Goal: Task Accomplishment & Management: Manage account settings

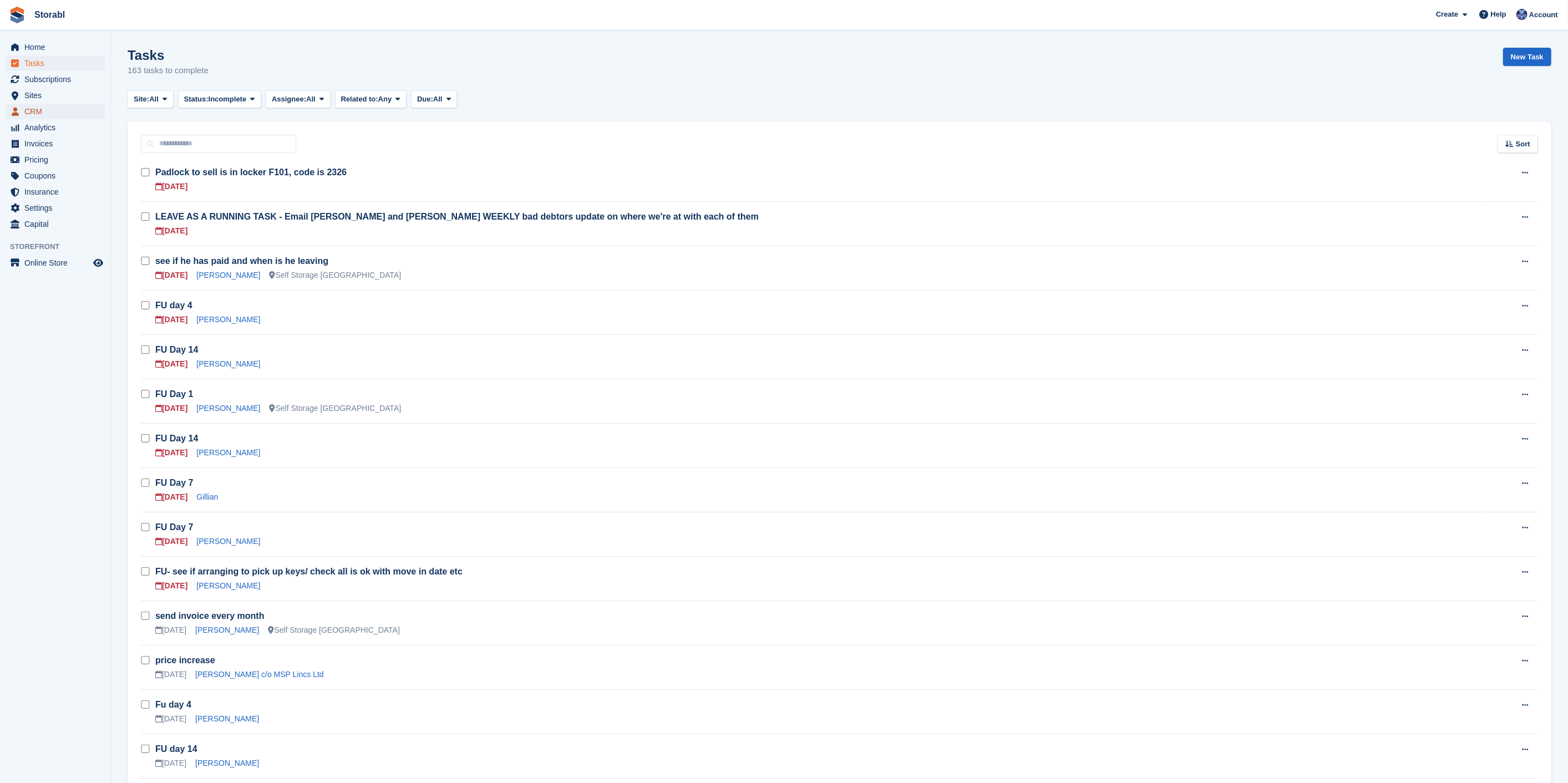
click at [28, 105] on span "CRM" at bounding box center [57, 111] width 66 height 15
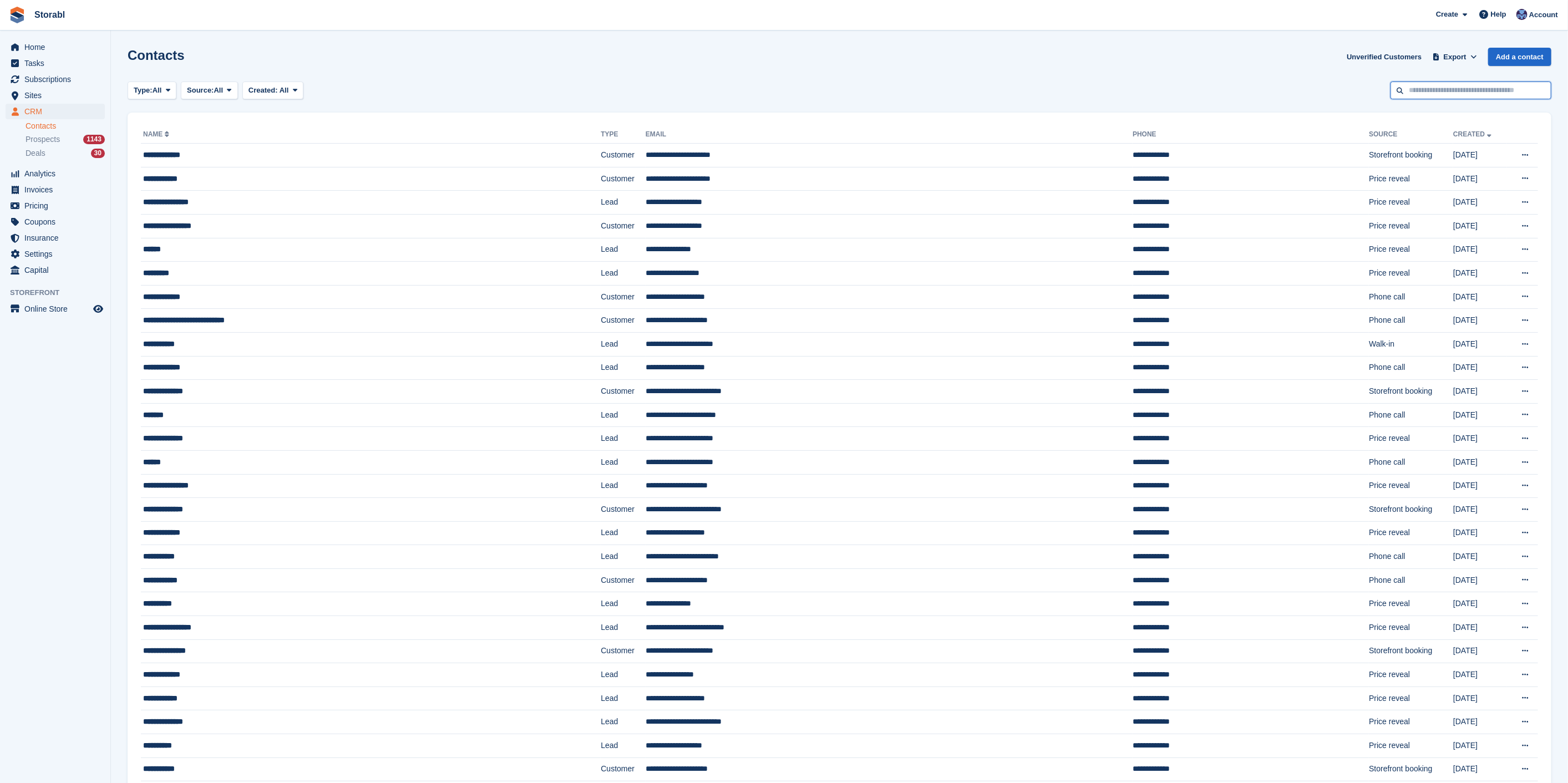
click at [1489, 99] on input "text" at bounding box center [1471, 91] width 161 height 18
type input "***"
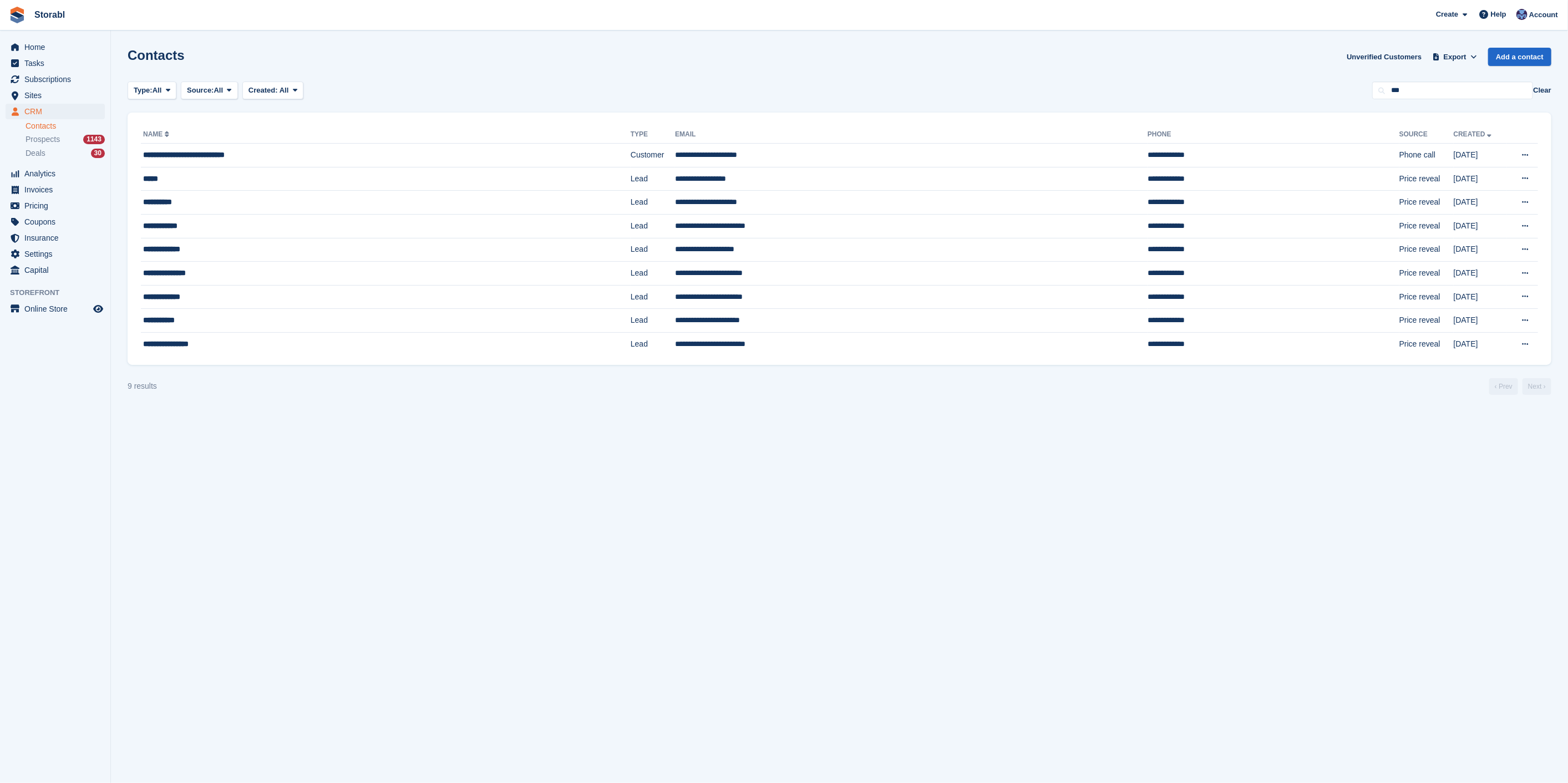
click at [1148, 142] on th "Phone" at bounding box center [1273, 134] width 252 height 18
click at [1148, 154] on td "**********" at bounding box center [1273, 155] width 252 height 24
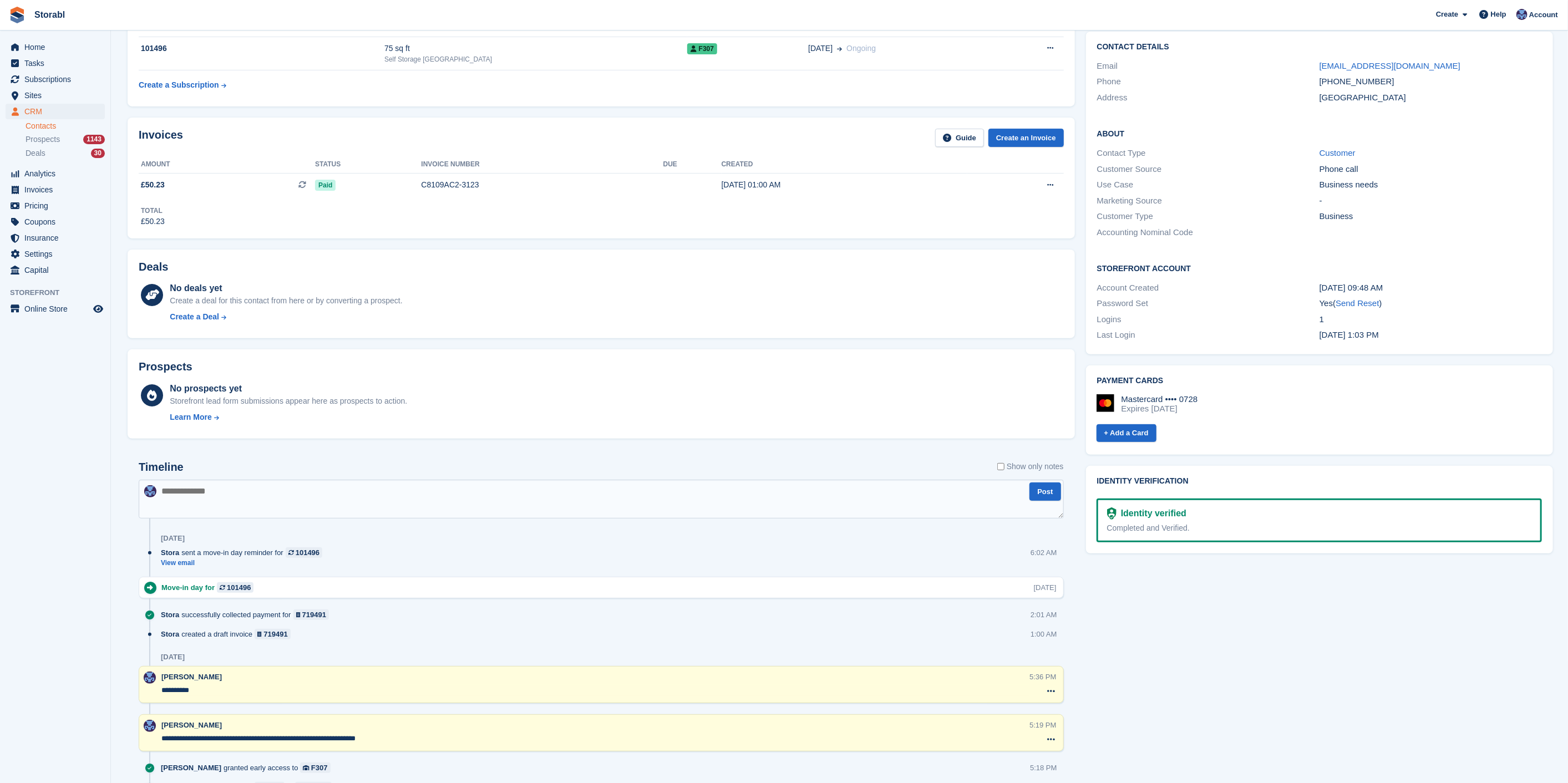
scroll to position [62, 0]
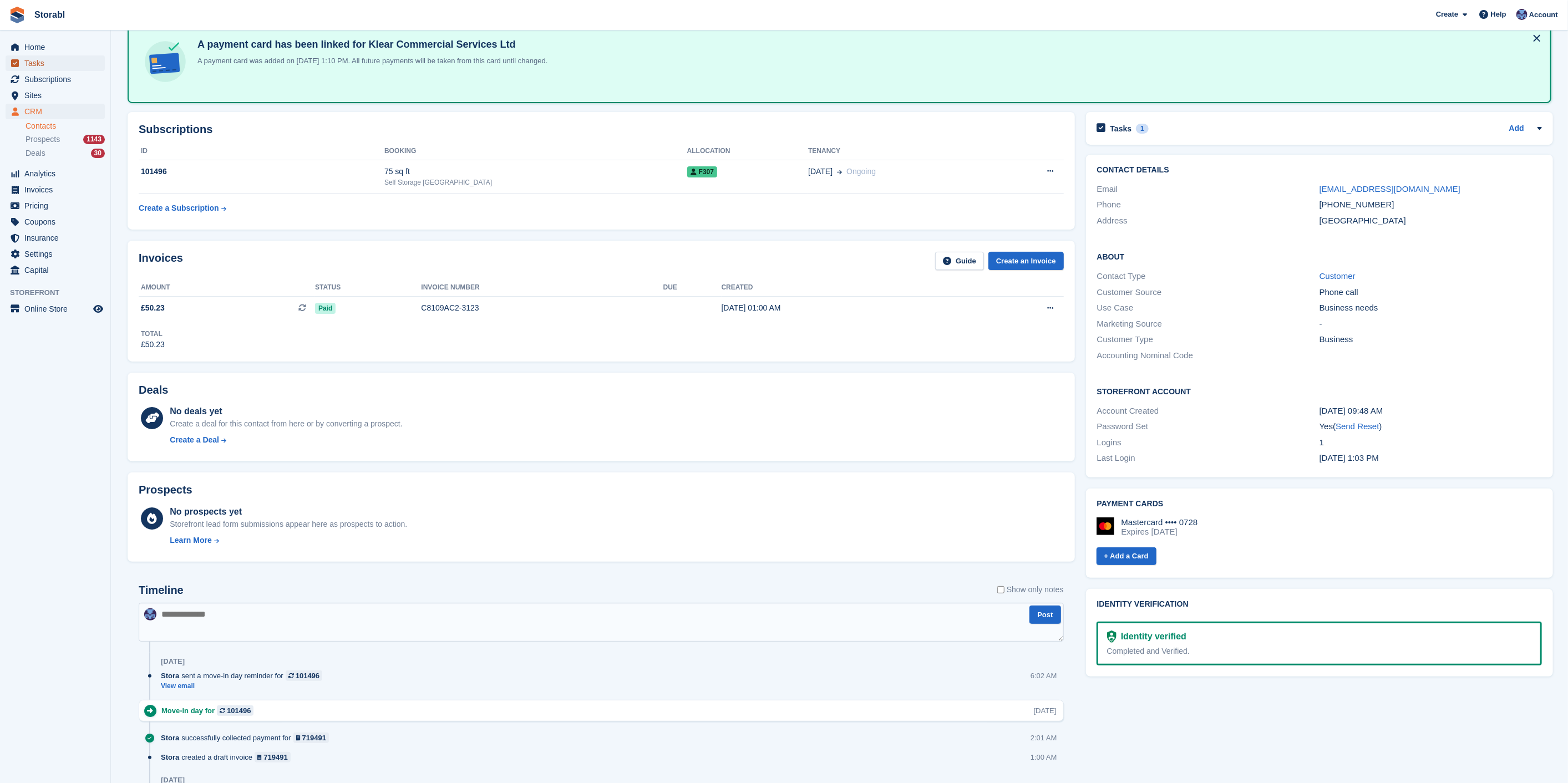
click at [56, 68] on span "Tasks" at bounding box center [57, 63] width 66 height 15
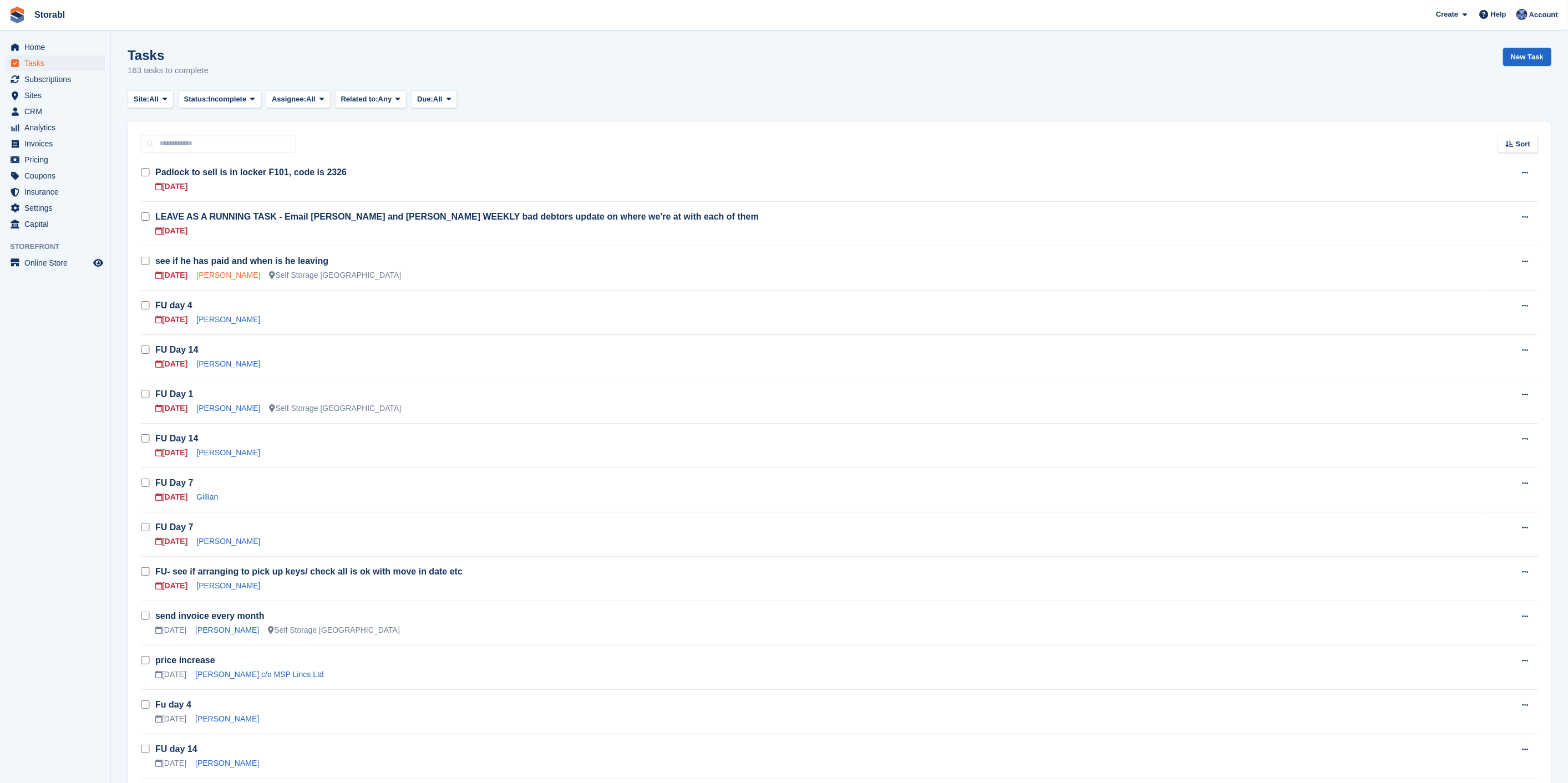
click at [216, 276] on link "[PERSON_NAME]" at bounding box center [228, 275] width 64 height 9
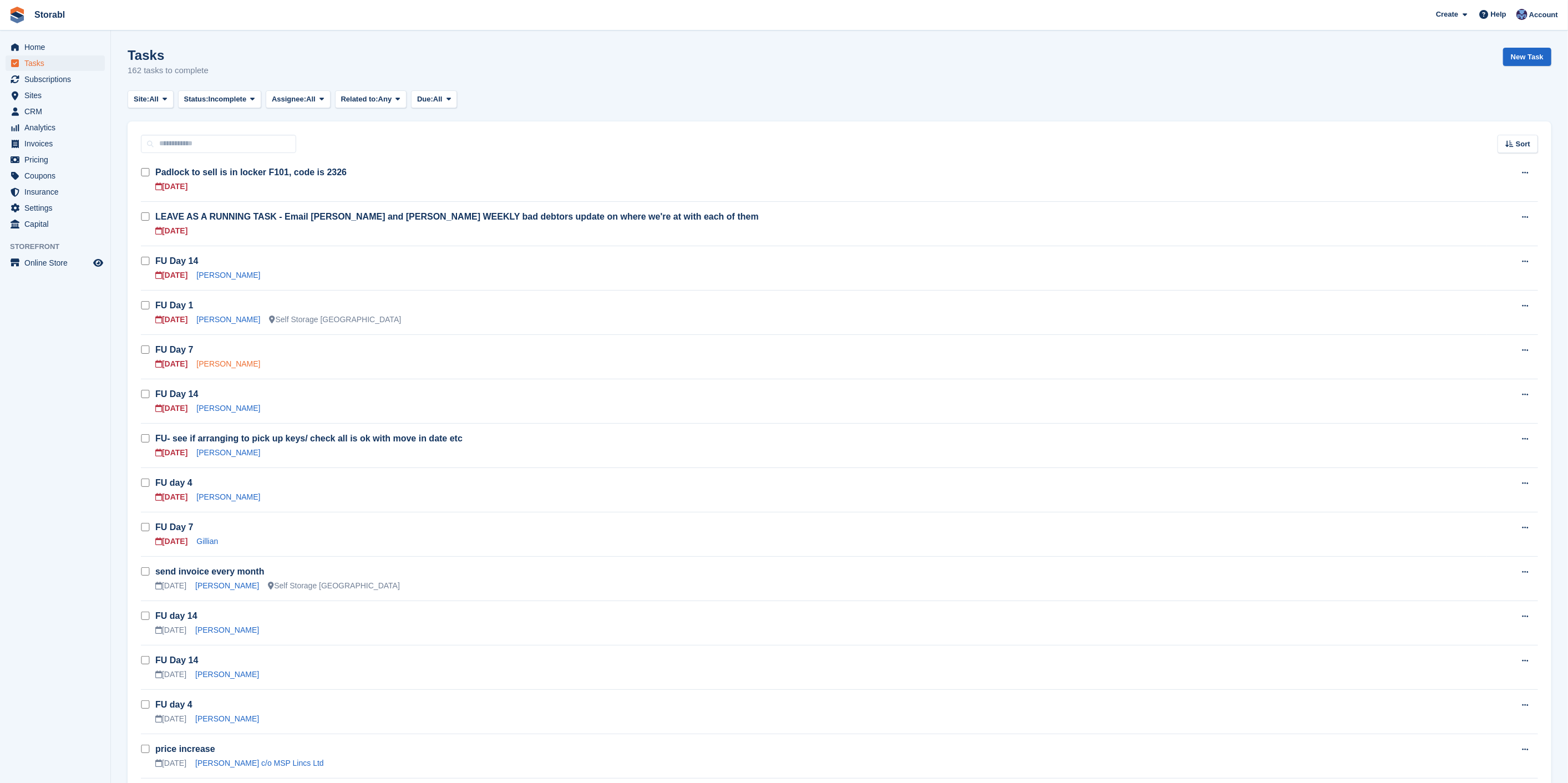
click at [207, 360] on link "Rachel" at bounding box center [228, 364] width 64 height 9
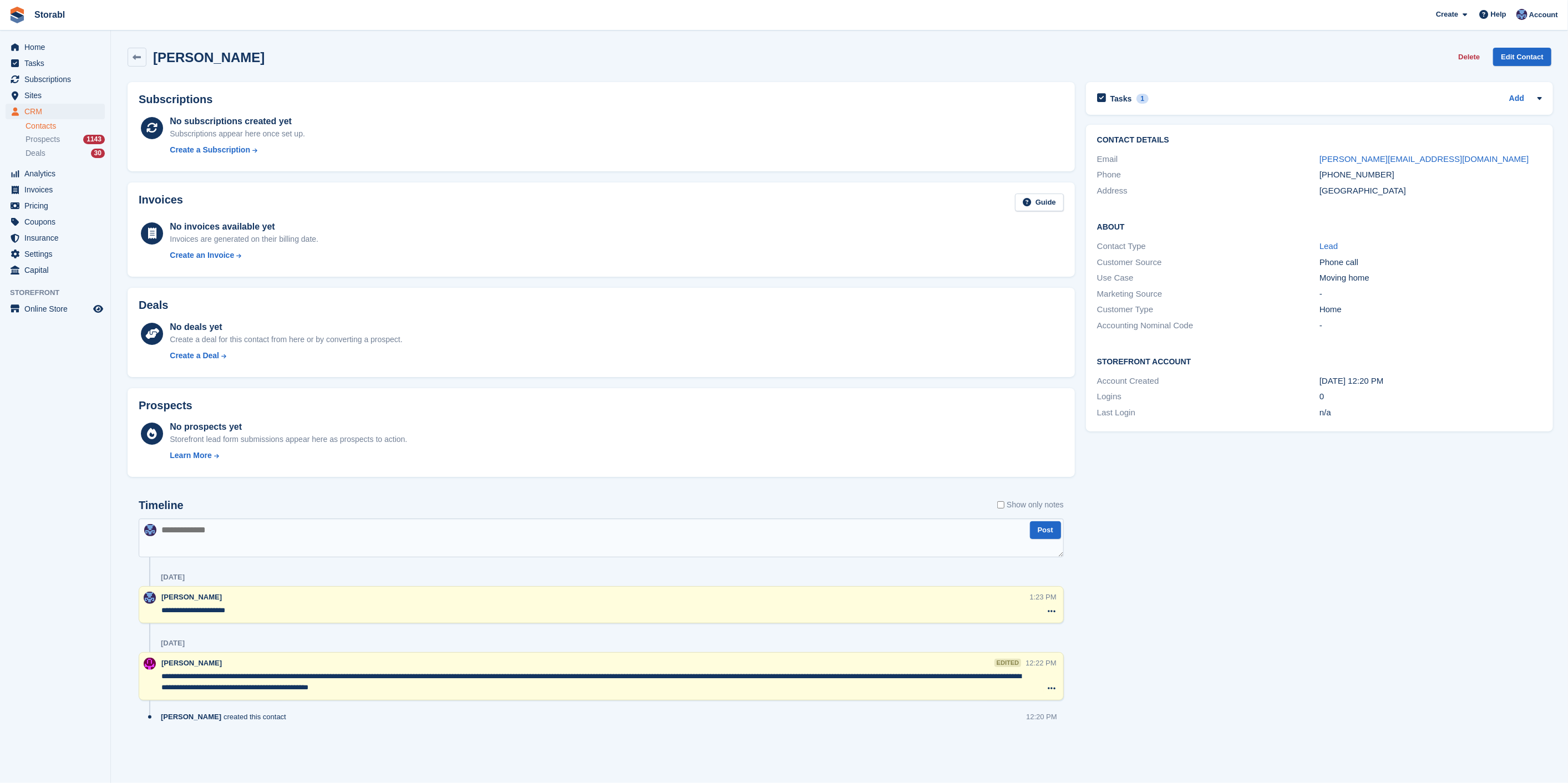
click at [437, 548] on textarea at bounding box center [601, 538] width 925 height 39
type textarea "**********"
click at [1309, 101] on div "Tasks 1 Add" at bounding box center [1319, 98] width 445 height 15
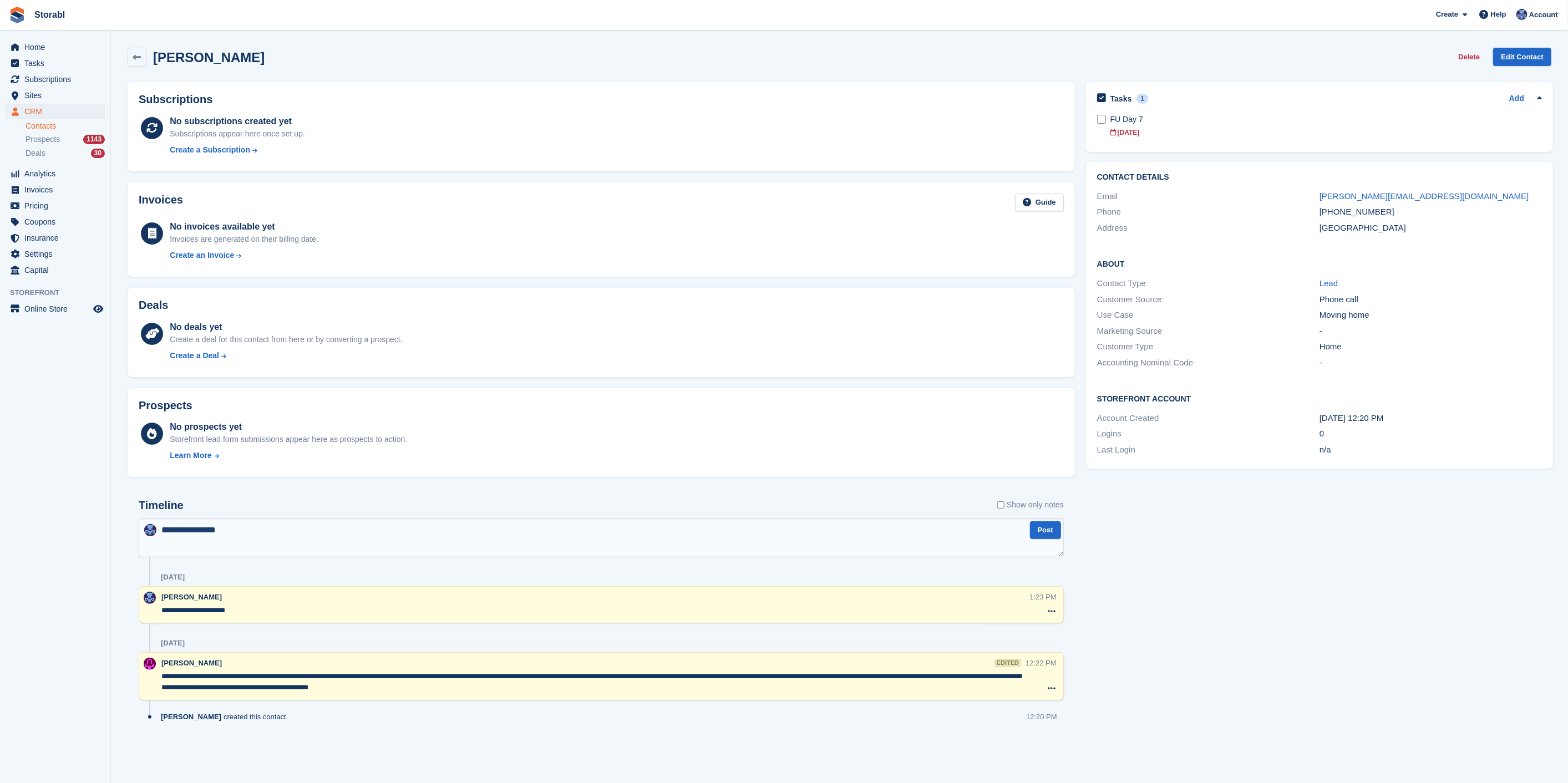
click at [1309, 101] on div "Tasks 1 Add" at bounding box center [1319, 98] width 445 height 15
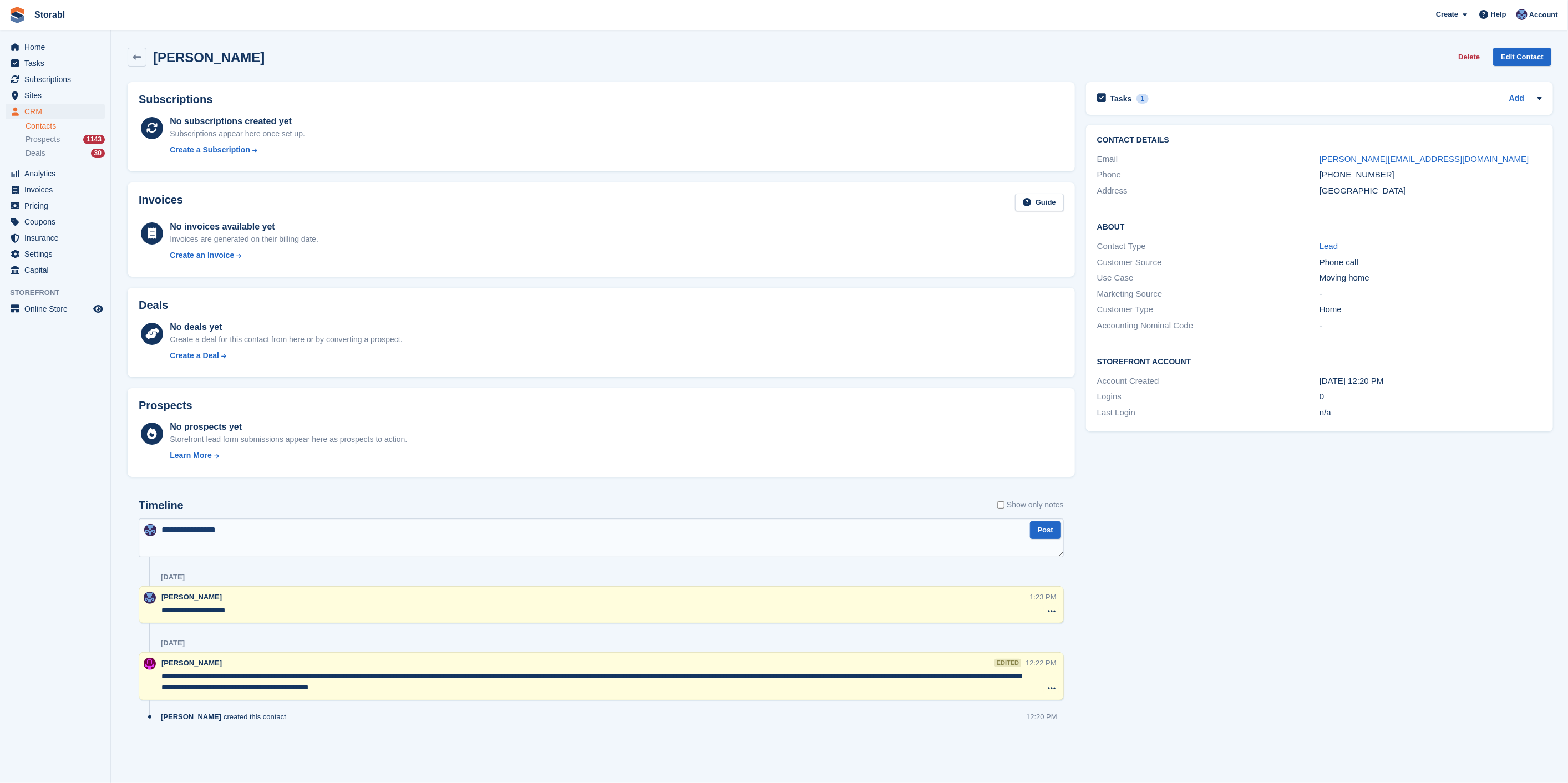
click at [394, 546] on textarea "**********" at bounding box center [601, 538] width 925 height 39
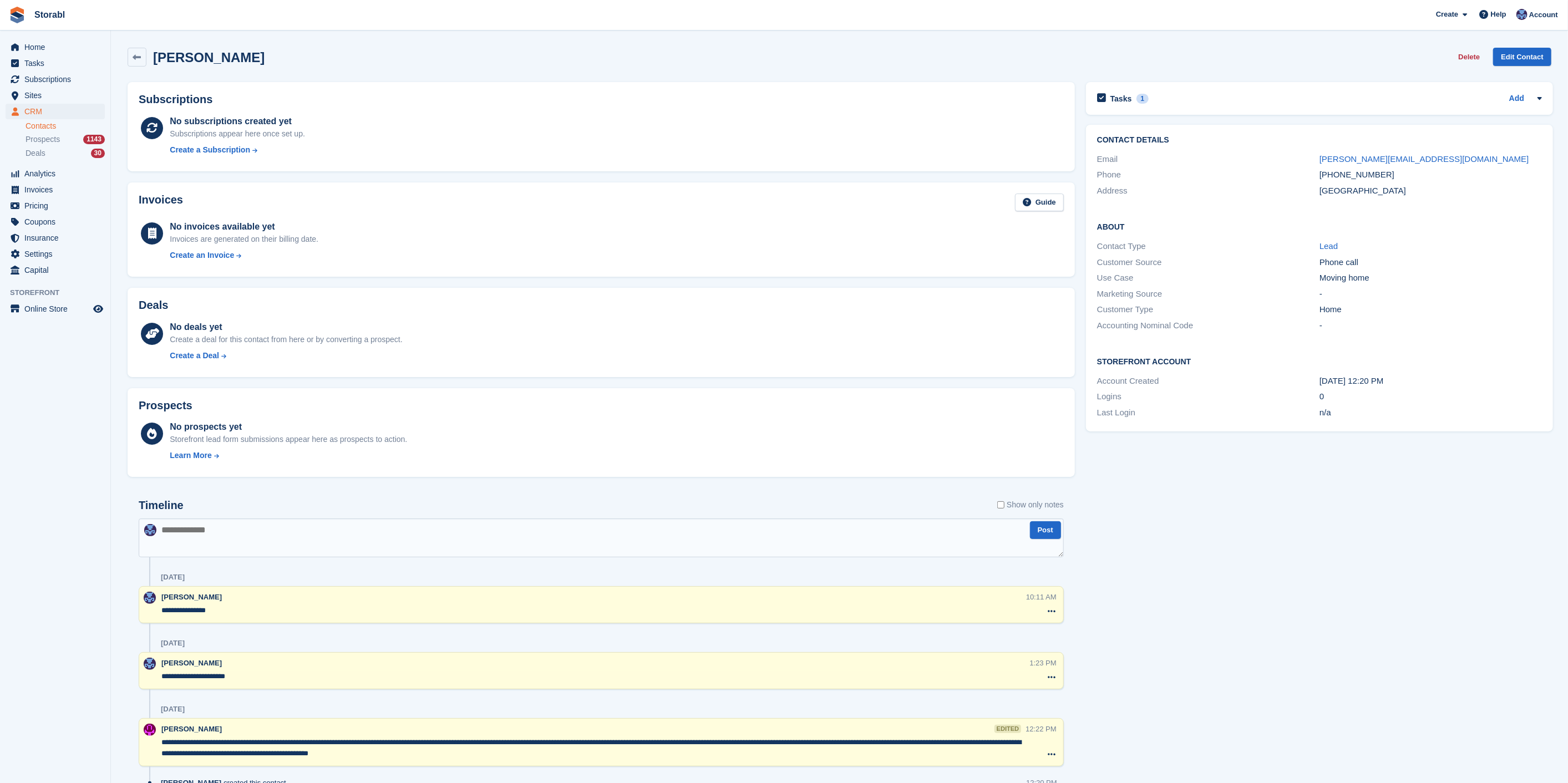
click at [259, 615] on textarea "**********" at bounding box center [593, 611] width 864 height 11
click at [1512, 101] on link "Add" at bounding box center [1517, 99] width 15 height 13
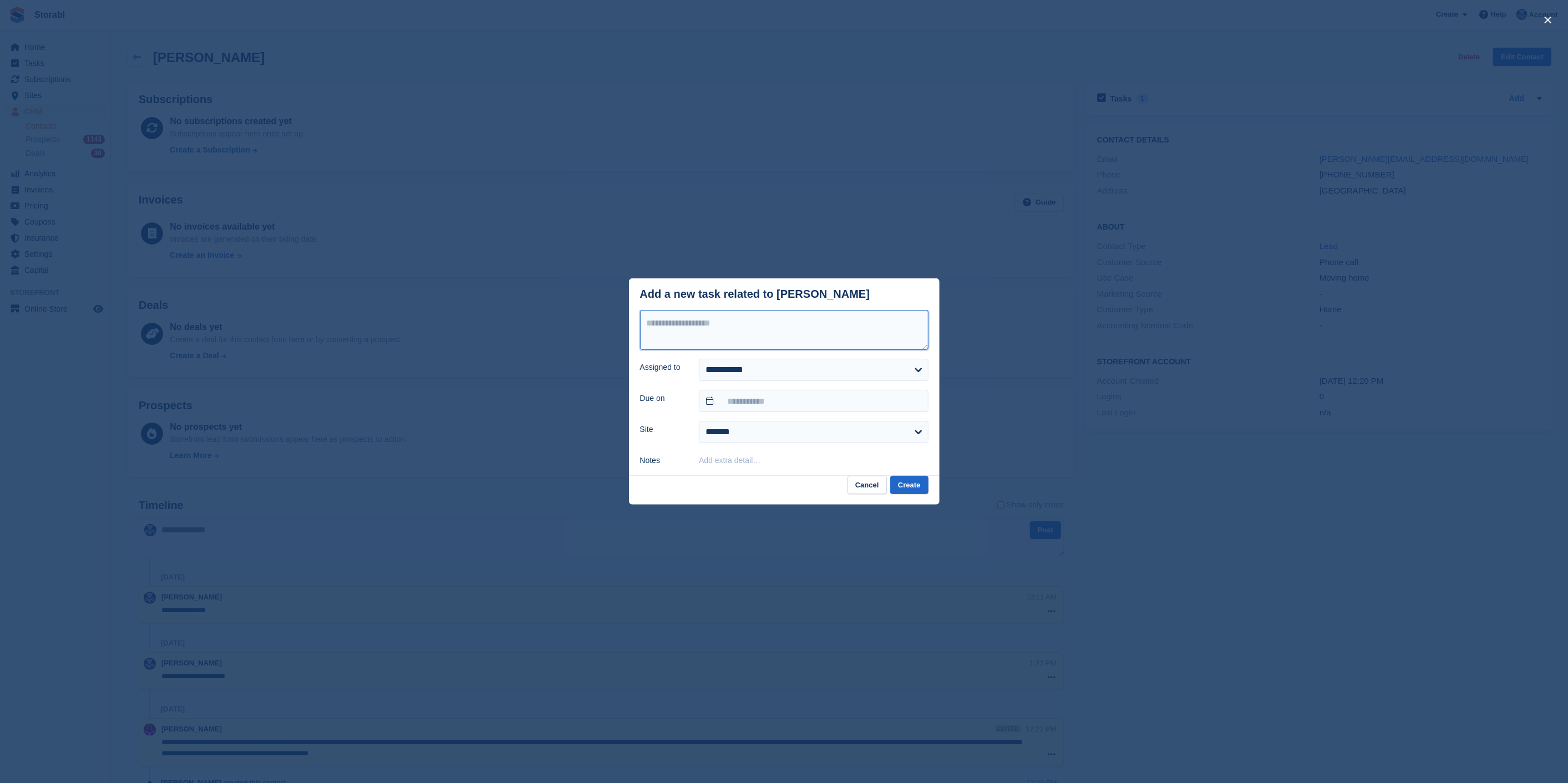
click at [810, 331] on textarea at bounding box center [784, 330] width 289 height 40
type textarea "*********"
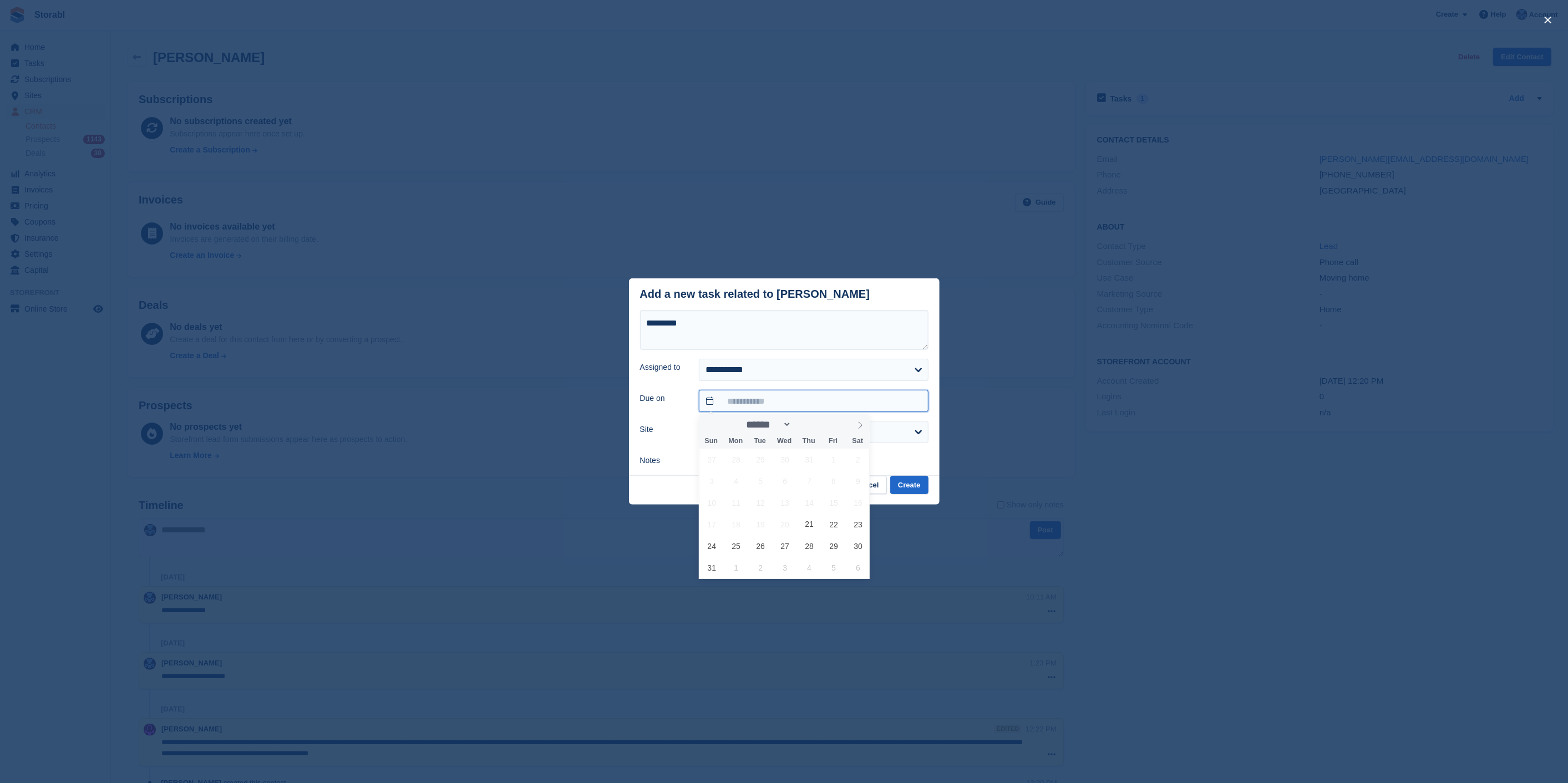
click at [783, 407] on body "Storabl Create Subscription Invoice Contact Deal Discount Page Help Chat Suppor…" at bounding box center [784, 418] width 1568 height 837
click at [803, 539] on span "28" at bounding box center [810, 546] width 21 height 21
type input "**********"
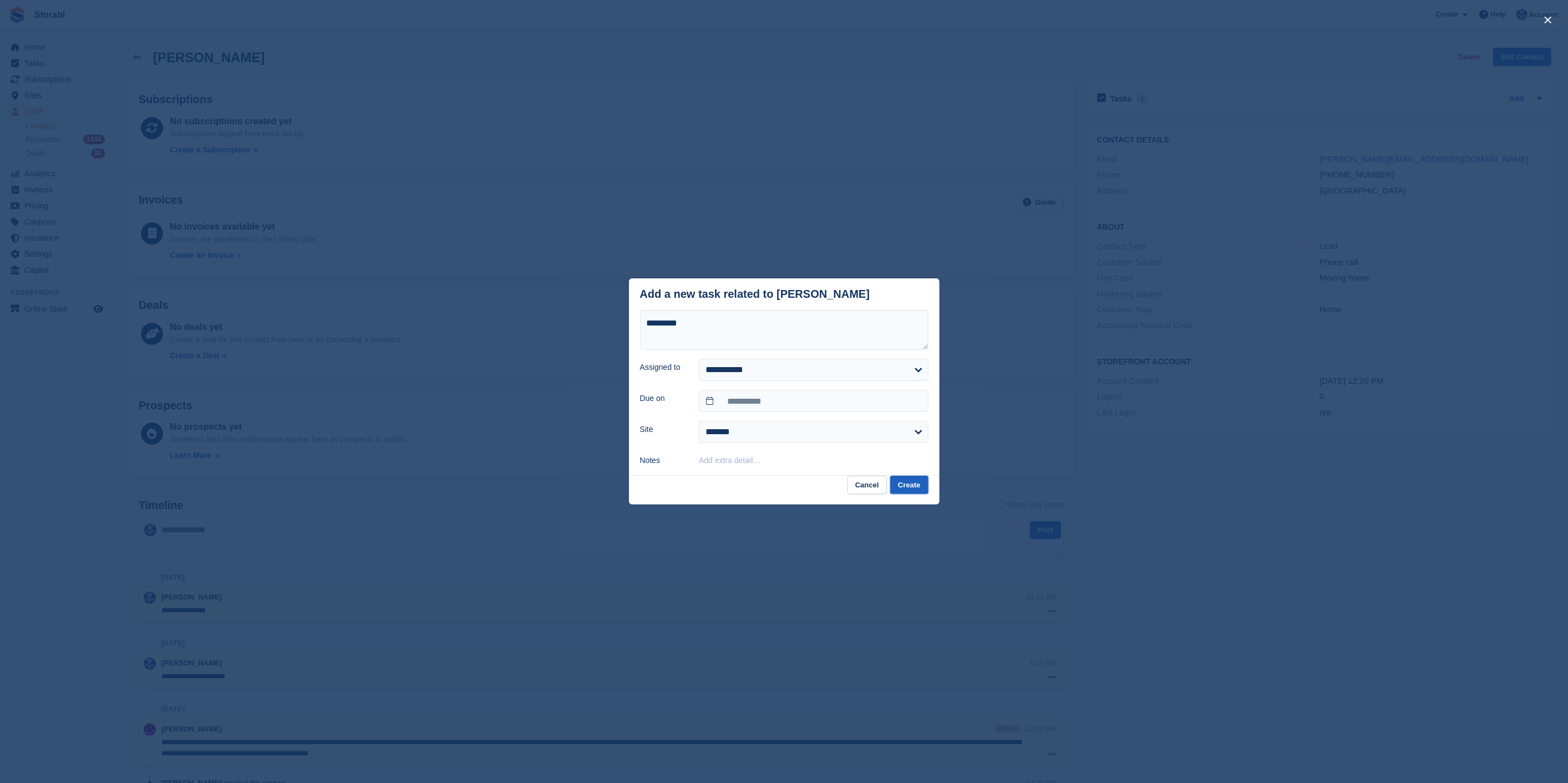
click at [919, 491] on button "Create" at bounding box center [909, 485] width 38 height 18
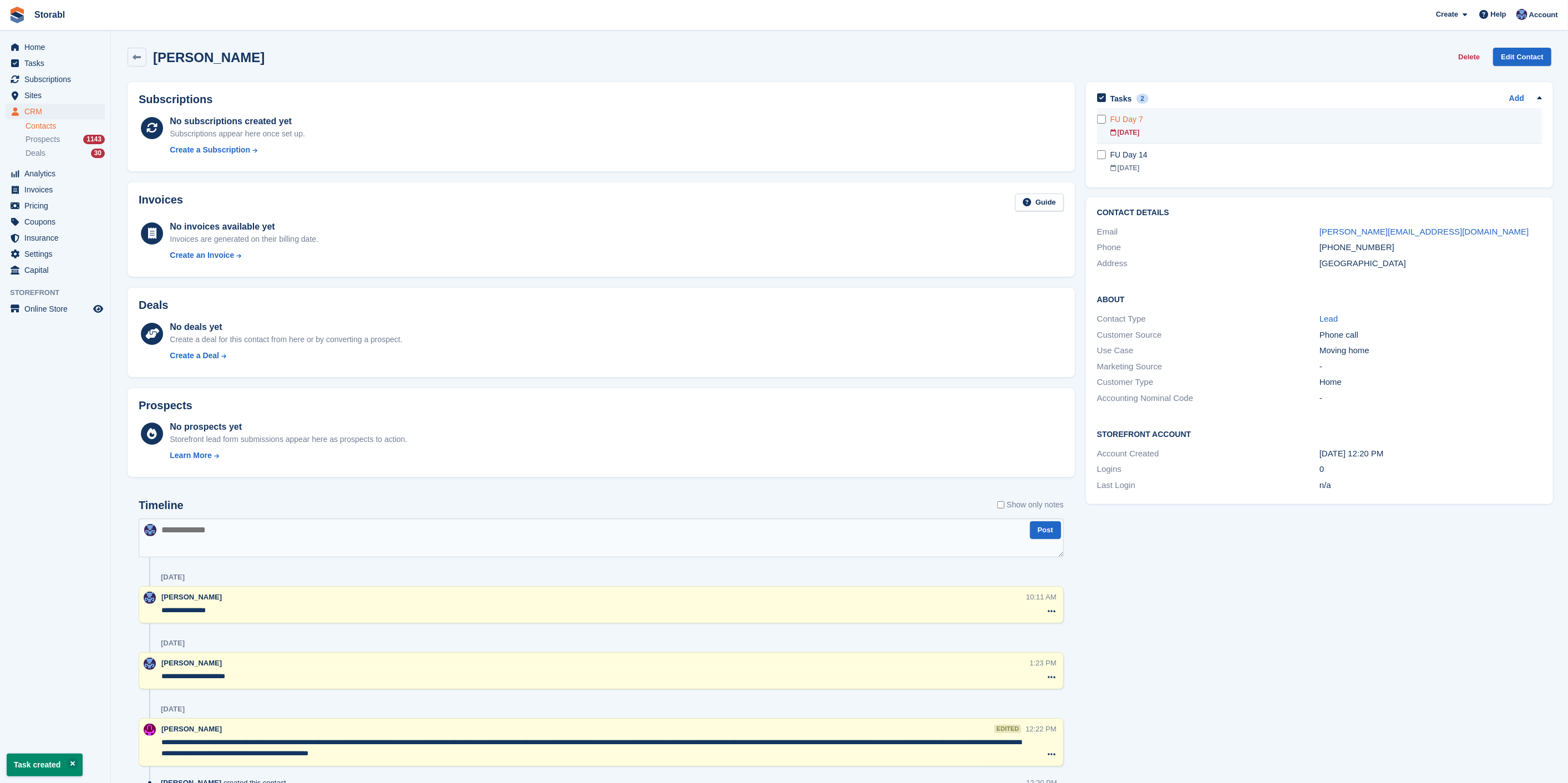
click at [1372, 108] on link "FU Day 7 21 Aug" at bounding box center [1326, 126] width 432 height 35
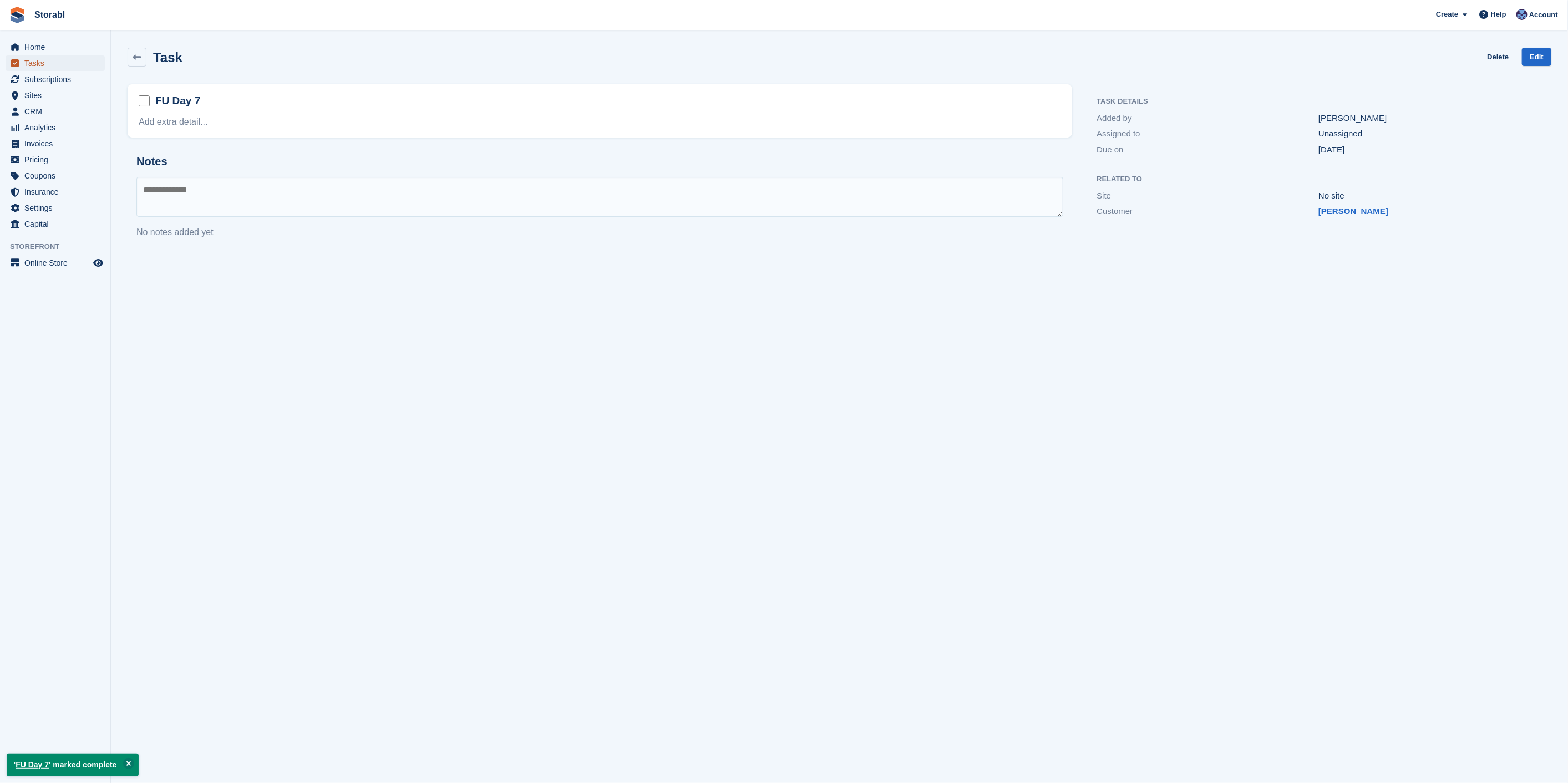
click at [63, 66] on span "Tasks" at bounding box center [57, 63] width 66 height 15
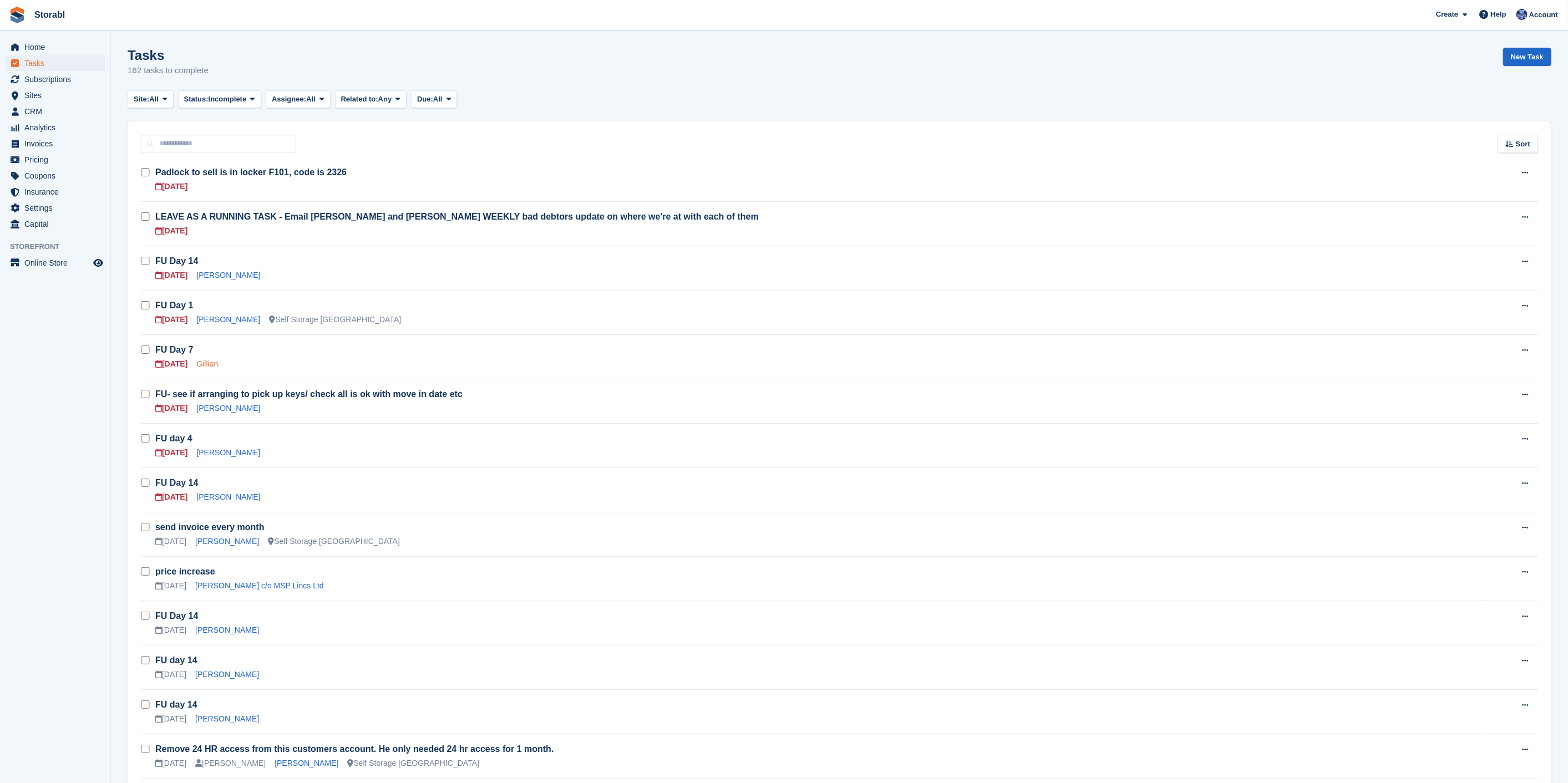
click at [213, 366] on link "Gillian" at bounding box center [207, 364] width 21 height 9
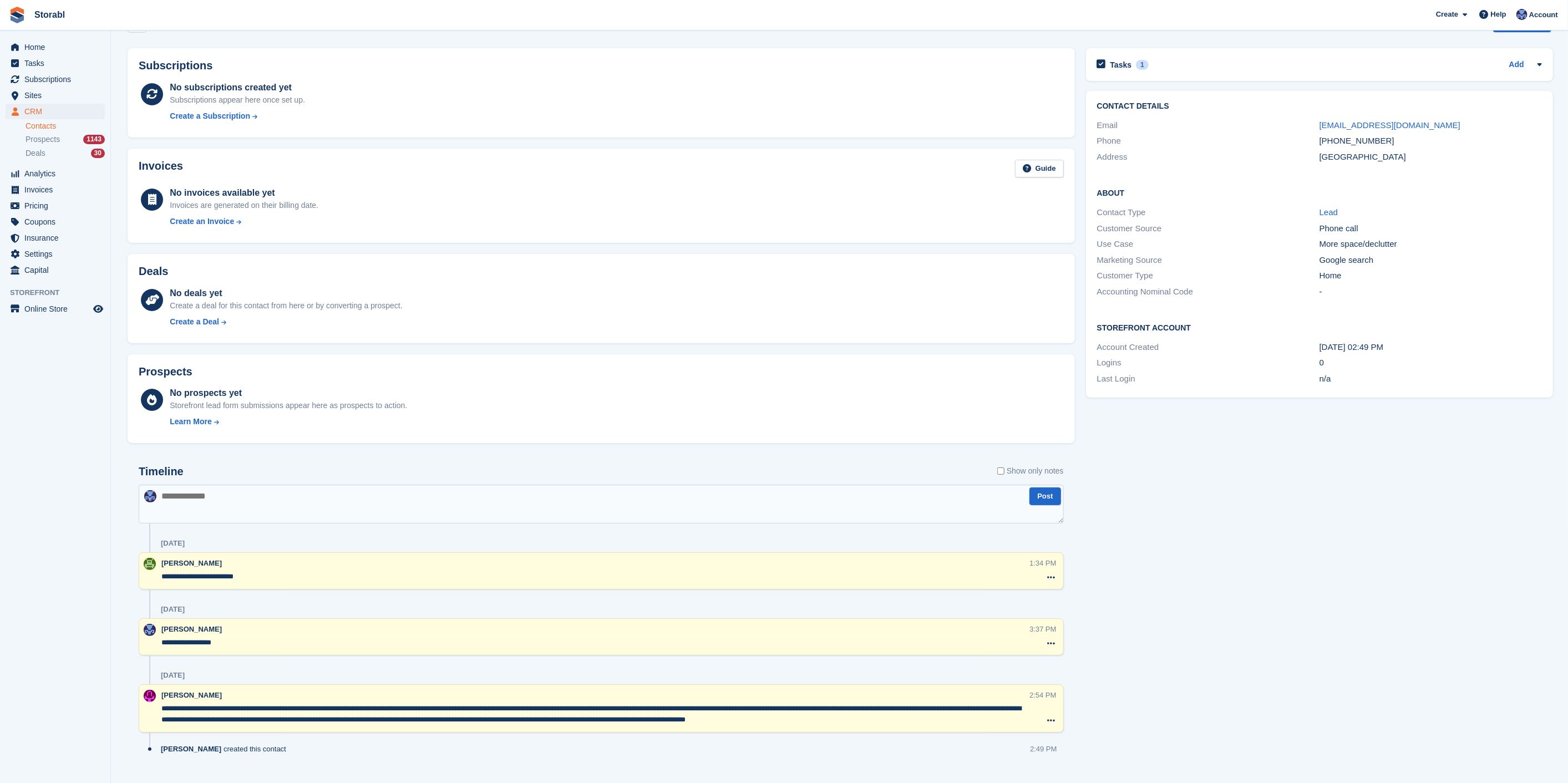
scroll to position [52, 0]
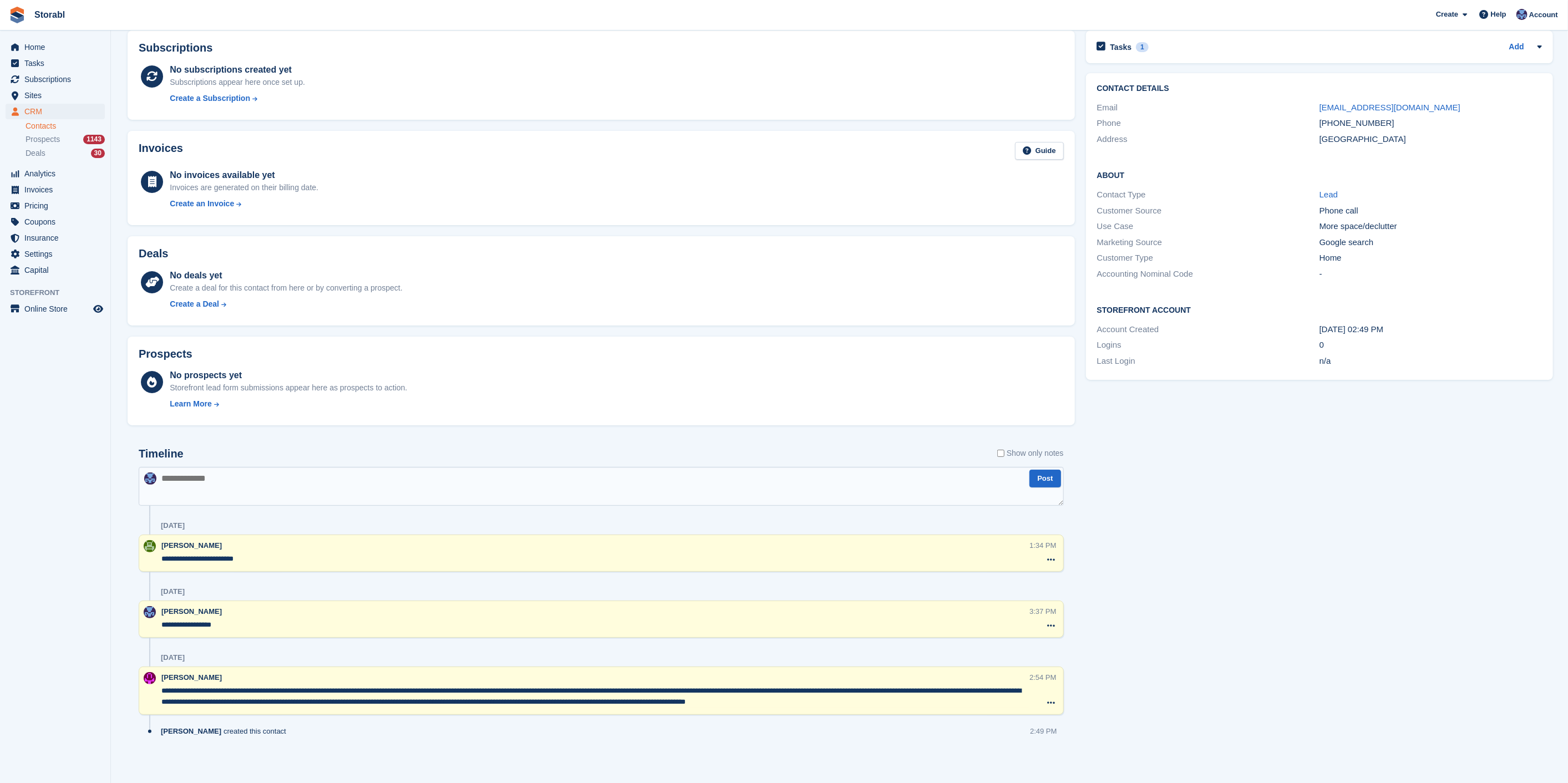
click at [307, 487] on textarea at bounding box center [601, 486] width 925 height 39
type textarea "**********"
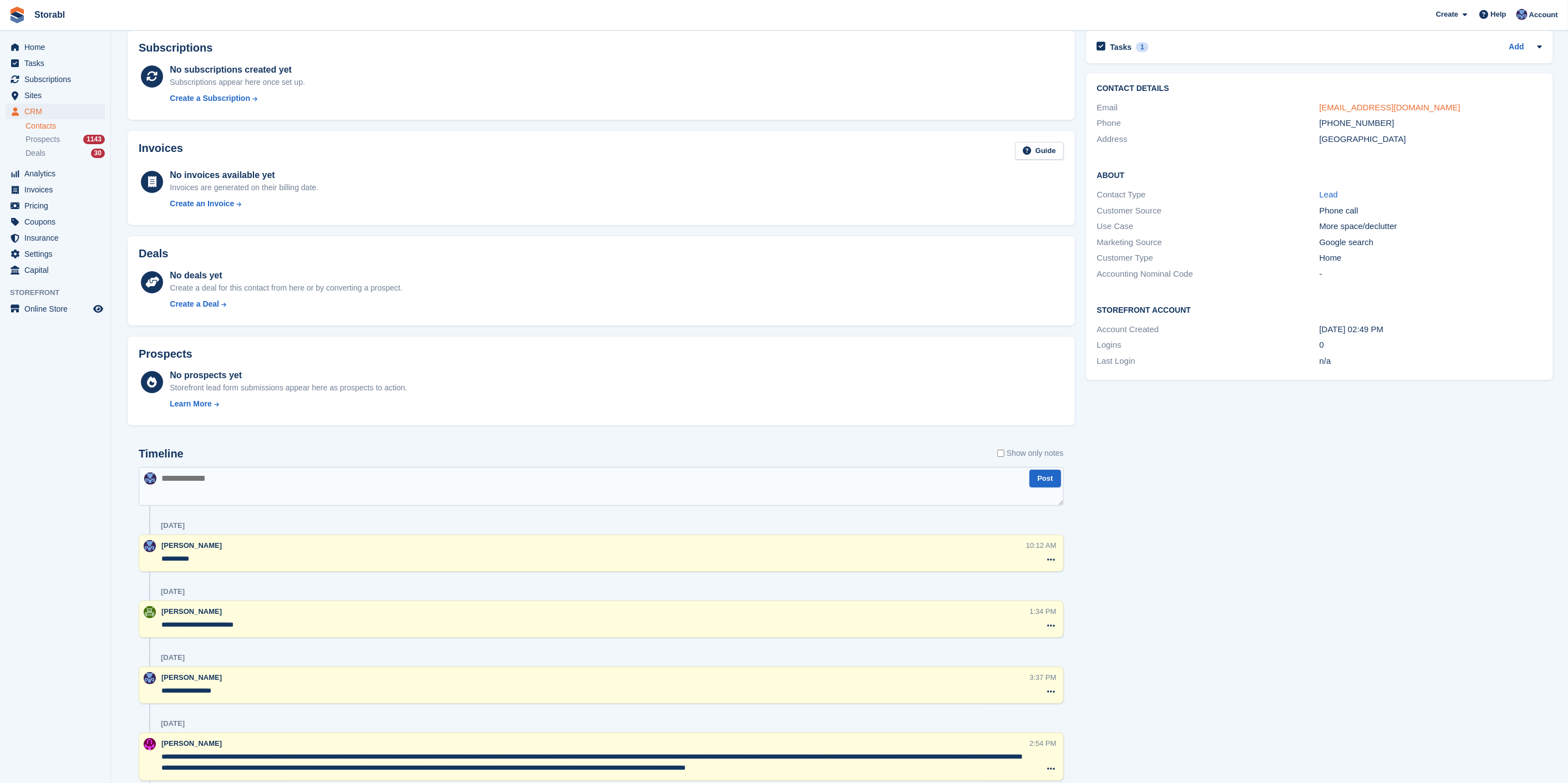
drag, startPoint x: 1378, startPoint y: 113, endPoint x: 1381, endPoint y: 107, distance: 6.7
click at [447, 487] on textarea at bounding box center [601, 486] width 925 height 39
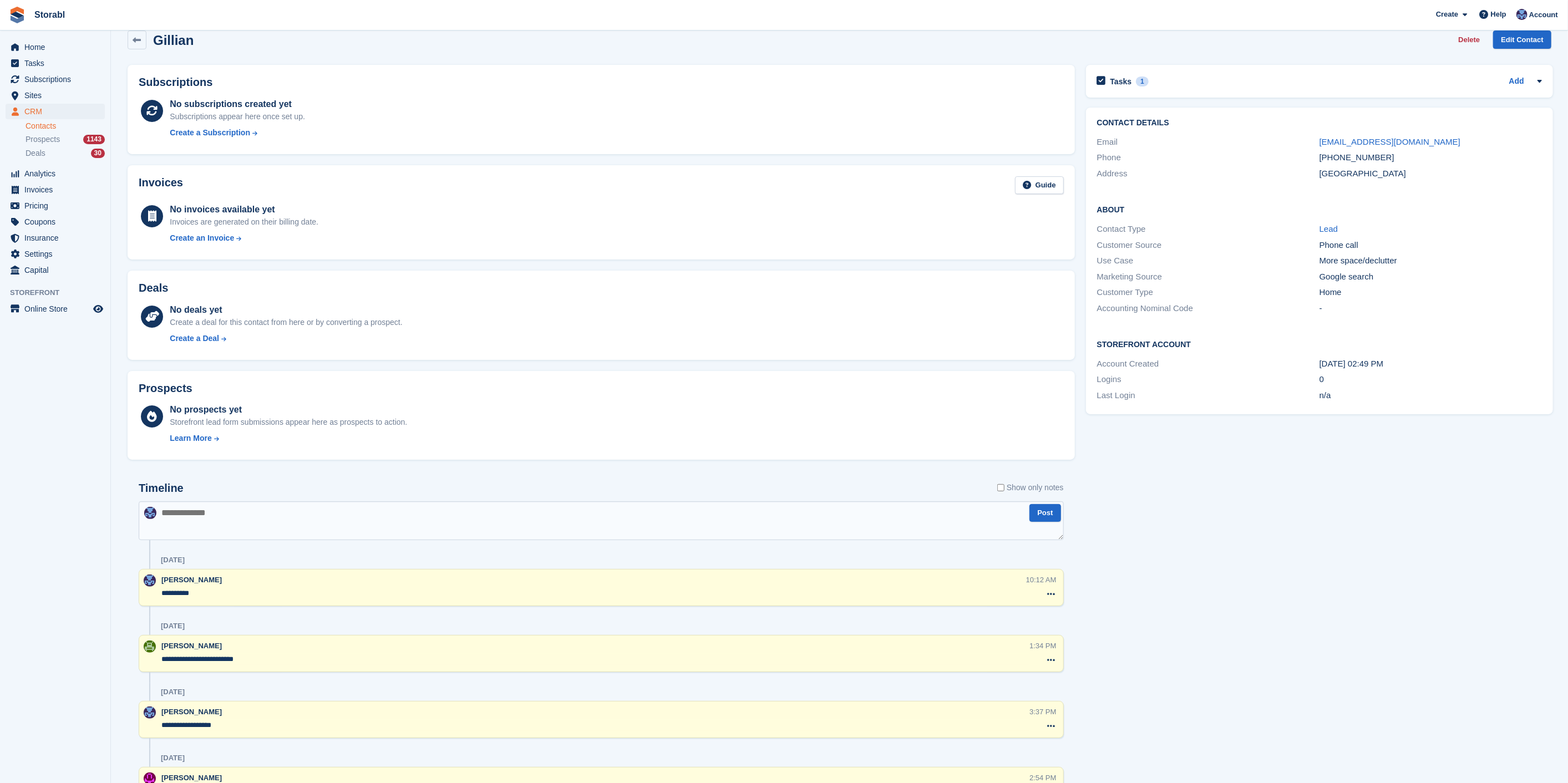
scroll to position [0, 0]
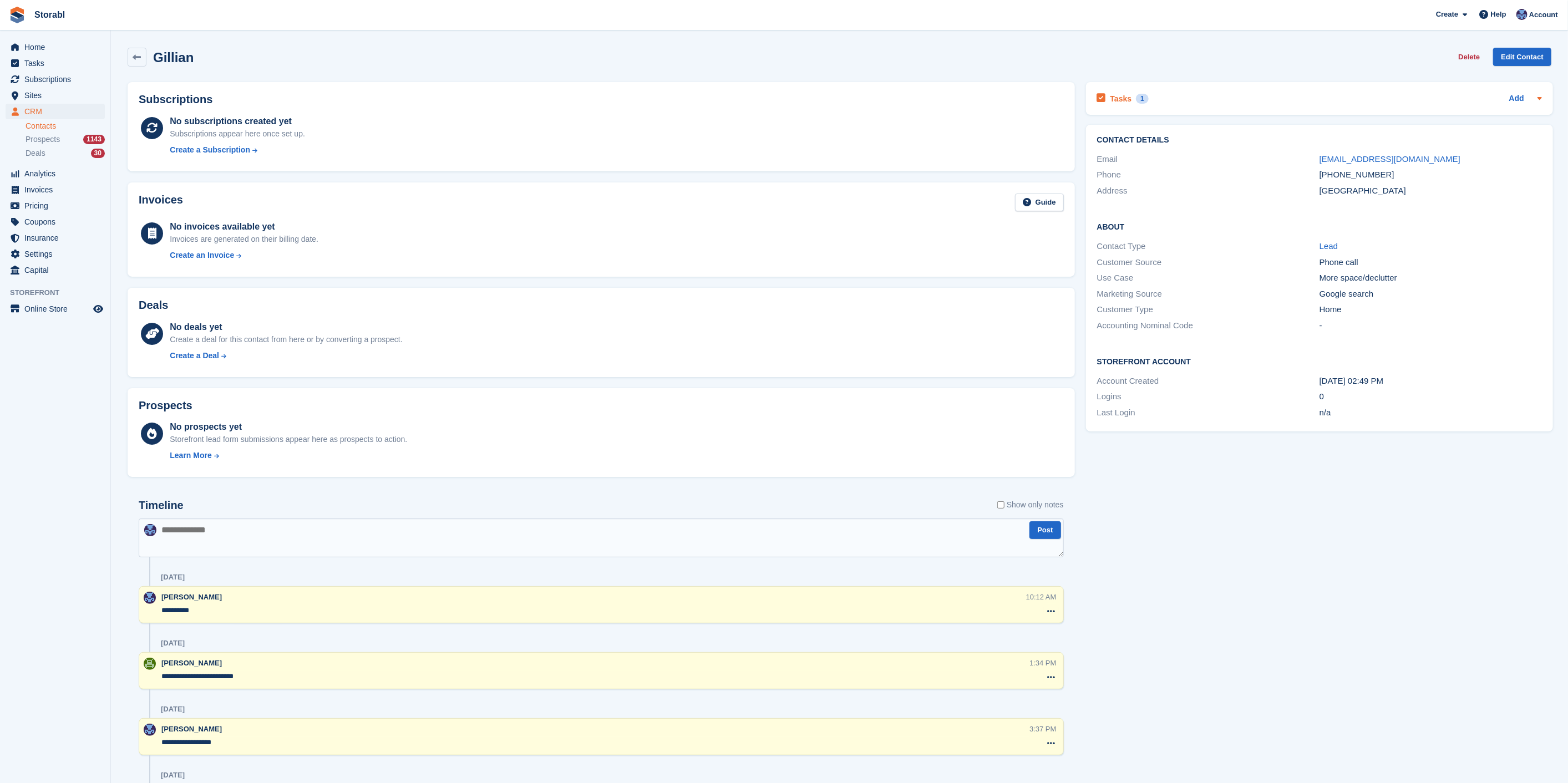
click at [1315, 104] on div "Tasks 1 Add" at bounding box center [1319, 98] width 445 height 15
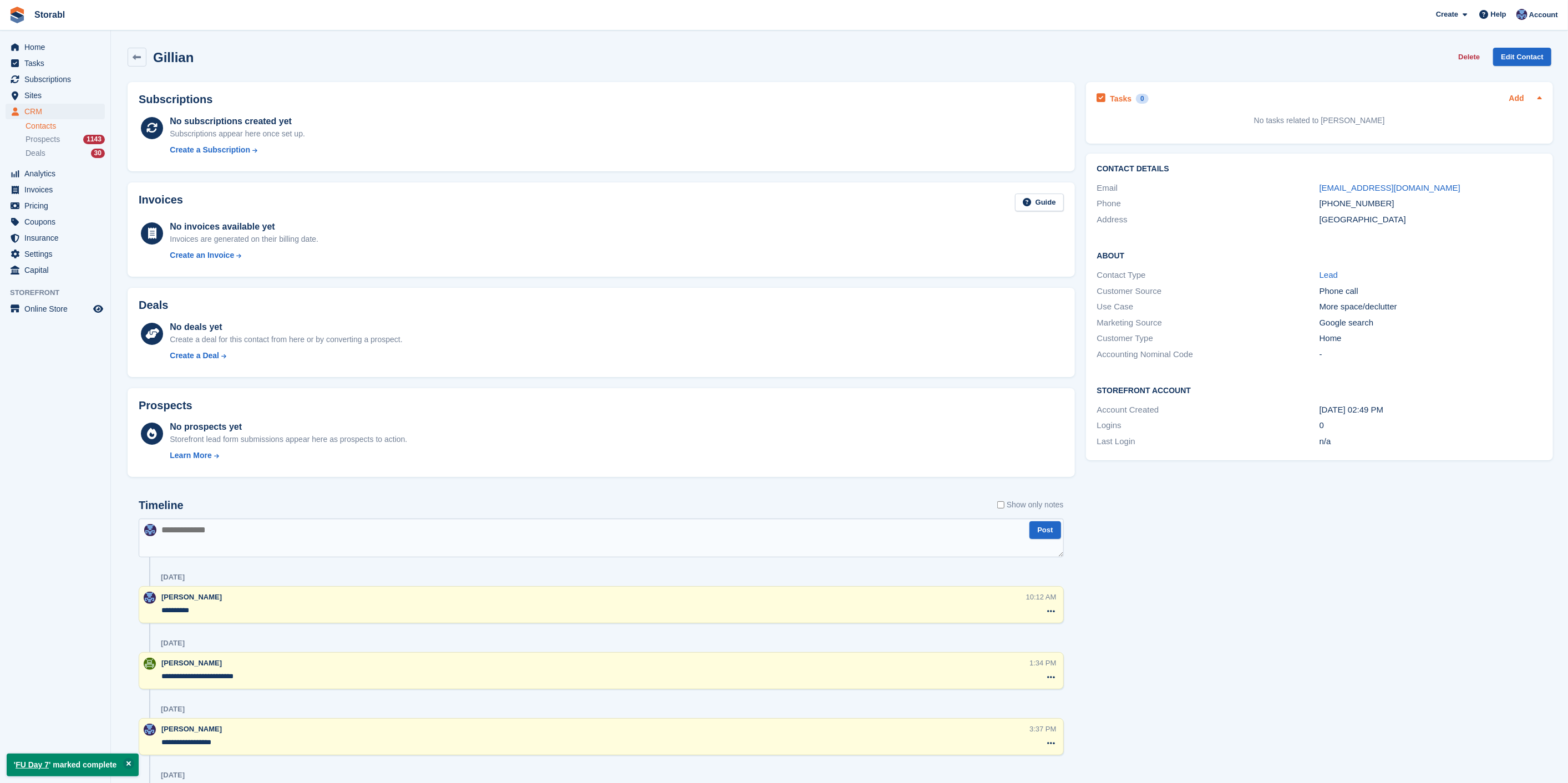
click at [1511, 101] on link "Add" at bounding box center [1517, 99] width 15 height 13
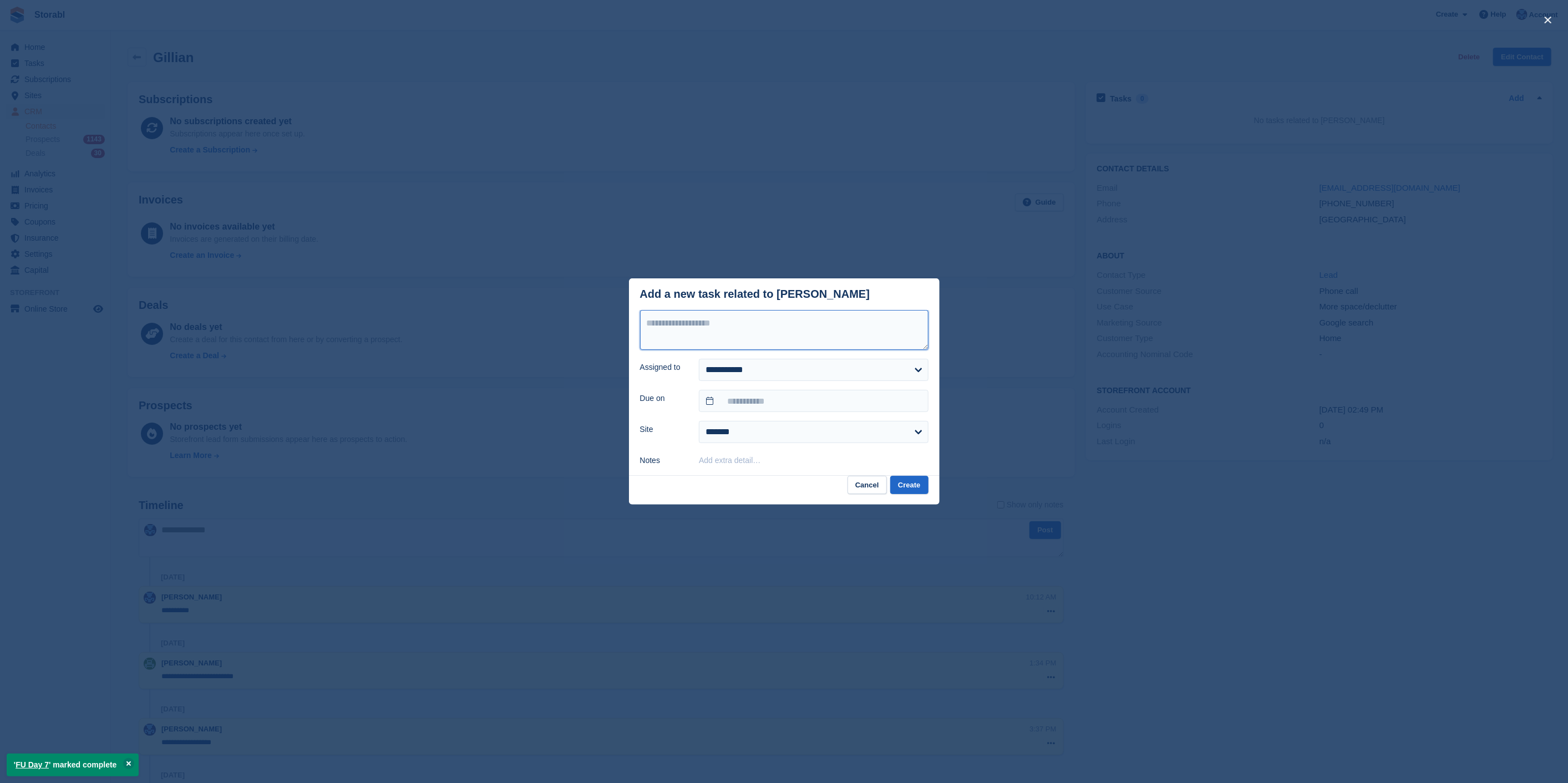
click at [801, 338] on textarea at bounding box center [784, 330] width 289 height 40
type textarea "*********"
click at [813, 406] on input "text" at bounding box center [813, 401] width 229 height 22
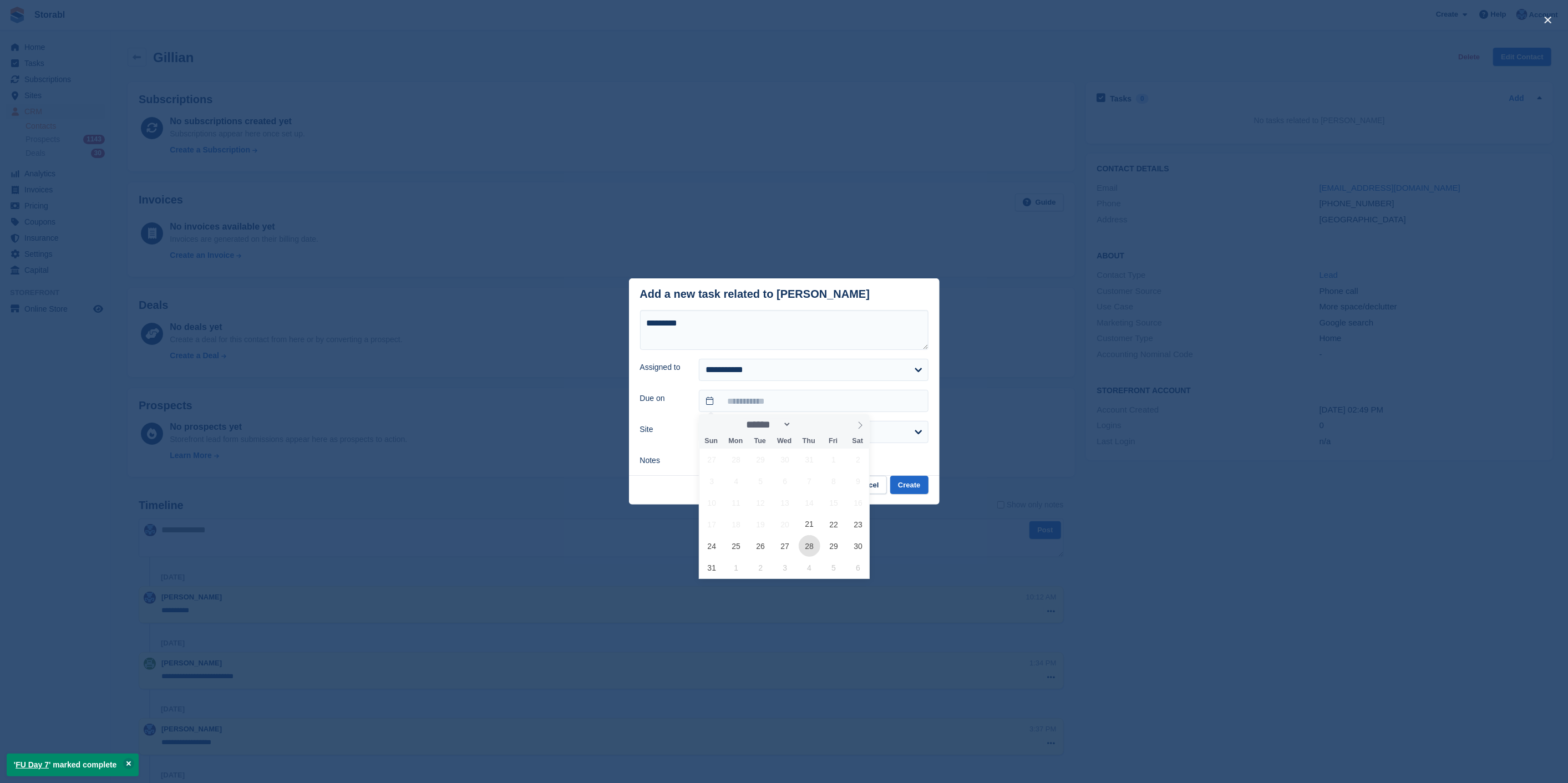
click at [804, 539] on span "28" at bounding box center [810, 546] width 21 height 21
type input "**********"
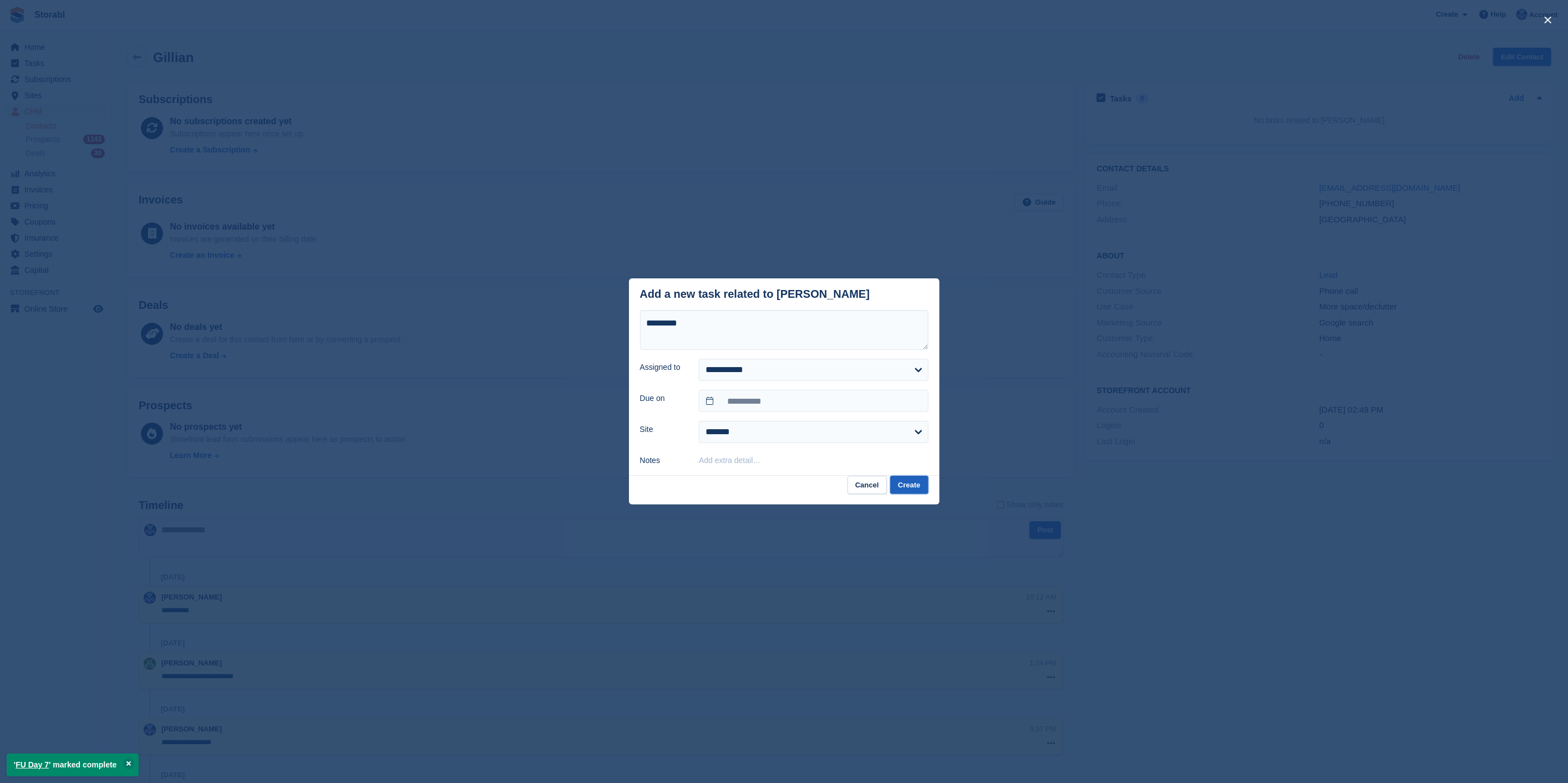
click at [918, 484] on button "Create" at bounding box center [909, 485] width 38 height 18
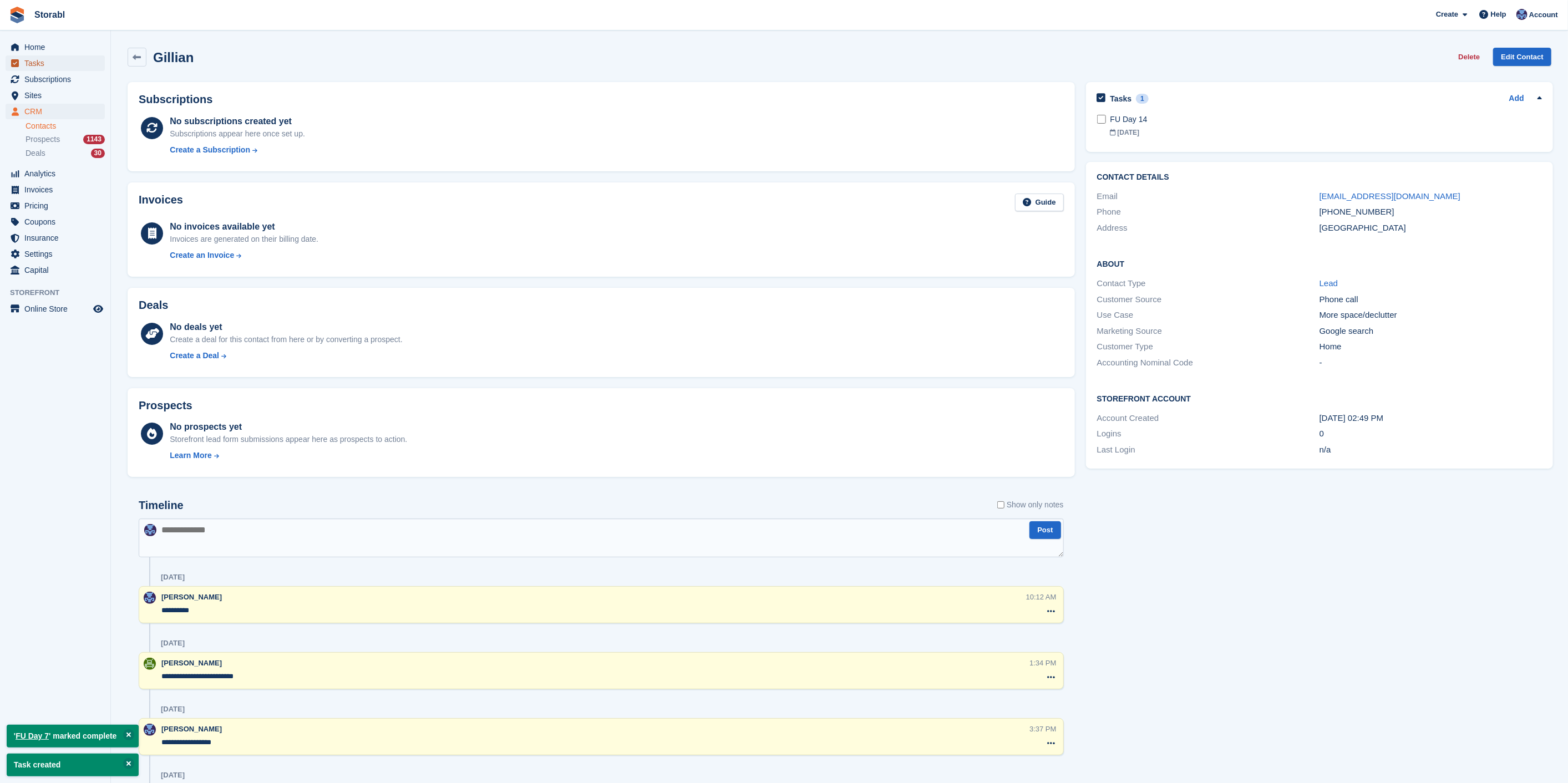
click at [76, 61] on span "Tasks" at bounding box center [57, 63] width 66 height 15
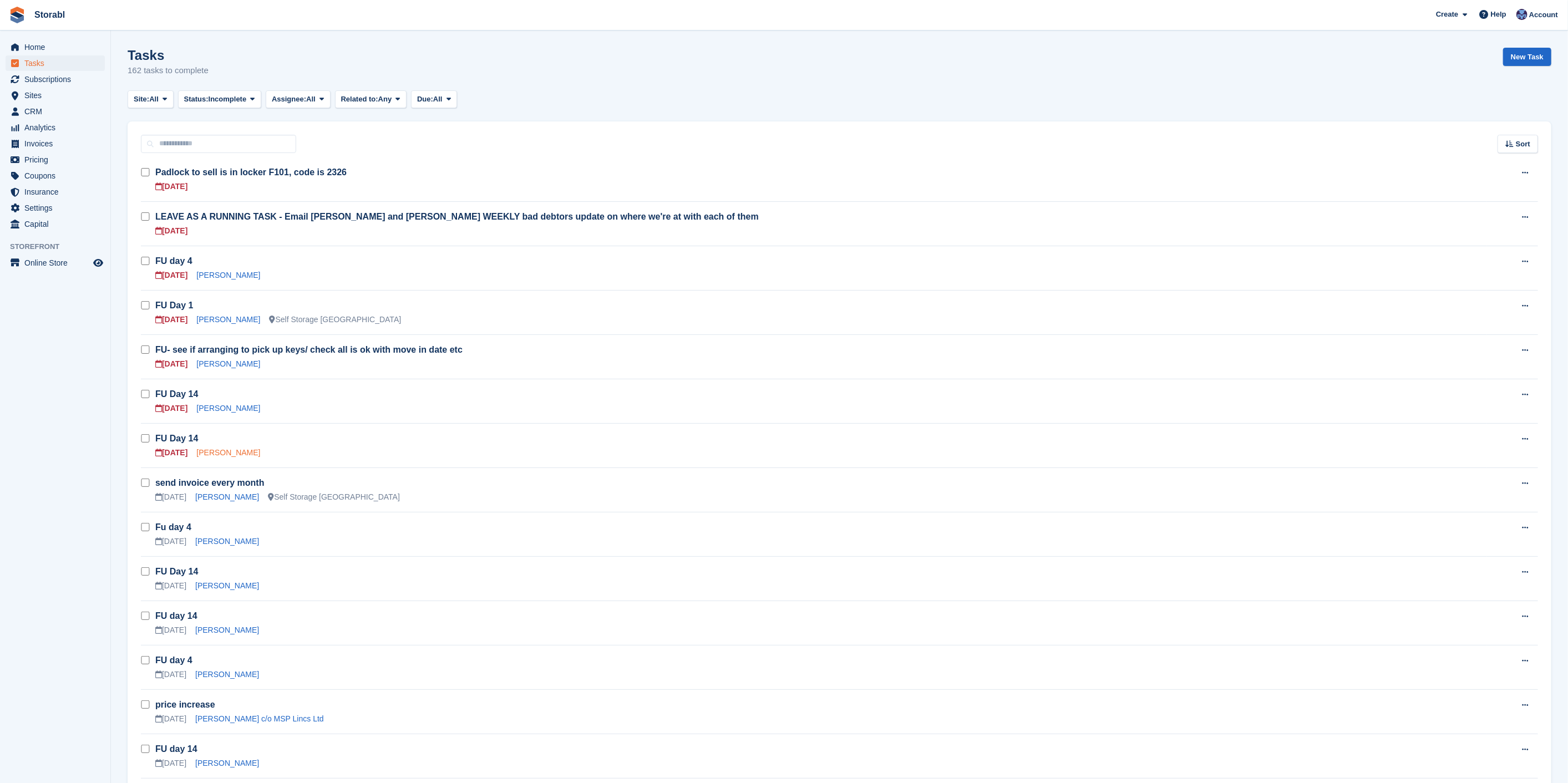
click at [222, 456] on link "Cyrus Hays" at bounding box center [228, 452] width 64 height 9
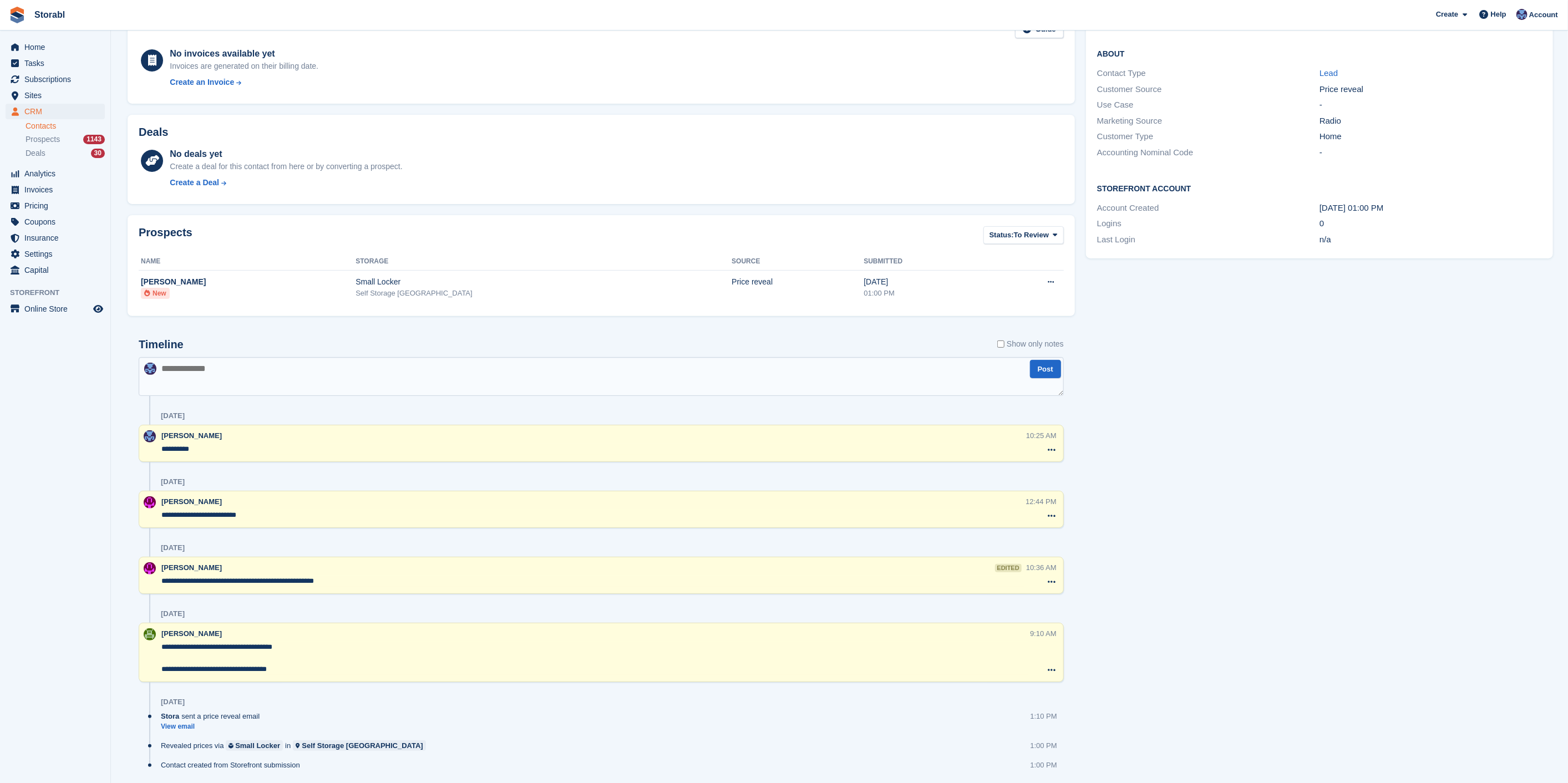
scroll to position [207, 0]
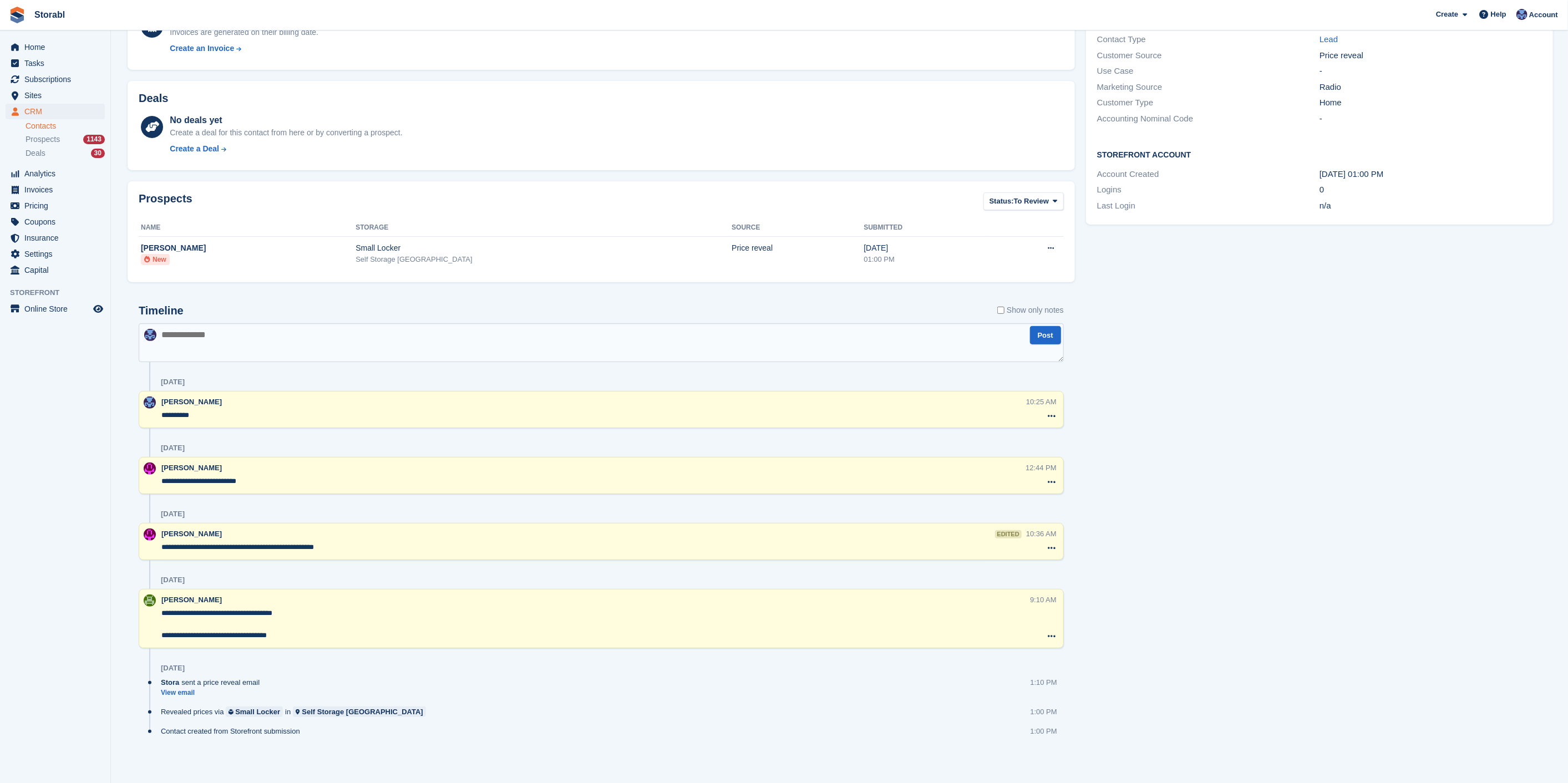
click at [274, 353] on textarea at bounding box center [601, 343] width 925 height 39
type textarea "**********"
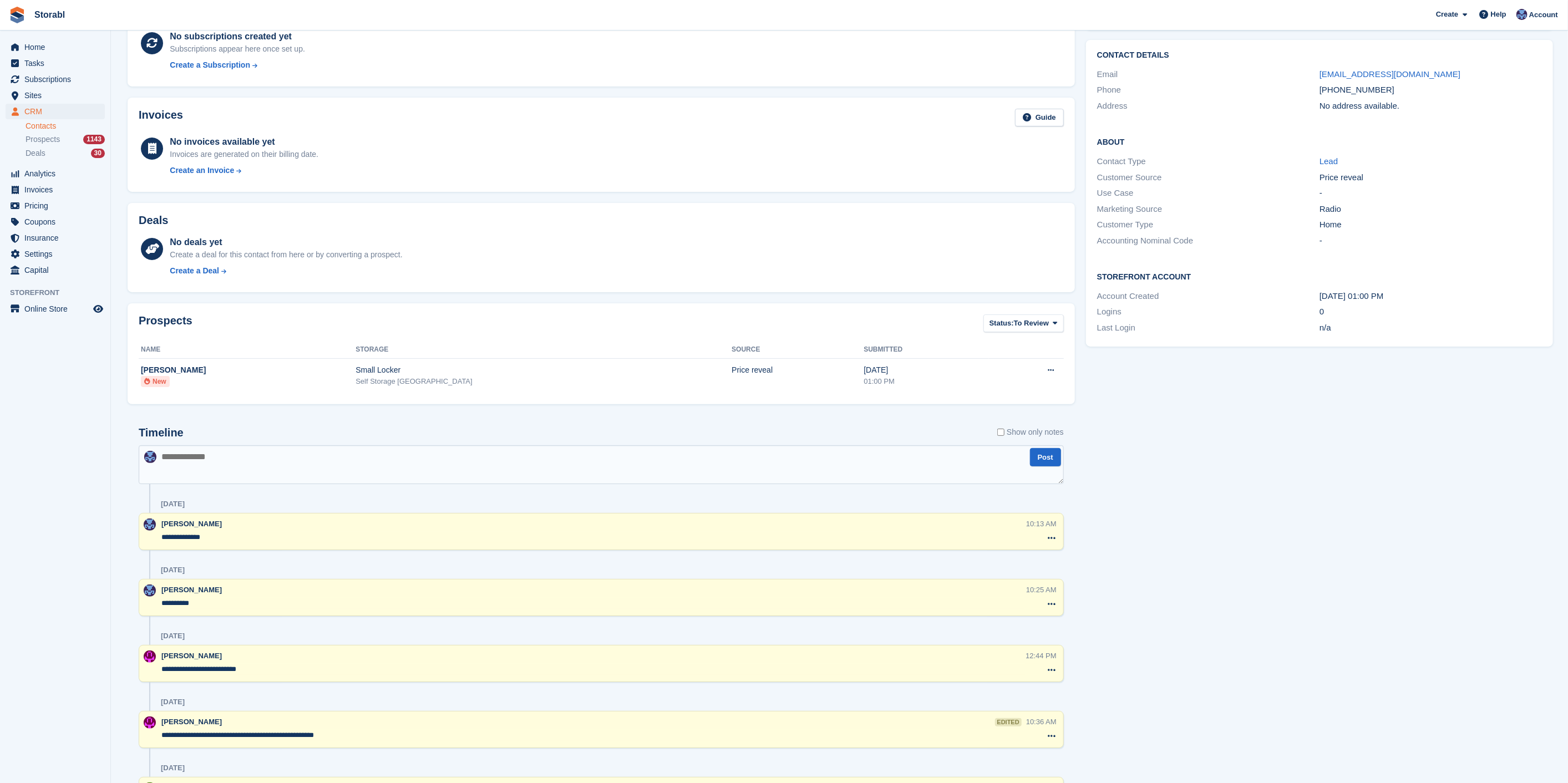
scroll to position [0, 0]
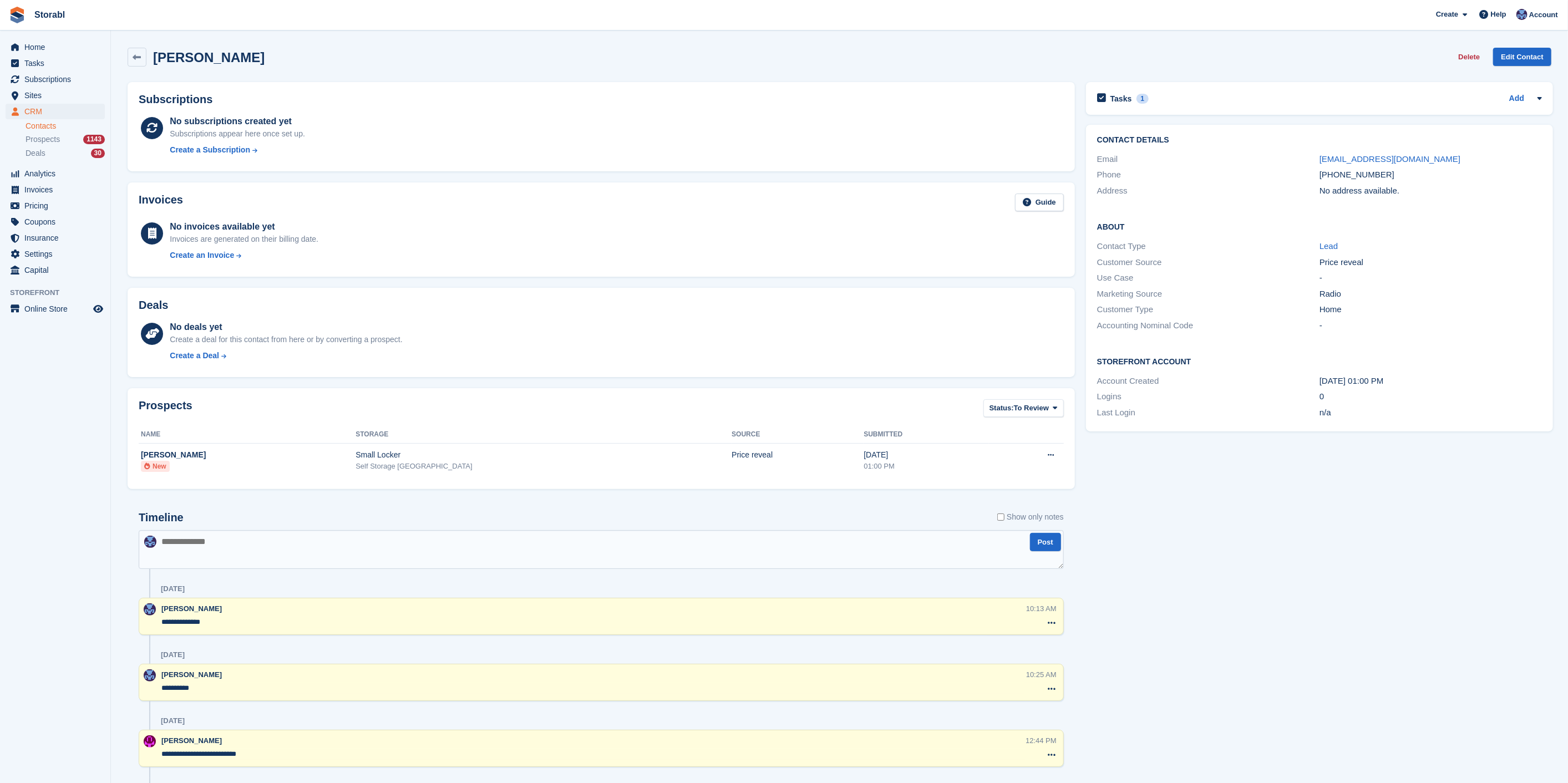
click at [1174, 97] on div "Tasks 1 Add" at bounding box center [1319, 98] width 445 height 15
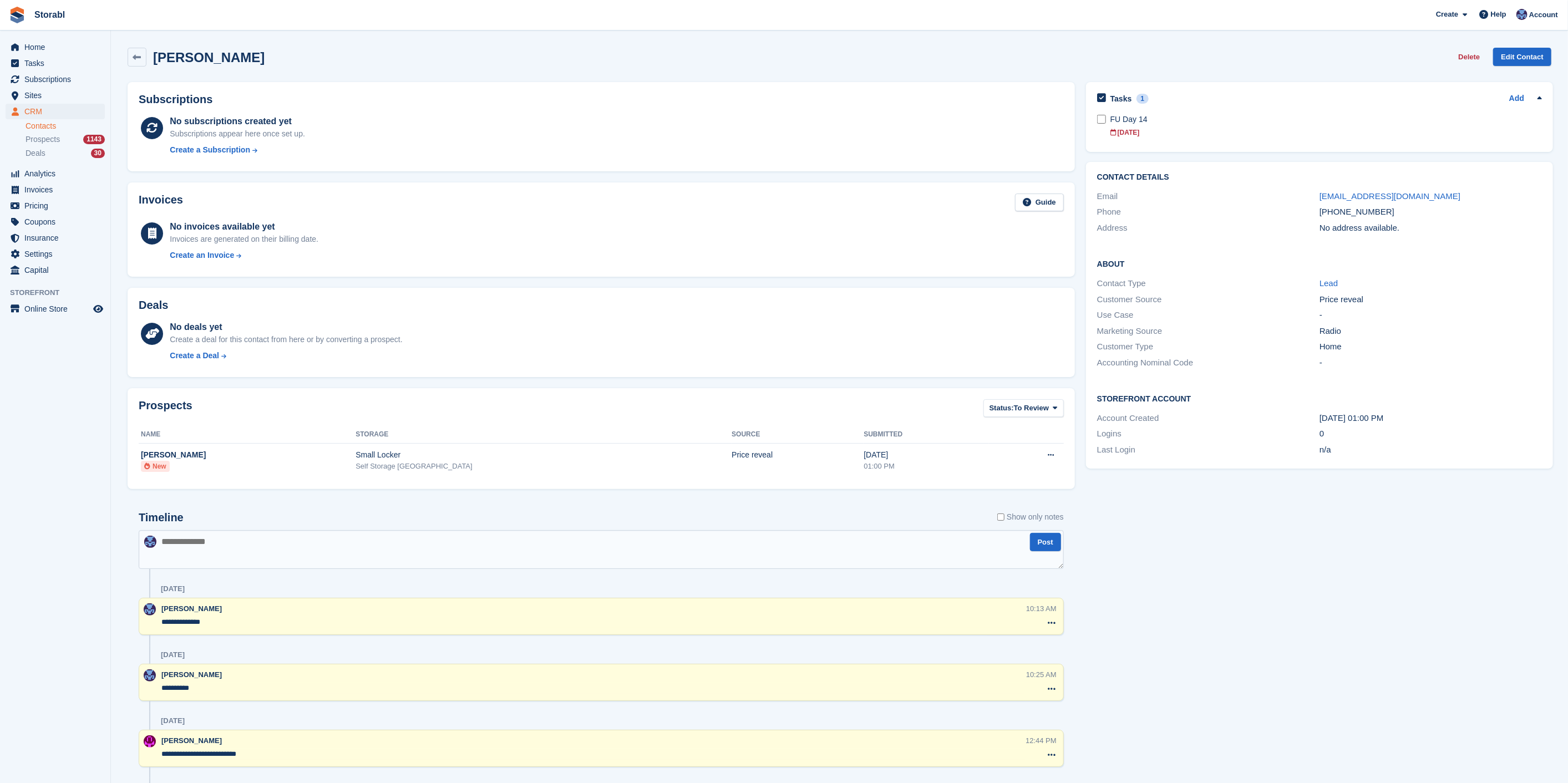
click at [1095, 121] on div "Tasks 1 Add FU Day 14 21 Aug" at bounding box center [1319, 117] width 467 height 70
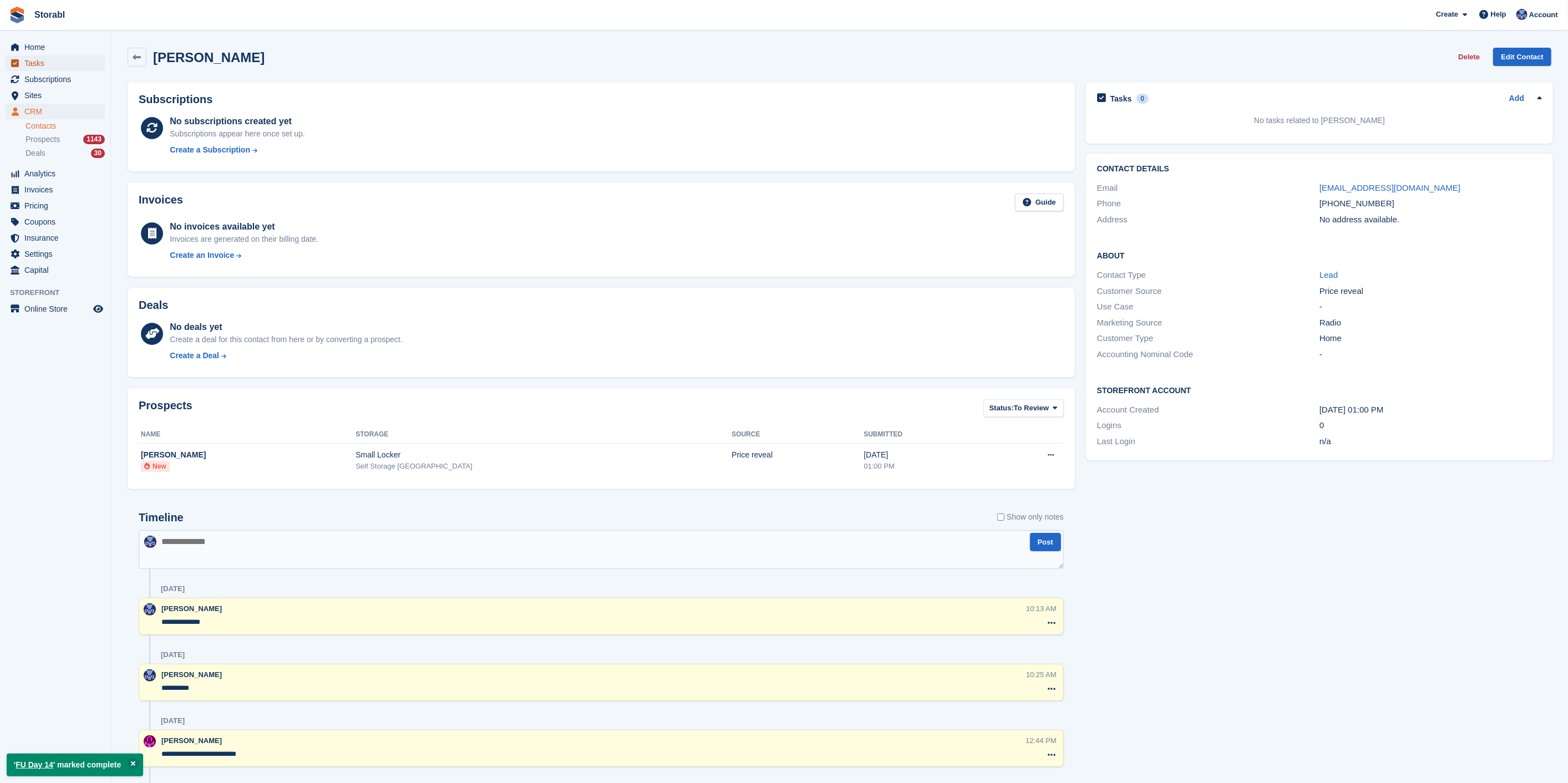
click at [38, 67] on span "Tasks" at bounding box center [57, 63] width 66 height 15
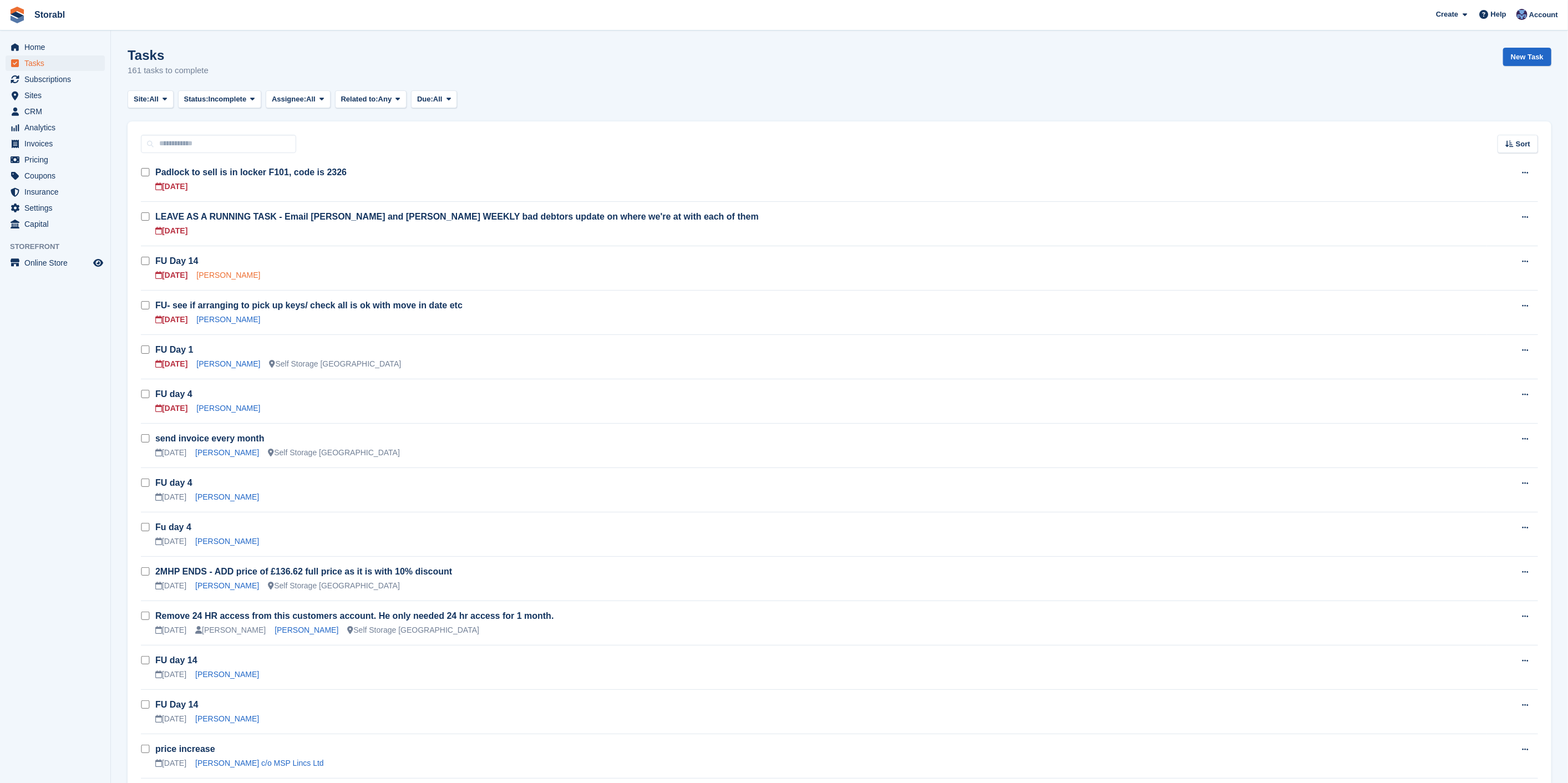
click at [235, 277] on link "Charlotte Hodgson" at bounding box center [228, 275] width 64 height 9
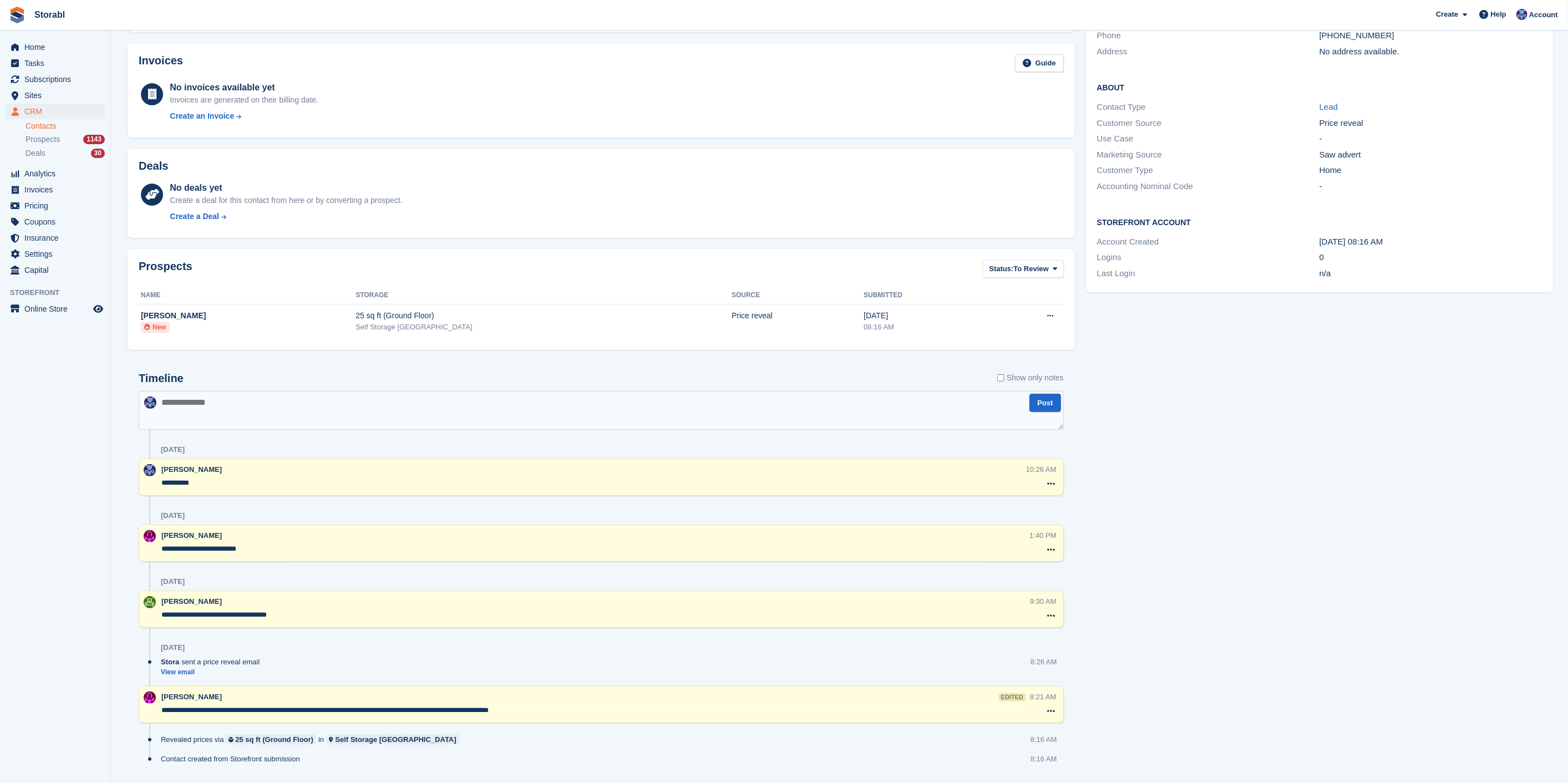
scroll to position [167, 0]
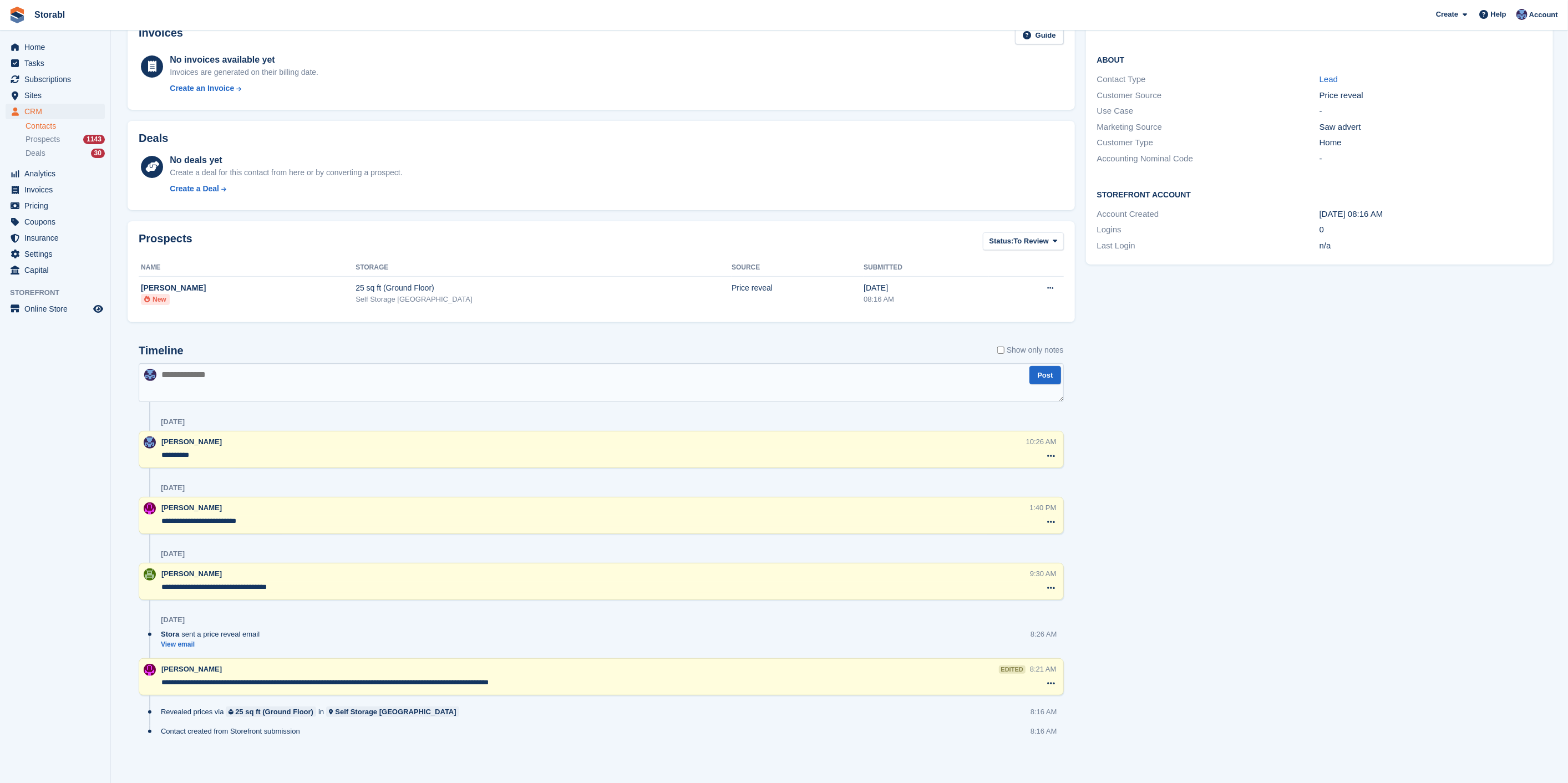
click at [222, 382] on textarea at bounding box center [601, 382] width 925 height 39
type textarea "**********"
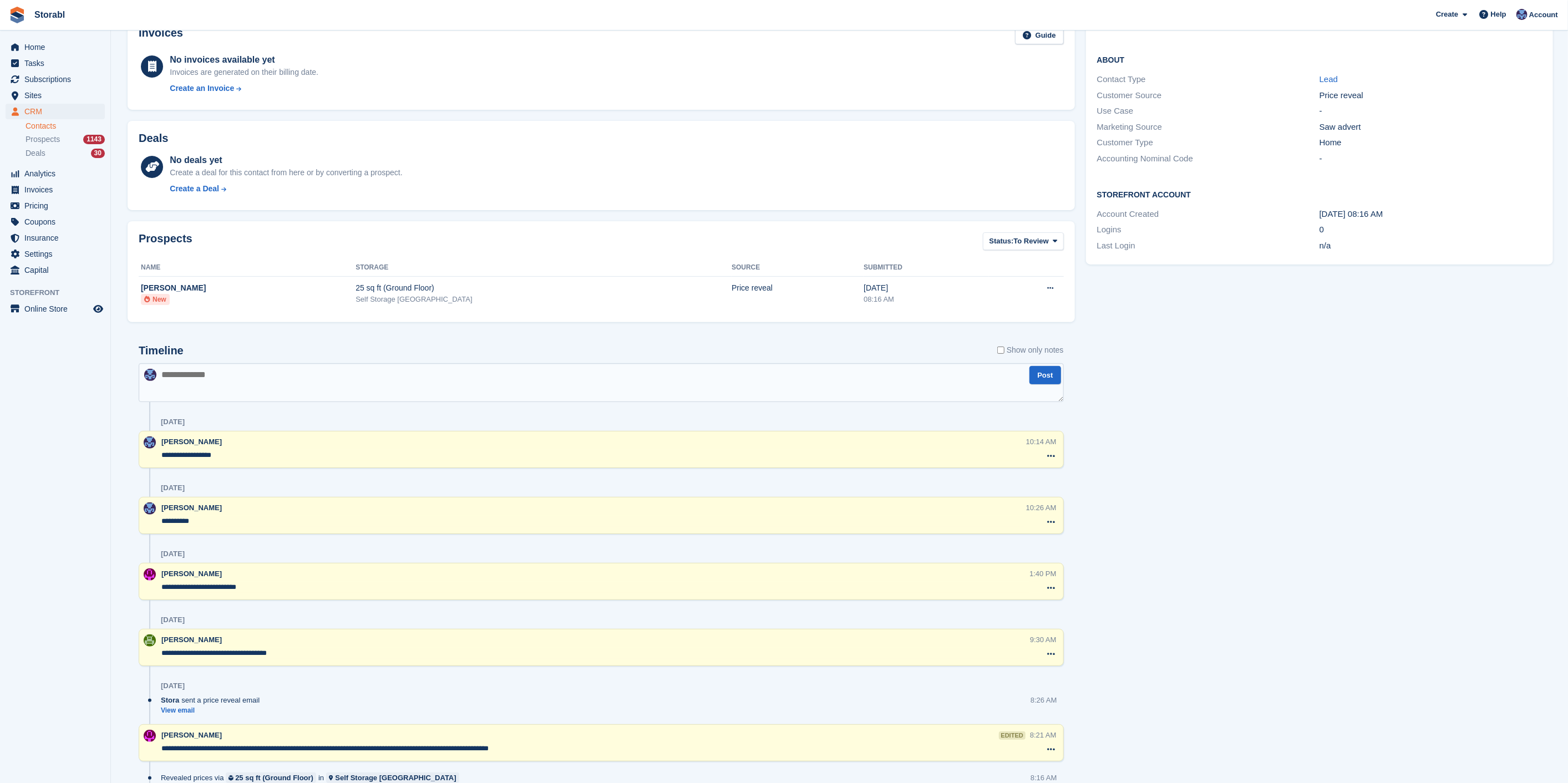
scroll to position [0, 0]
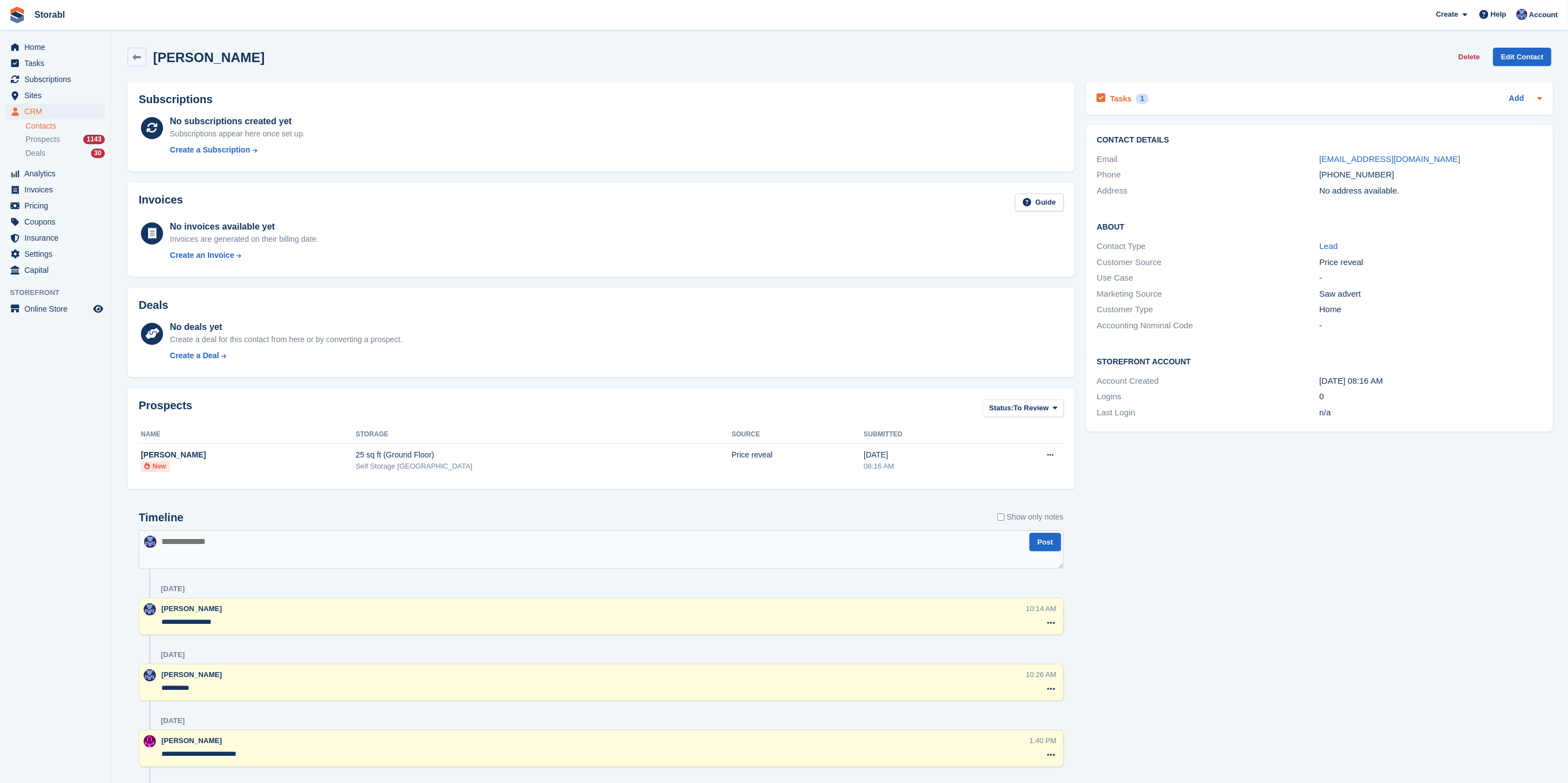
click at [1173, 101] on div "Tasks 1 Add" at bounding box center [1319, 98] width 445 height 15
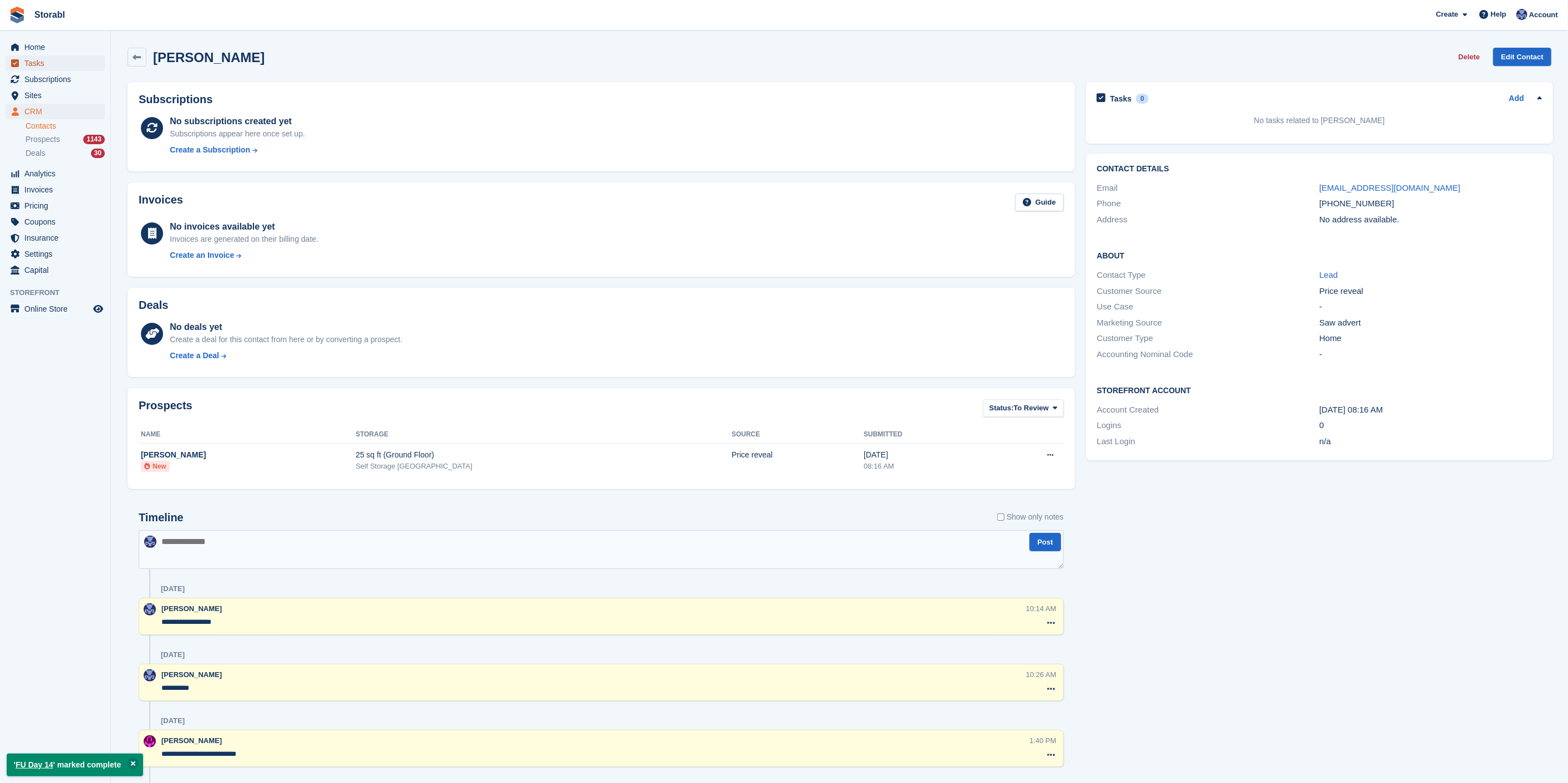
click at [44, 66] on span "Tasks" at bounding box center [57, 63] width 66 height 15
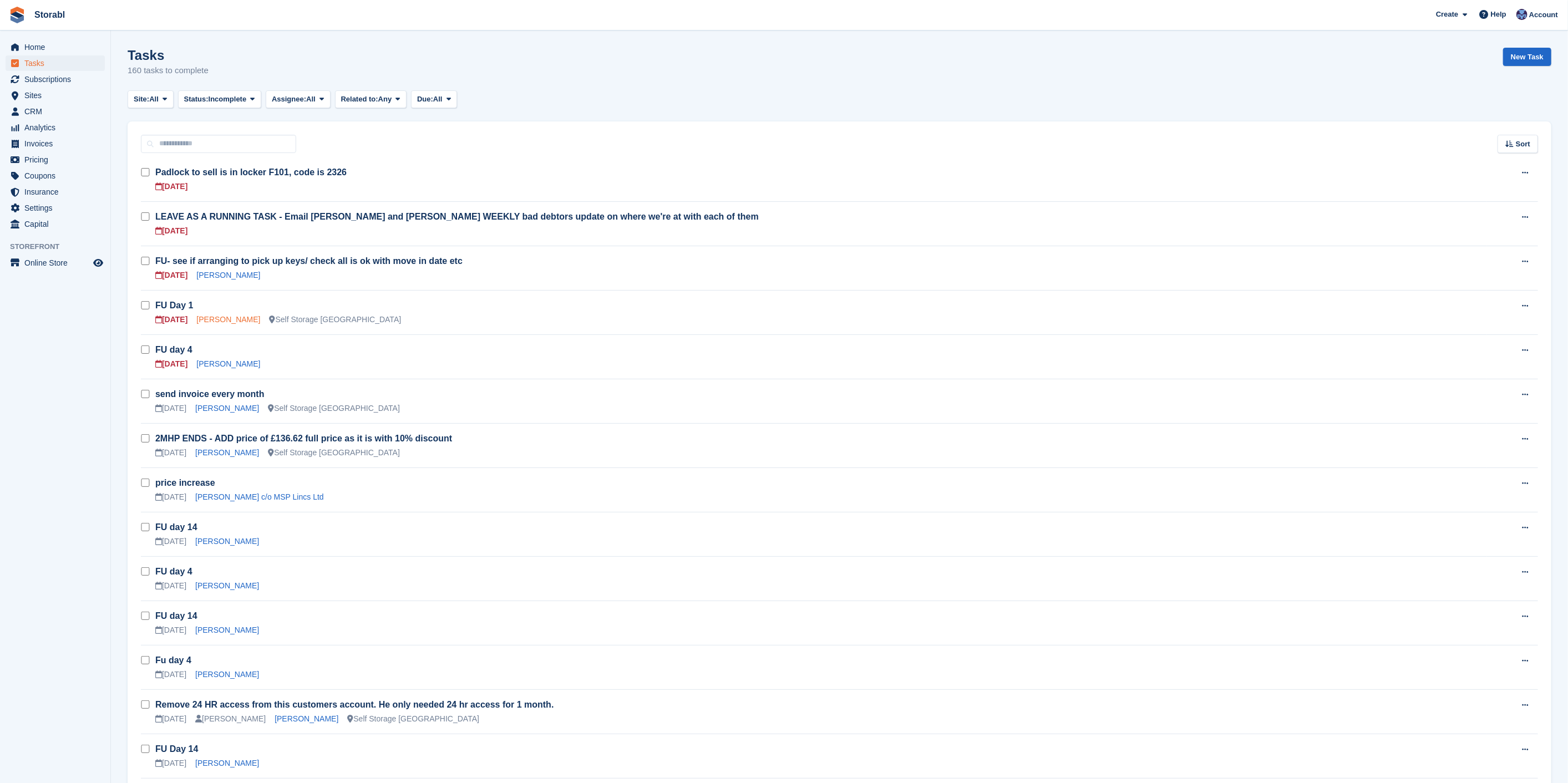
click at [236, 319] on link "Theresa Hepworth" at bounding box center [228, 320] width 64 height 9
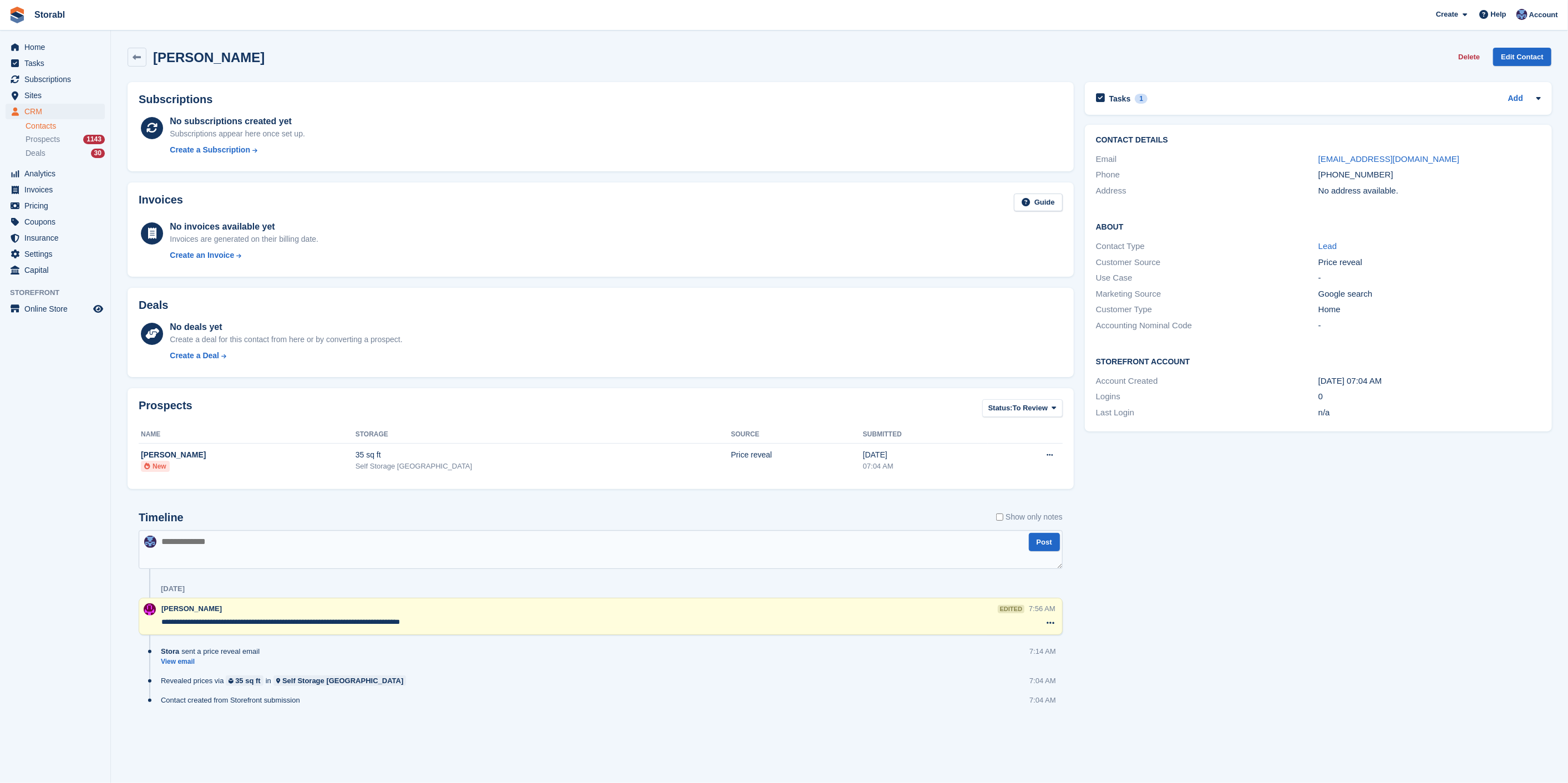
click at [264, 548] on textarea at bounding box center [600, 549] width 924 height 39
click at [372, 546] on textarea "********" at bounding box center [600, 549] width 924 height 39
type textarea "**********"
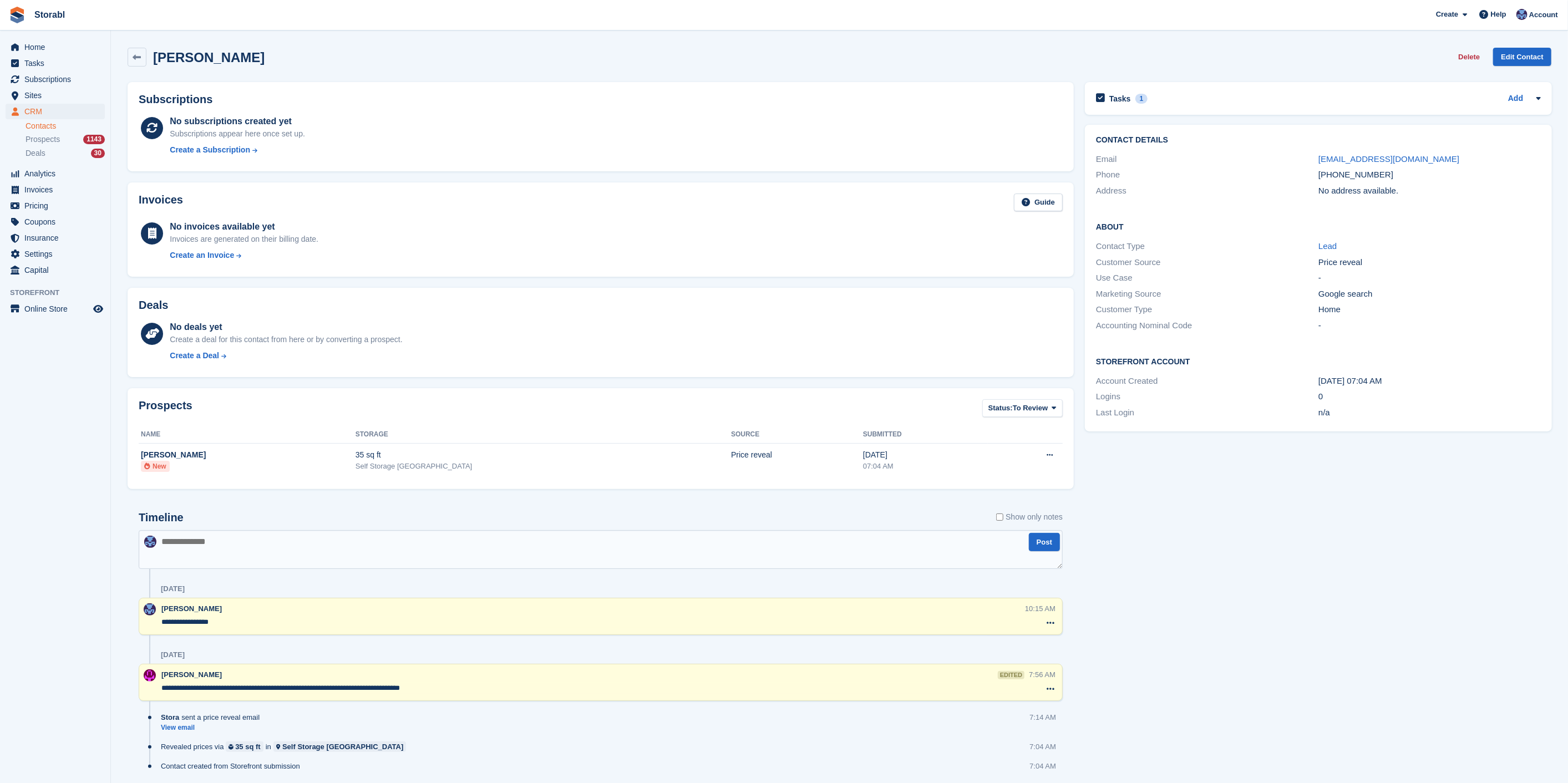
click at [256, 622] on textarea "**********" at bounding box center [593, 622] width 864 height 11
type textarea "**********"
click at [1324, 679] on div "Tasks 1 Add FU Day 1 21 Aug Contact Details Email graxtess@hotmail.com Phone" at bounding box center [1318, 443] width 478 height 733
drag, startPoint x: 1346, startPoint y: 158, endPoint x: 1324, endPoint y: 181, distance: 31.8
click at [1276, 186] on div "Address" at bounding box center [1207, 191] width 222 height 13
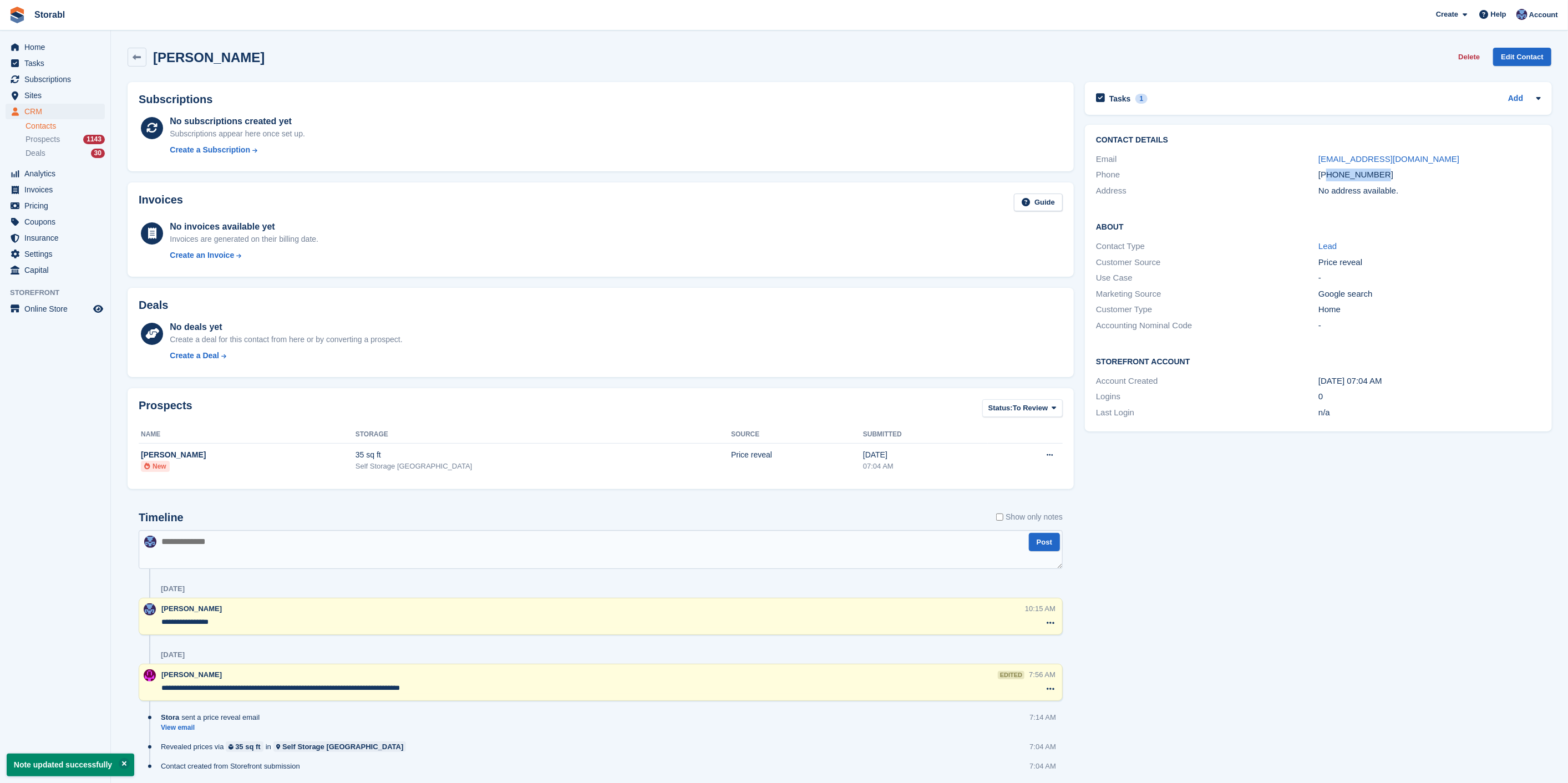
drag, startPoint x: 1330, startPoint y: 178, endPoint x: 1391, endPoint y: 177, distance: 61.0
click at [1391, 177] on div "+447517127072" at bounding box center [1429, 174] width 222 height 13
copy div "47517127072"
click at [1300, 107] on div "Tasks 1 Add FU Day 1 21 Aug" at bounding box center [1317, 98] width 467 height 33
click at [1106, 100] on div "Tasks 1" at bounding box center [1122, 98] width 52 height 15
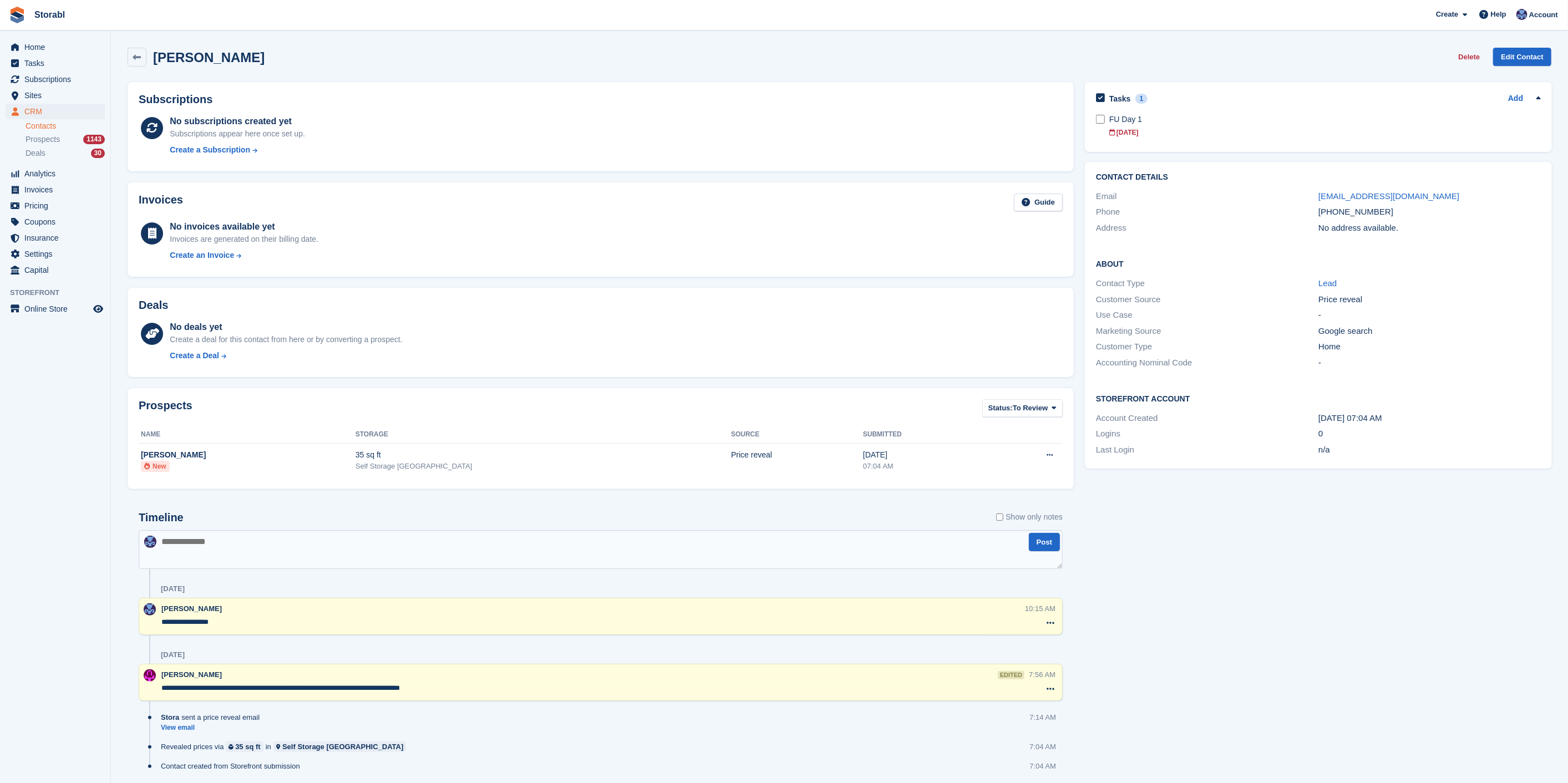
click at [1148, 89] on div "Tasks 1 Add FU Day 1 21 Aug" at bounding box center [1317, 117] width 467 height 70
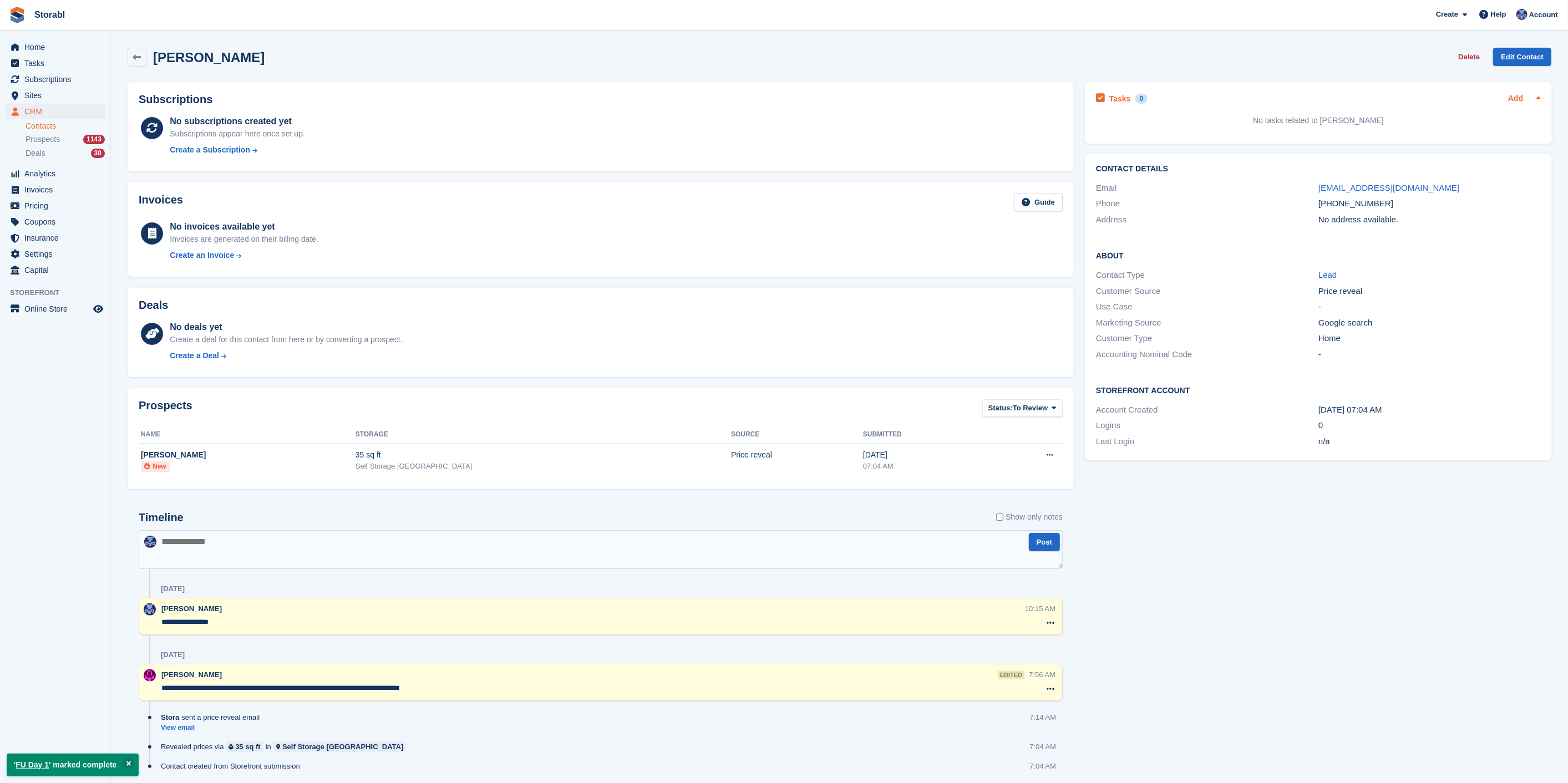
click at [1509, 101] on link "Add" at bounding box center [1515, 99] width 15 height 13
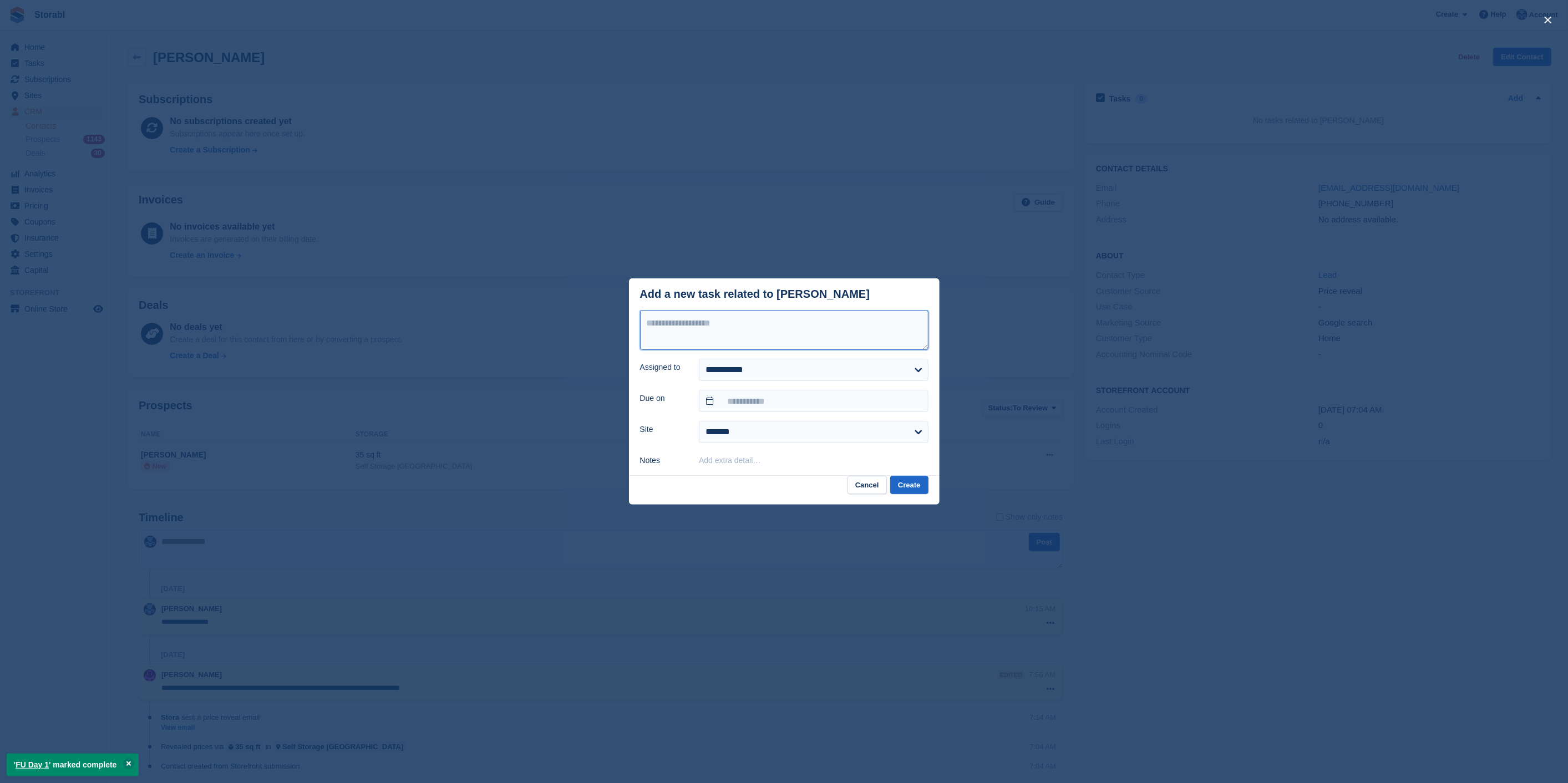
click at [752, 336] on textarea at bounding box center [784, 330] width 289 height 40
type textarea "********"
click at [781, 403] on input "text" at bounding box center [813, 401] width 229 height 22
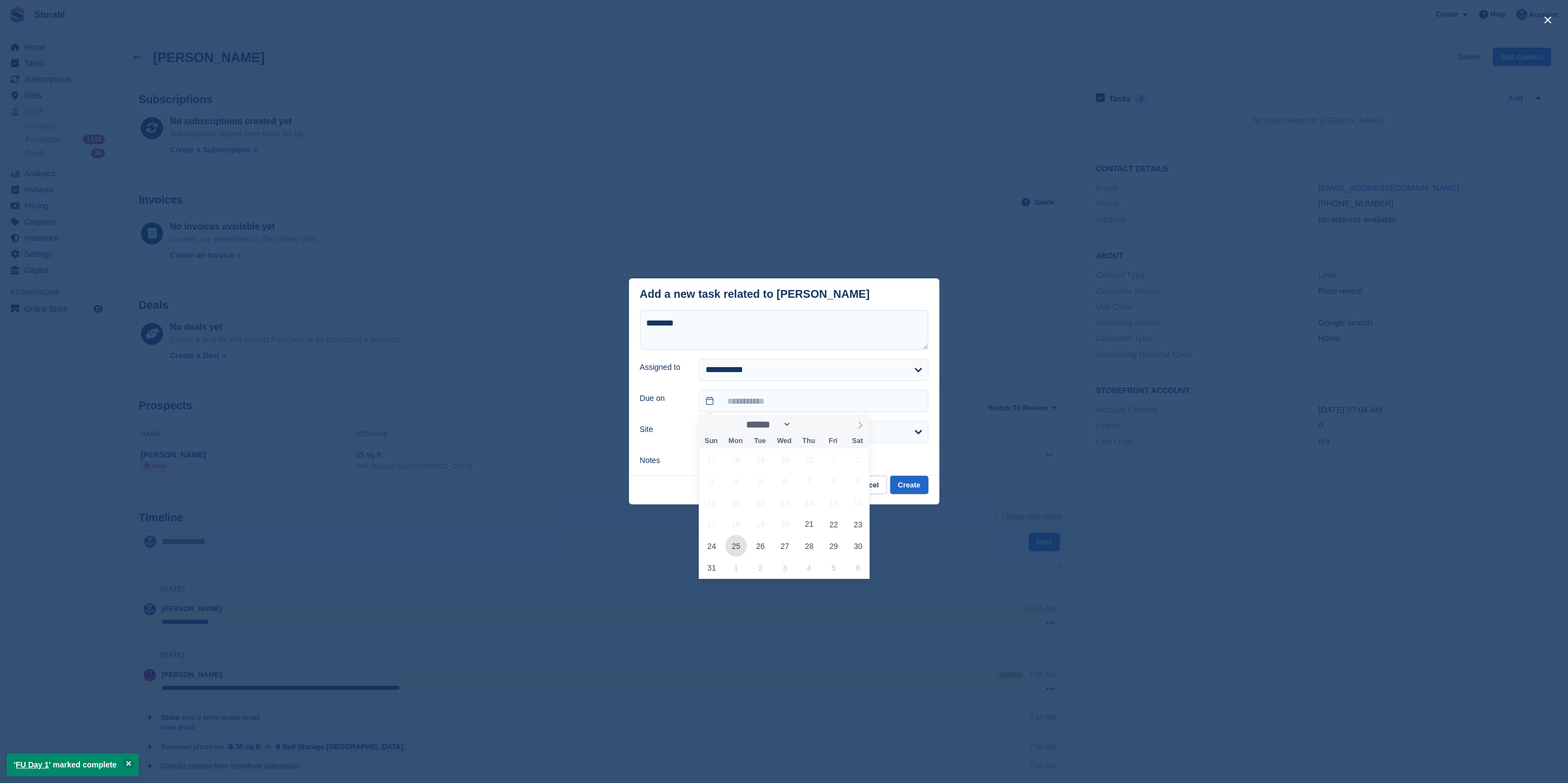
click at [737, 547] on span "25" at bounding box center [736, 546] width 21 height 21
type input "**********"
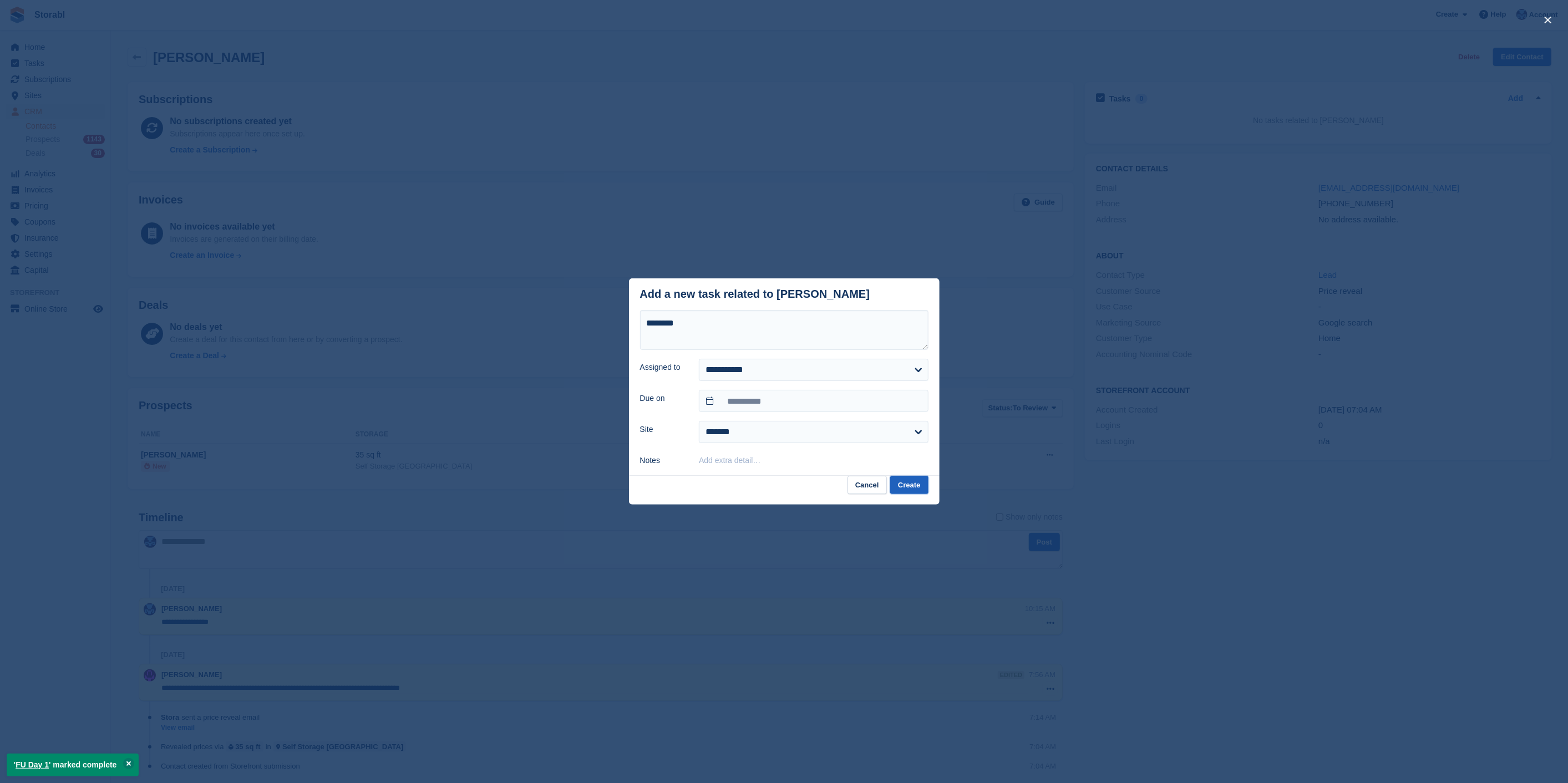
click at [901, 491] on button "Create" at bounding box center [909, 485] width 38 height 18
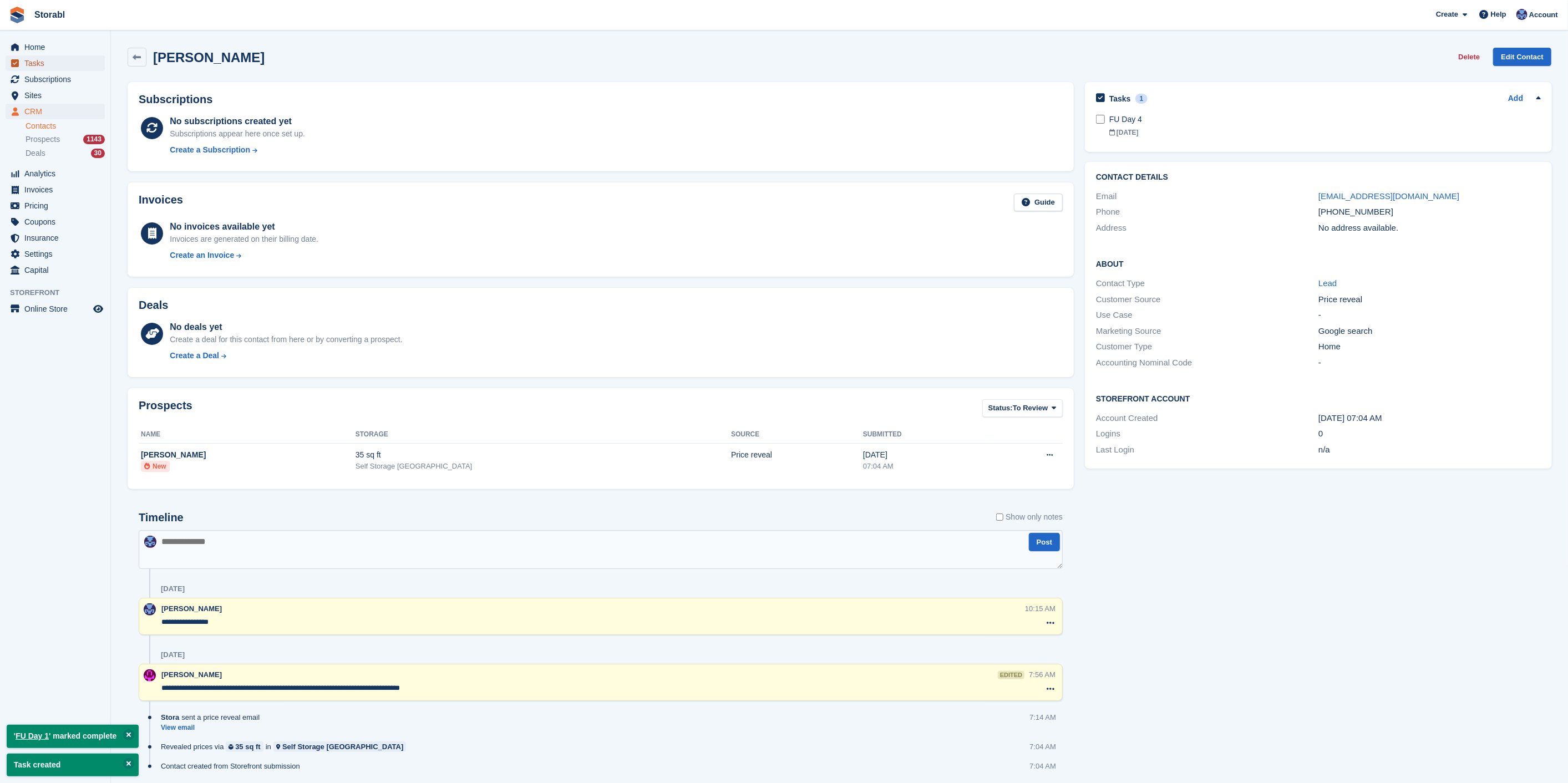
click at [49, 66] on span "Tasks" at bounding box center [57, 63] width 66 height 15
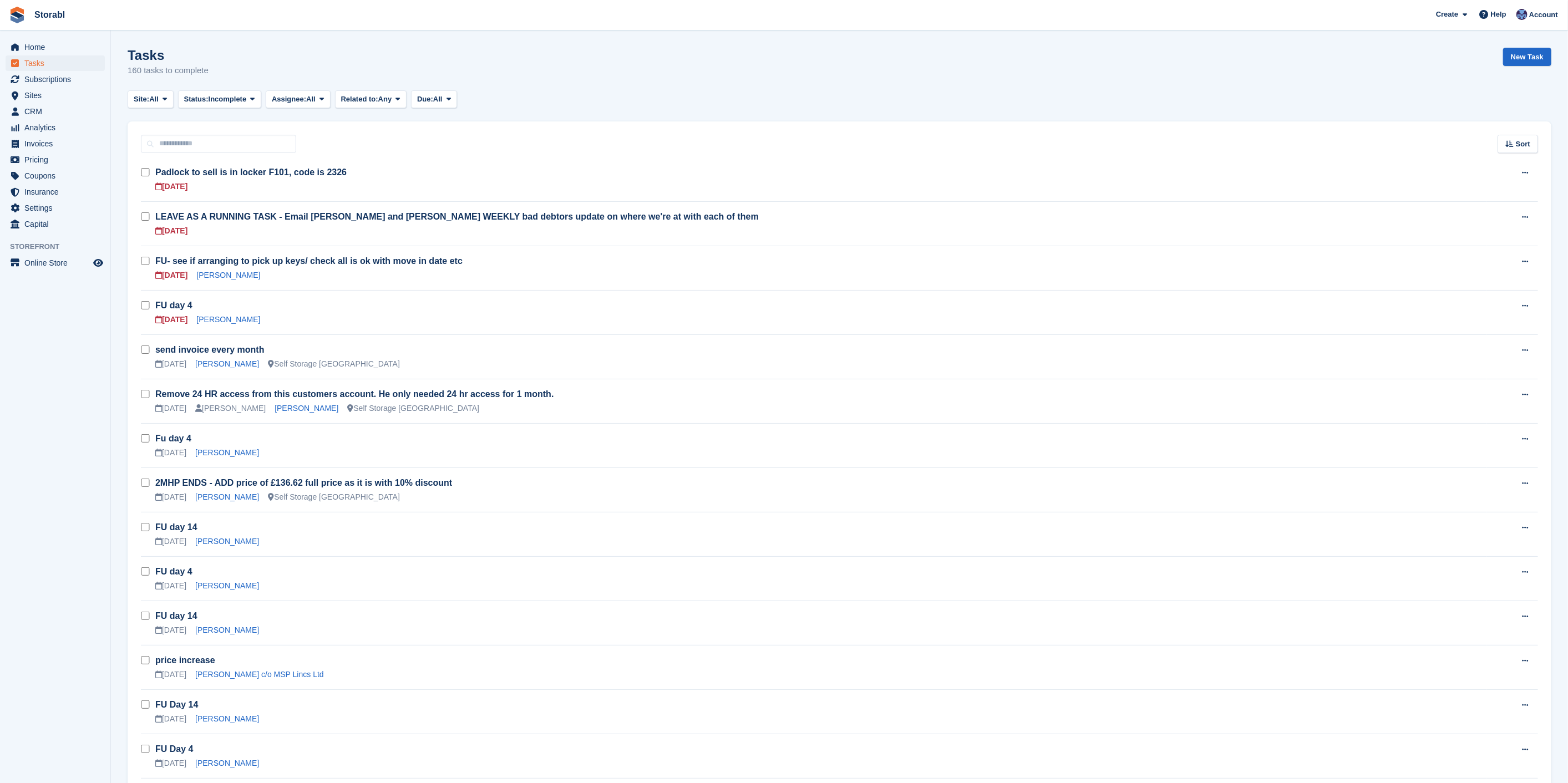
click at [225, 324] on div "Mick Mack" at bounding box center [228, 319] width 64 height 11
click at [223, 321] on link "Mick Mack" at bounding box center [228, 320] width 64 height 9
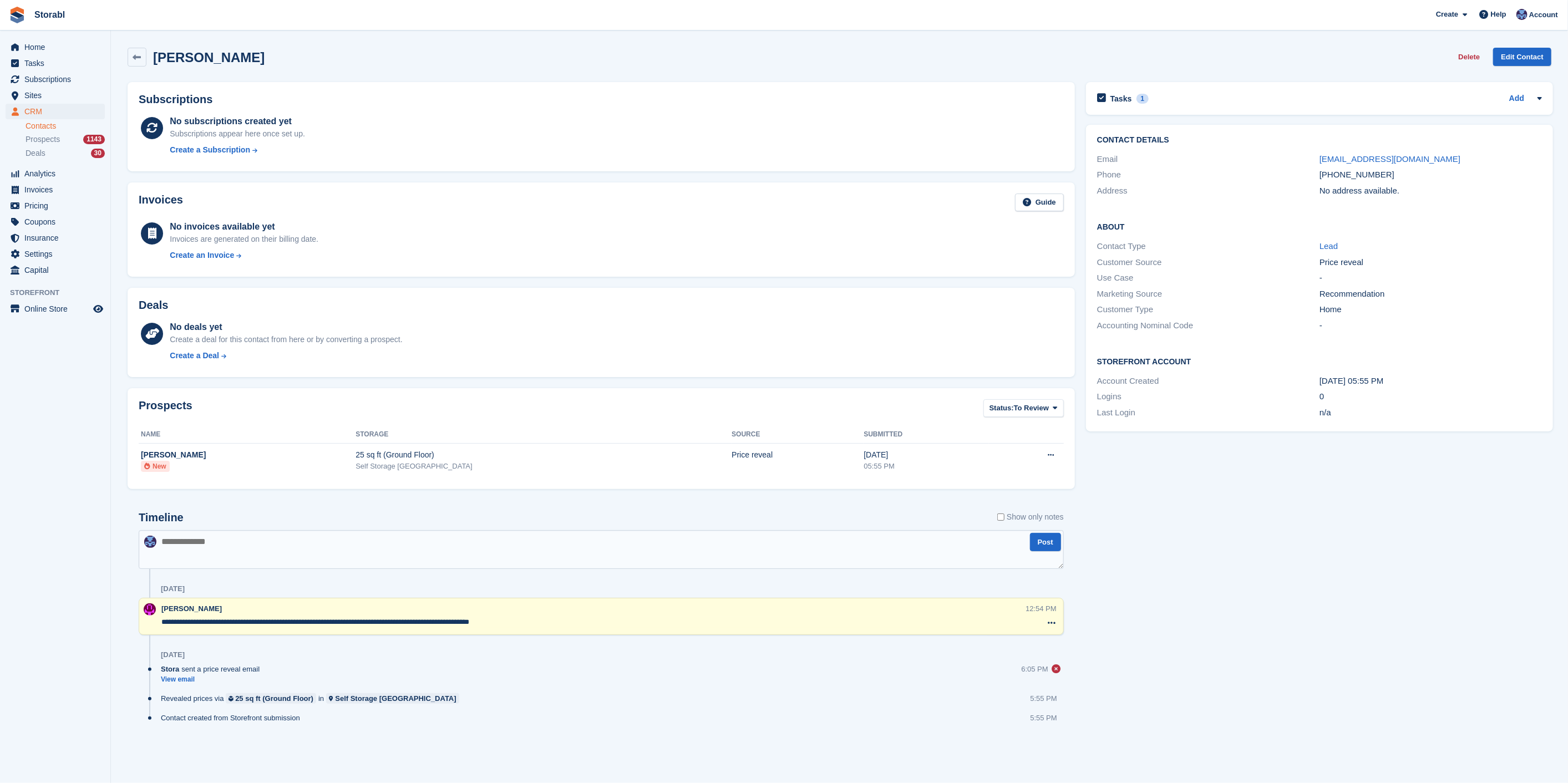
click at [1240, 121] on div "Contact Details Email designask@yahoo.com Phone +447533681325 Address No addres…" at bounding box center [1320, 278] width 478 height 318
click at [1232, 104] on div "Tasks 1 Add" at bounding box center [1319, 98] width 445 height 15
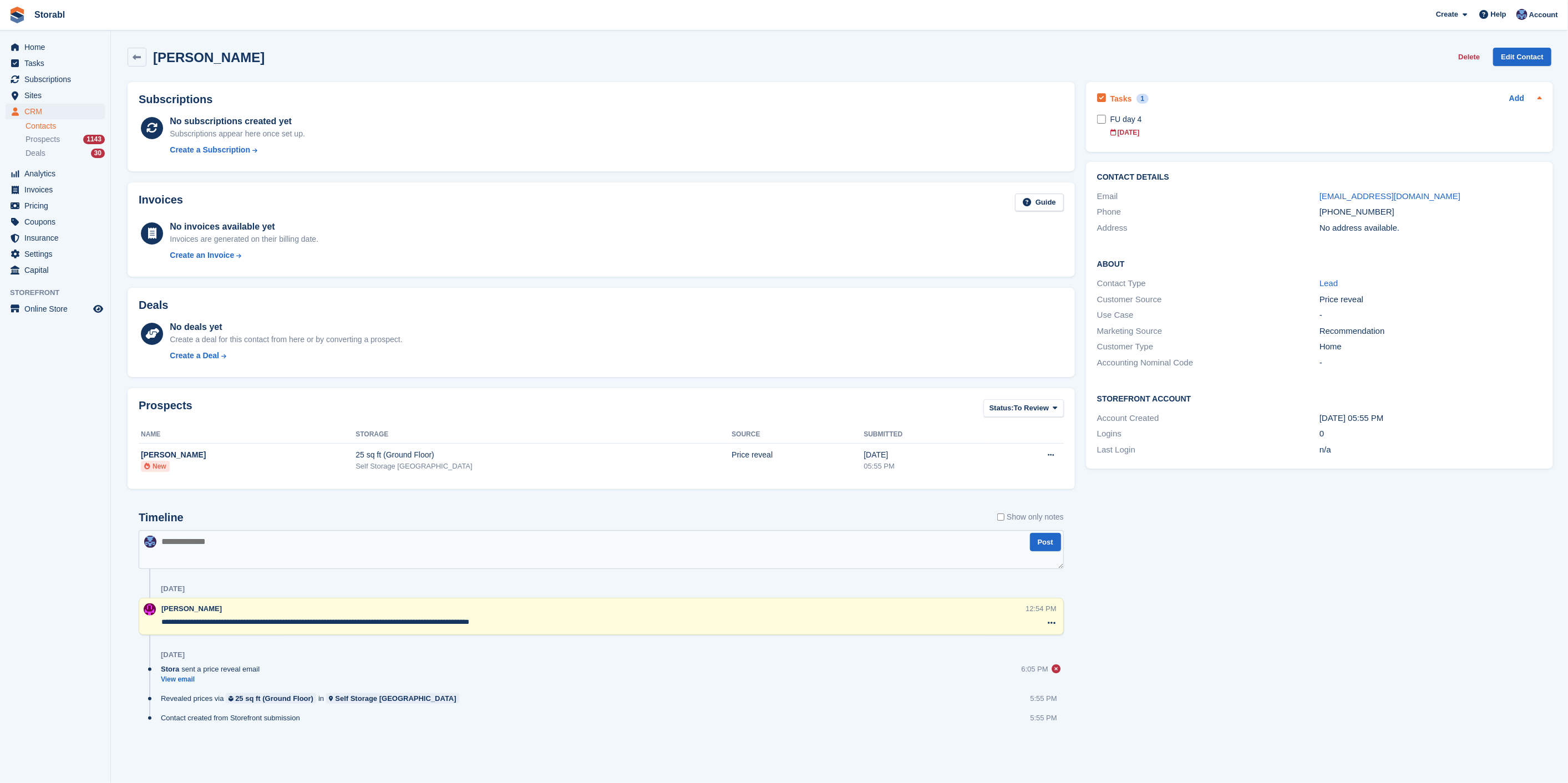
click at [1230, 102] on div "Tasks 1 Add" at bounding box center [1319, 98] width 445 height 15
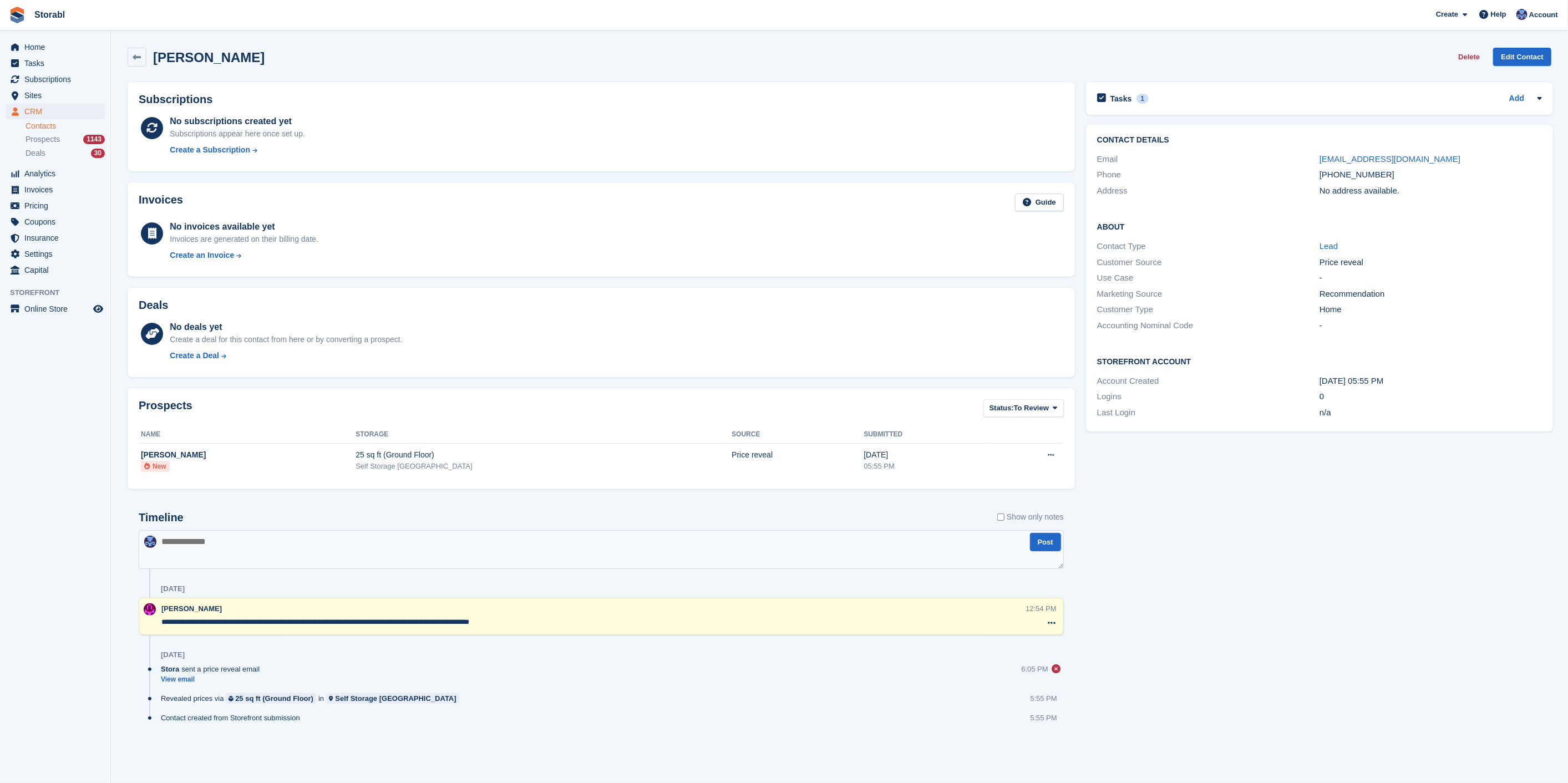
click at [490, 554] on textarea at bounding box center [601, 549] width 925 height 39
type textarea "**********"
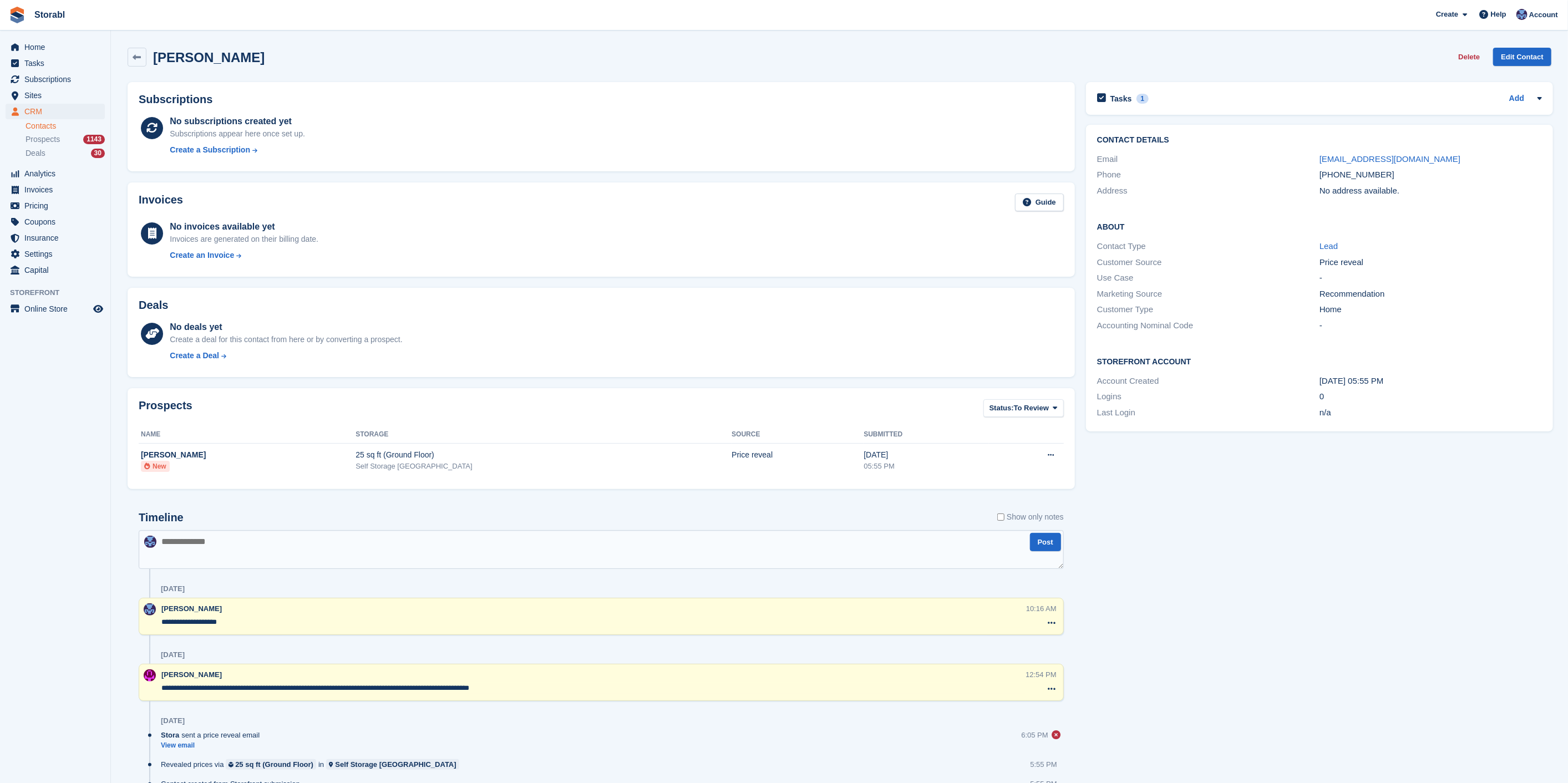
click at [1204, 89] on div "Tasks 1 Add FU day 4 21 Aug" at bounding box center [1319, 98] width 467 height 33
click at [1154, 103] on div "Tasks 1 Add" at bounding box center [1319, 98] width 445 height 15
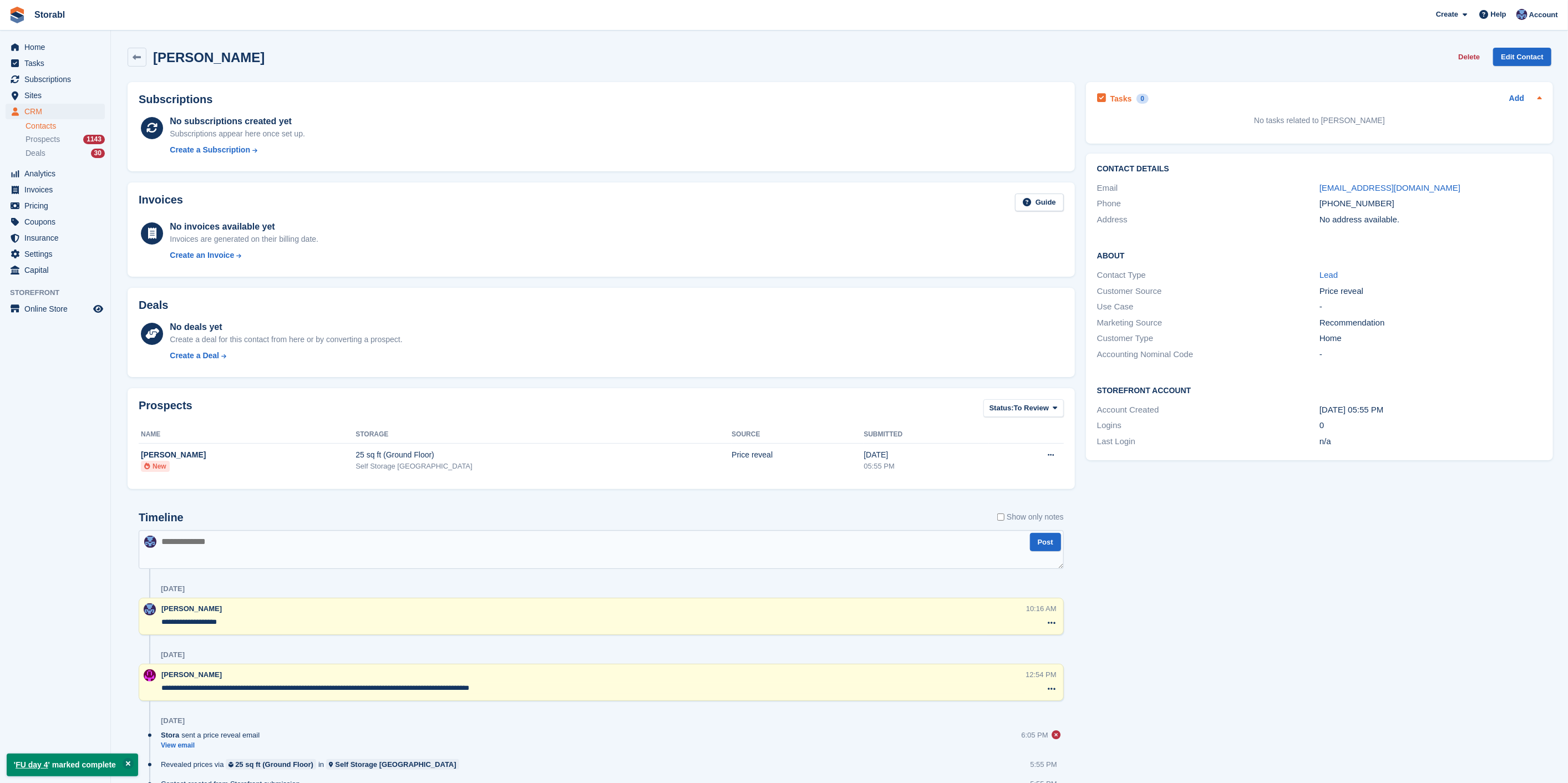
click at [1525, 100] on div "Add" at bounding box center [1525, 98] width 33 height 13
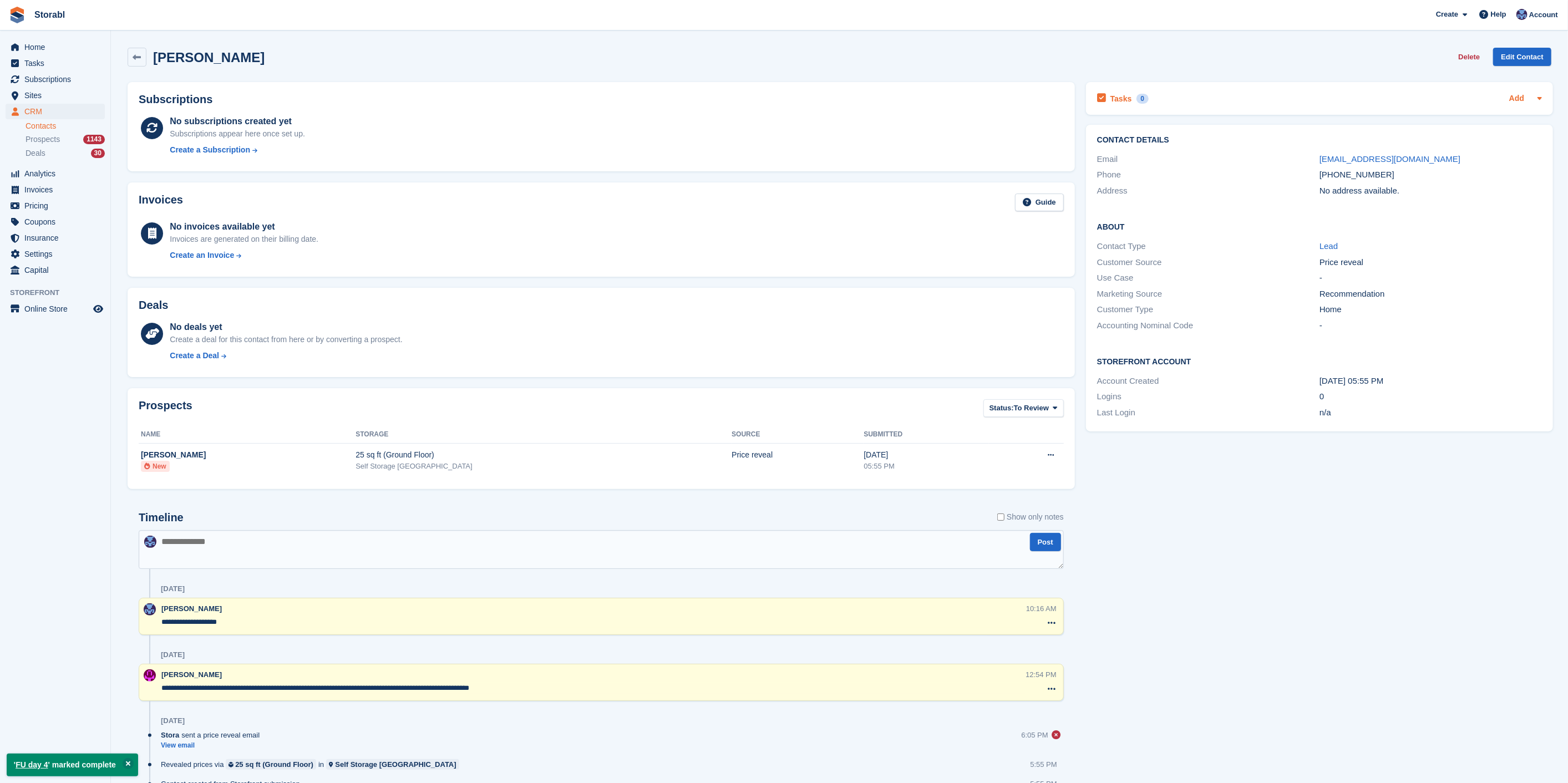
click at [1510, 99] on link "Add" at bounding box center [1517, 99] width 15 height 13
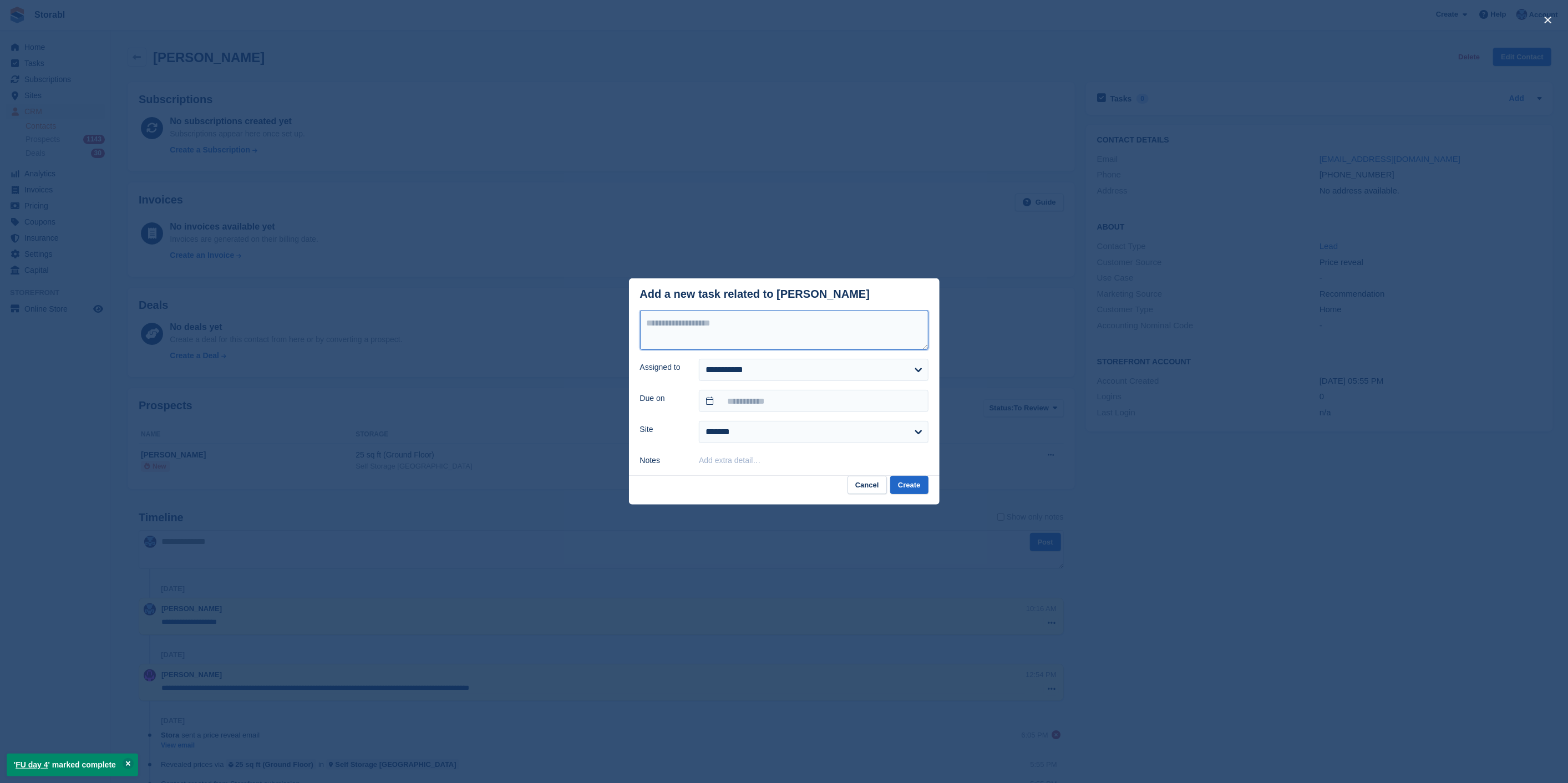
click at [778, 325] on textarea at bounding box center [784, 330] width 289 height 40
type textarea "********"
click at [764, 400] on input "text" at bounding box center [813, 401] width 229 height 22
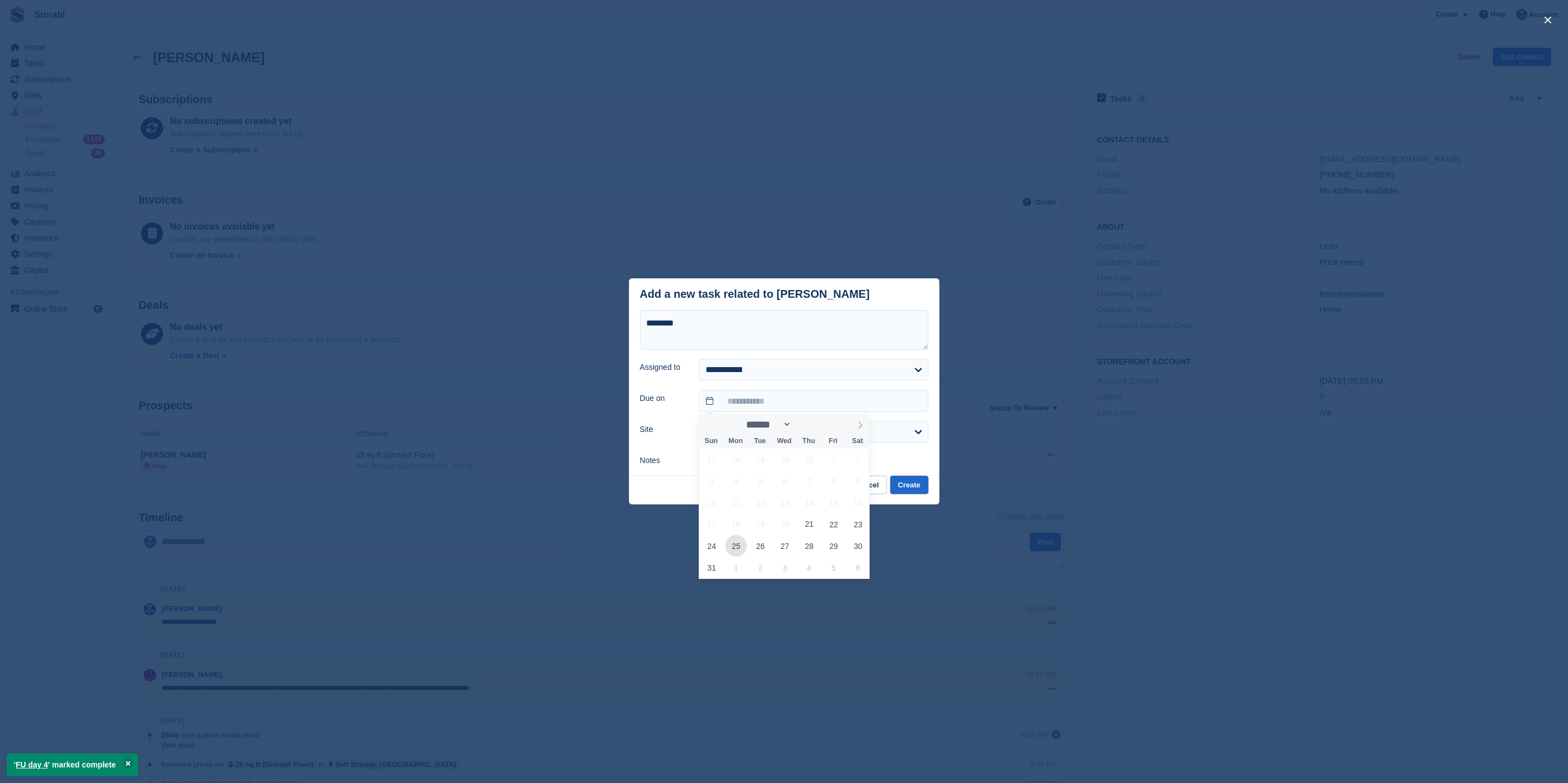
click at [732, 541] on span "25" at bounding box center [736, 546] width 21 height 21
type input "**********"
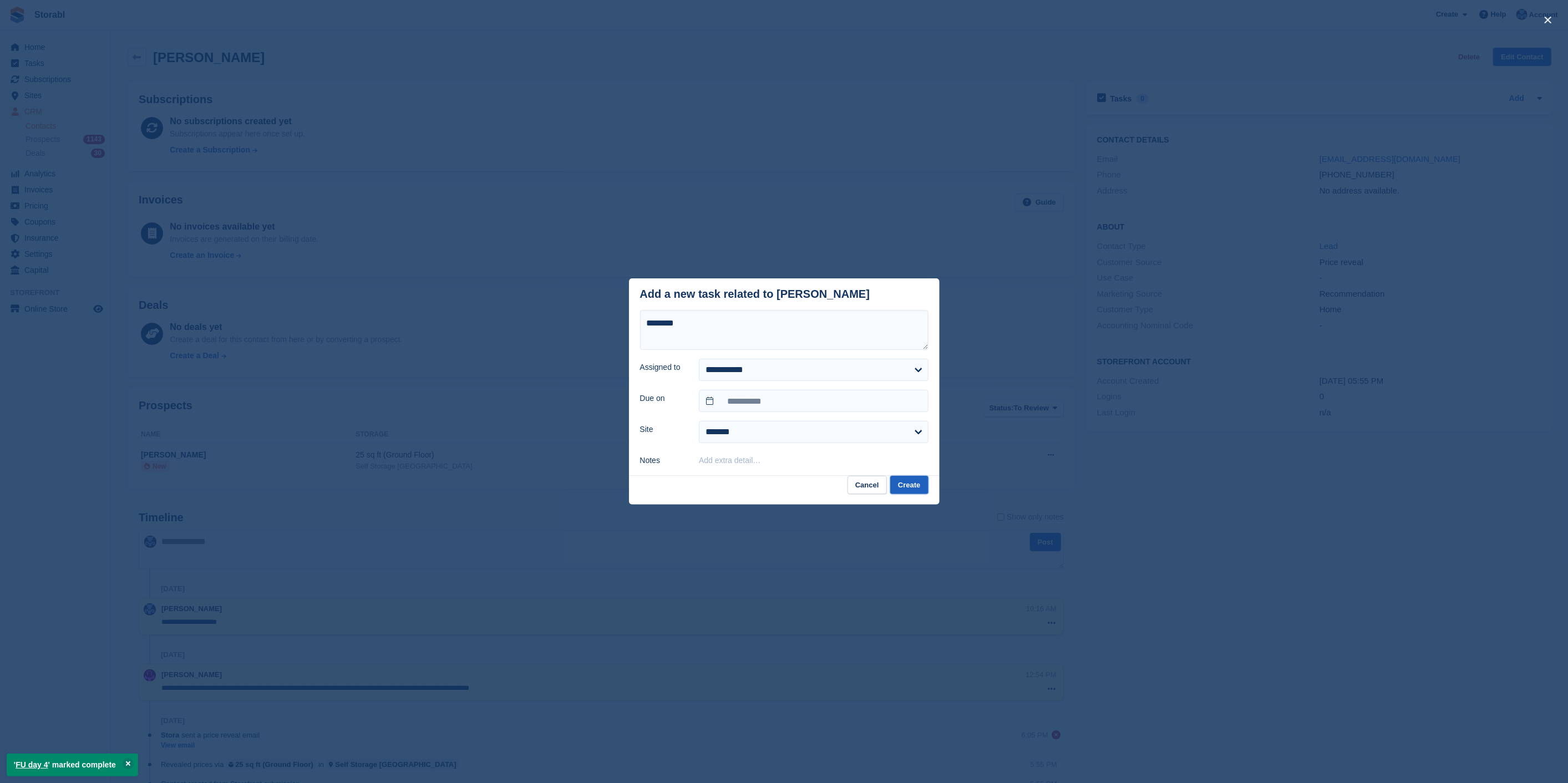
click at [909, 484] on button "Create" at bounding box center [909, 485] width 38 height 18
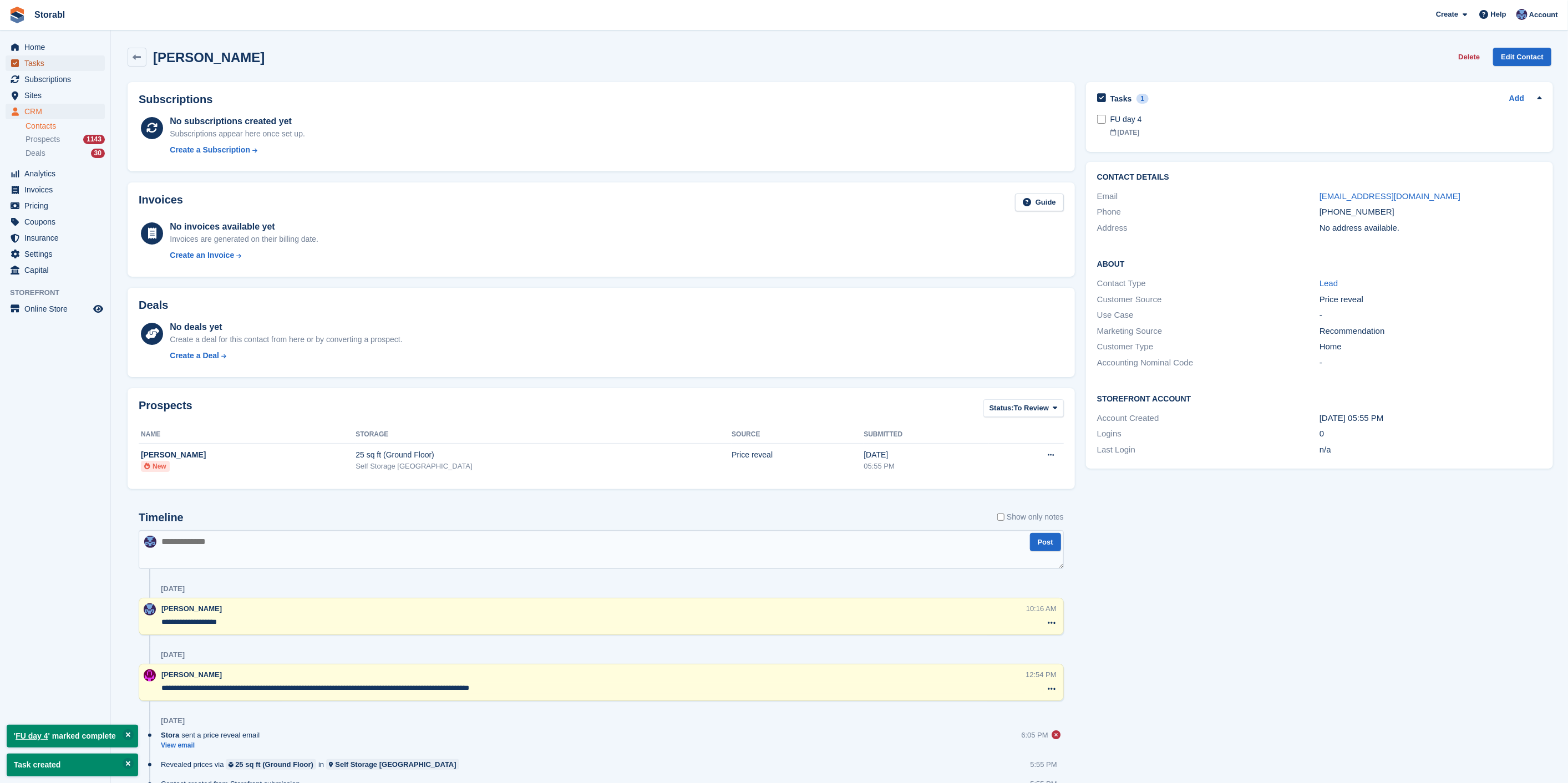
click at [56, 60] on span "Tasks" at bounding box center [57, 63] width 66 height 15
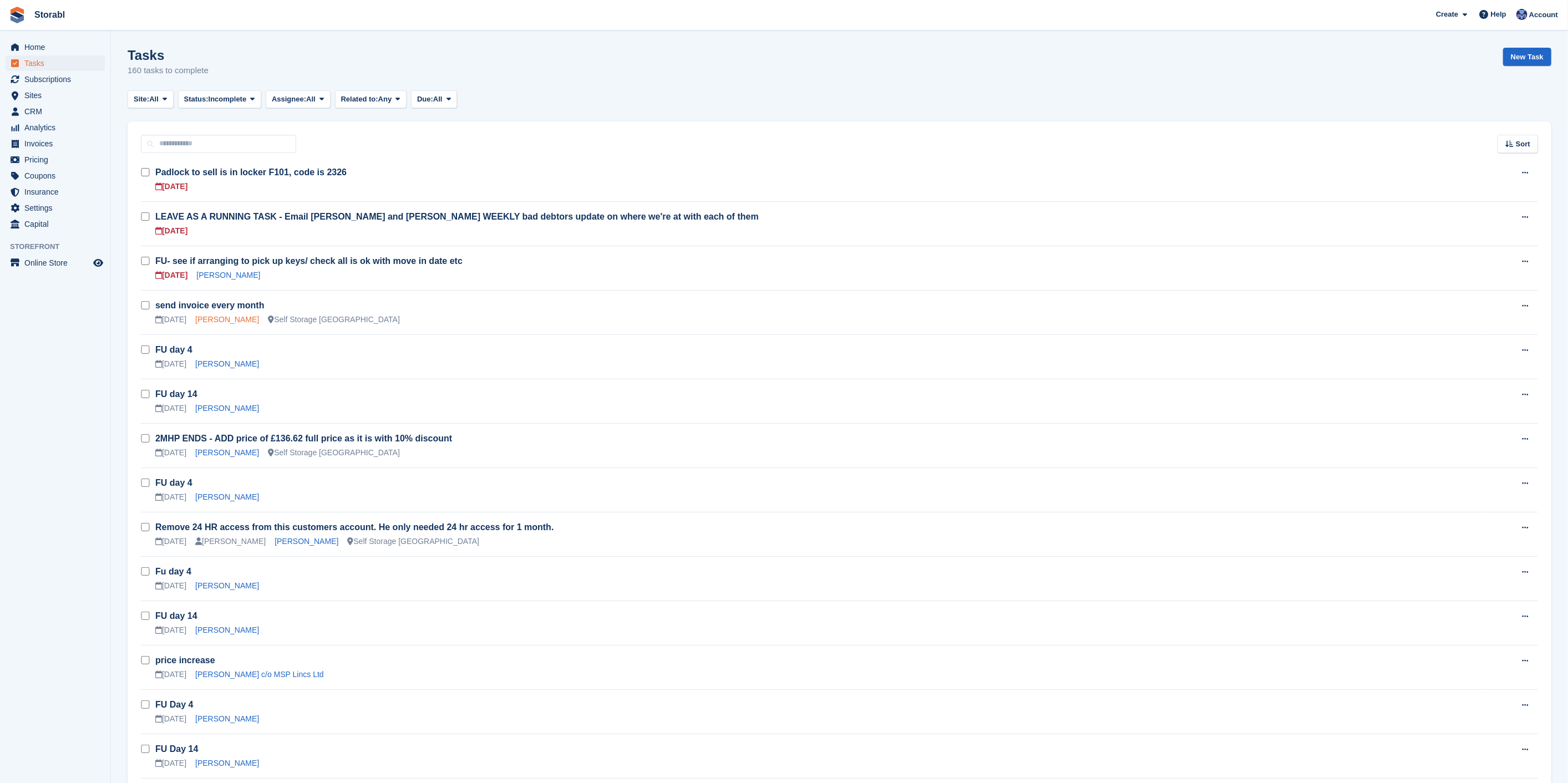
click at [225, 321] on link "Jack Bower" at bounding box center [227, 320] width 64 height 9
click at [34, 108] on span "CRM" at bounding box center [57, 111] width 66 height 15
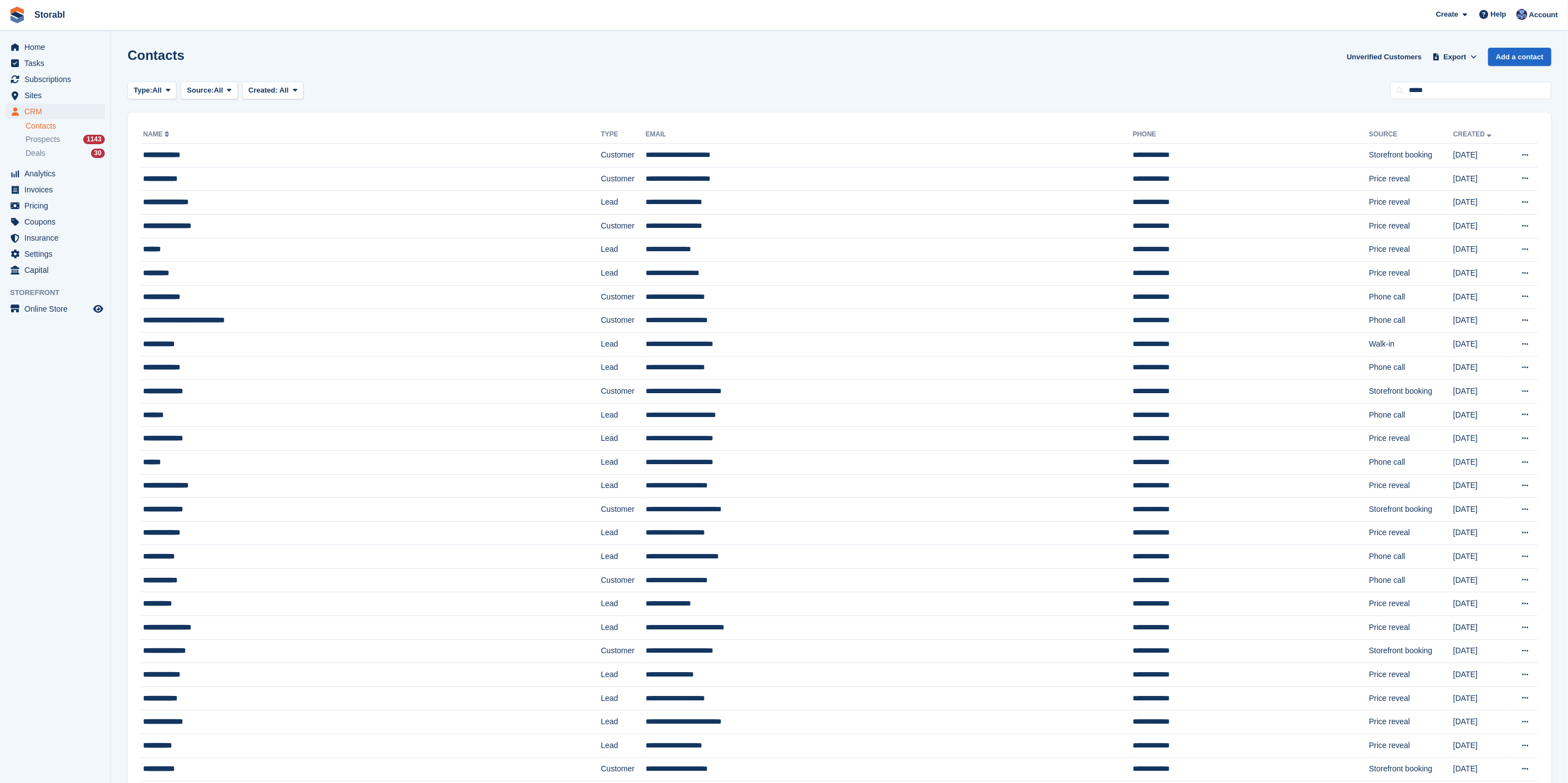
type input "*****"
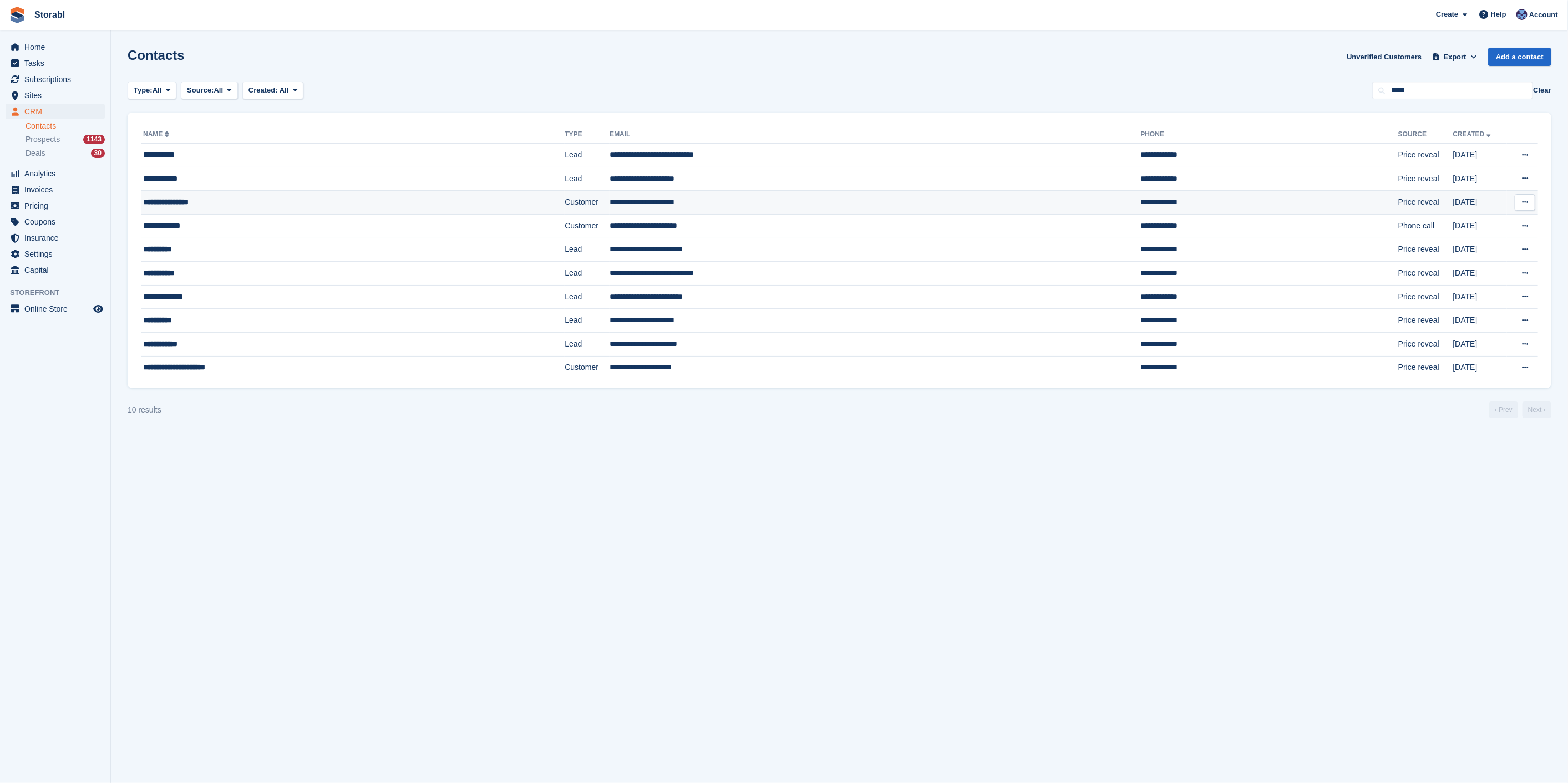
click at [418, 200] on div "**********" at bounding box center [301, 202] width 315 height 11
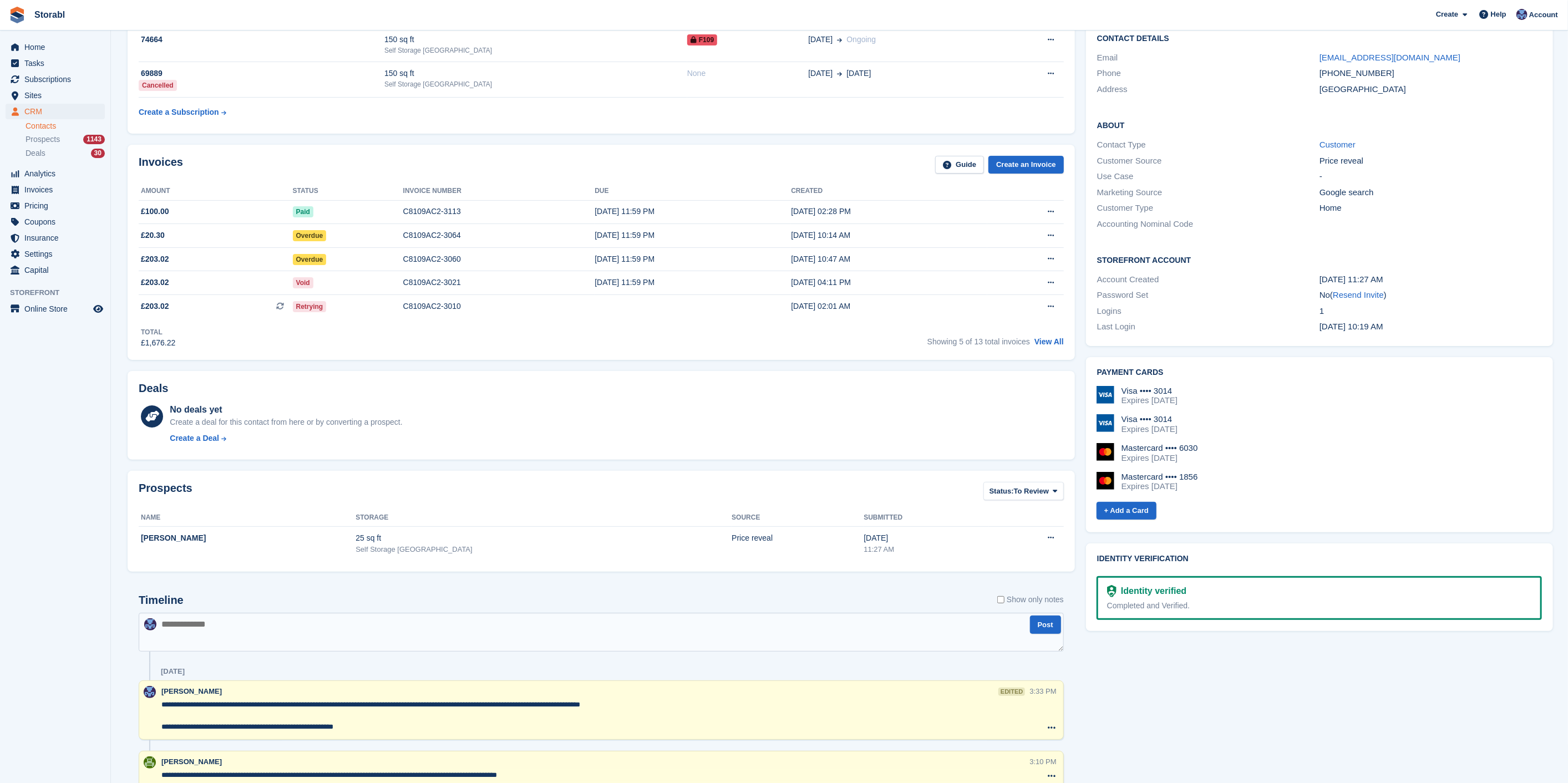
scroll to position [185, 0]
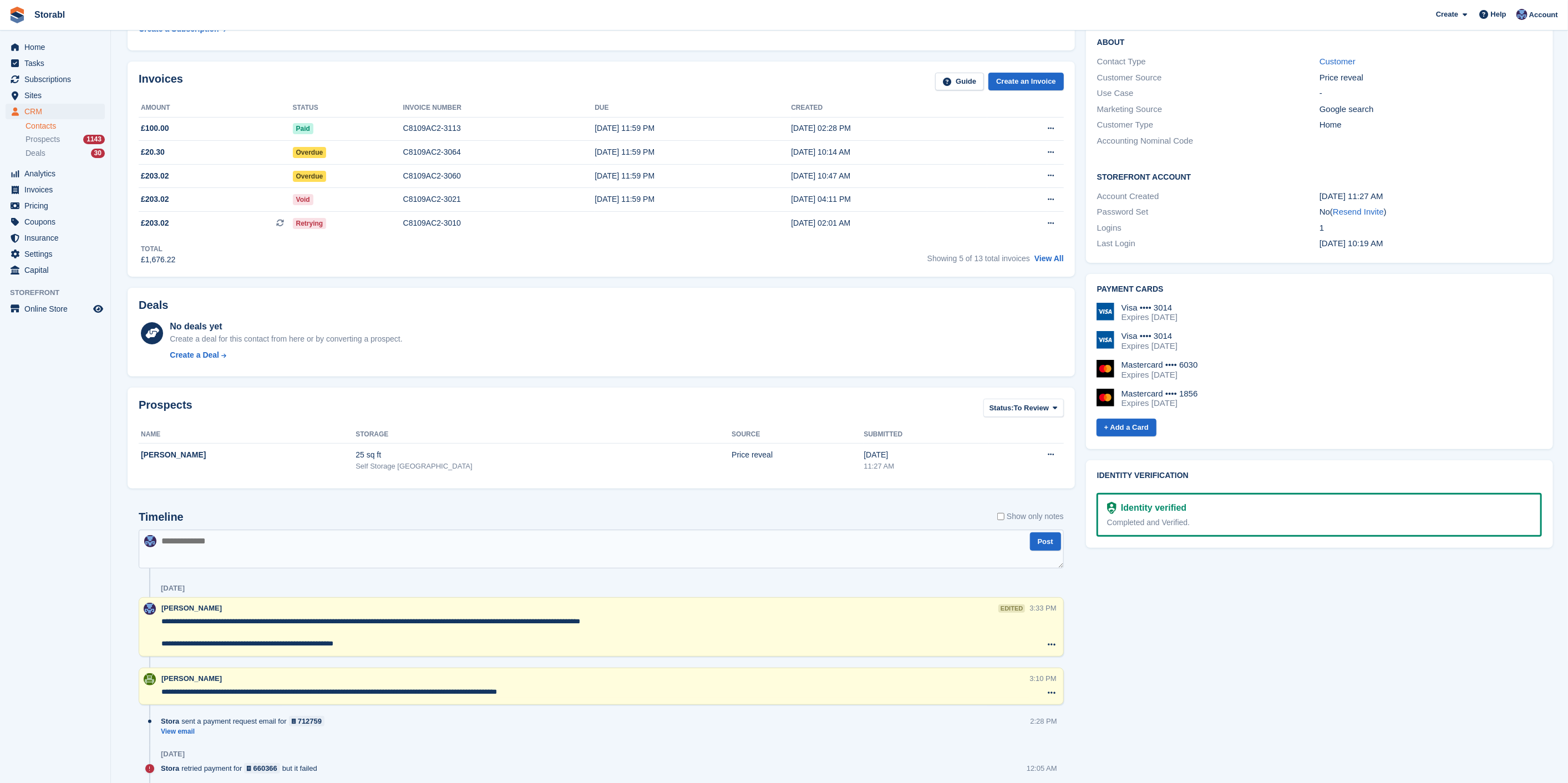
click at [417, 642] on textarea "**********" at bounding box center [596, 633] width 868 height 34
click at [656, 618] on textarea "**********" at bounding box center [596, 633] width 868 height 34
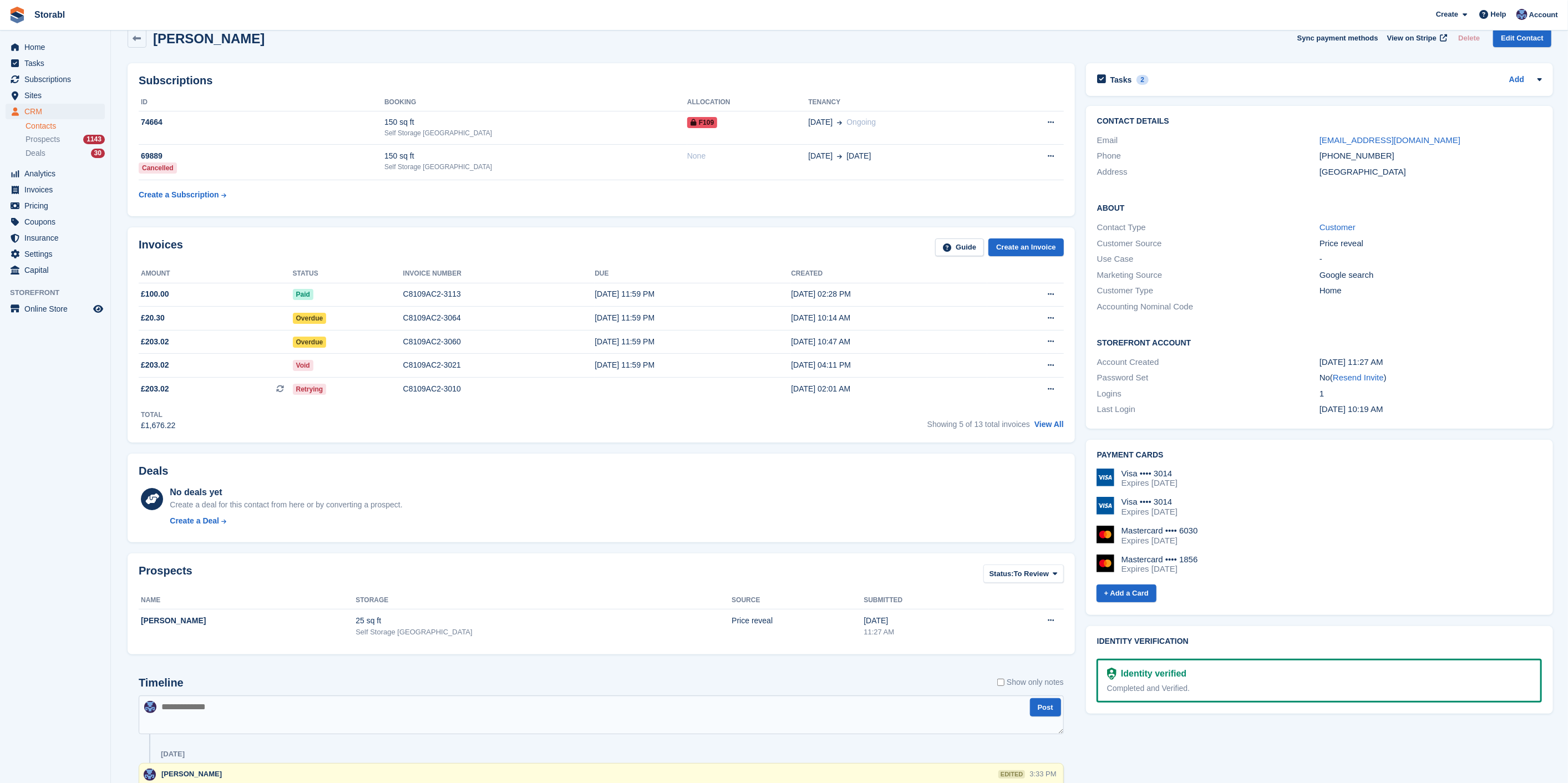
scroll to position [0, 0]
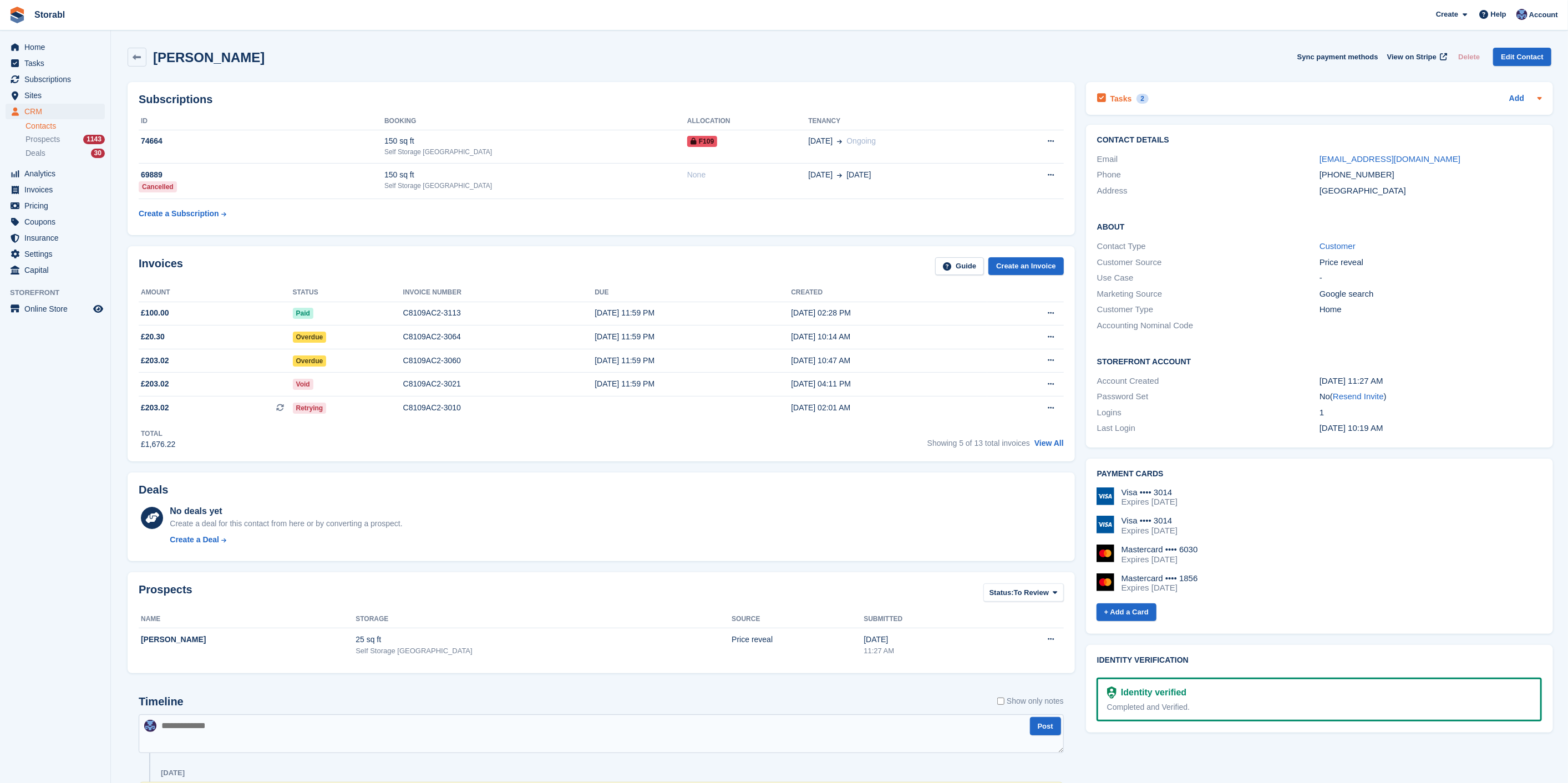
click at [1250, 98] on div "Tasks 2 Add" at bounding box center [1319, 98] width 445 height 15
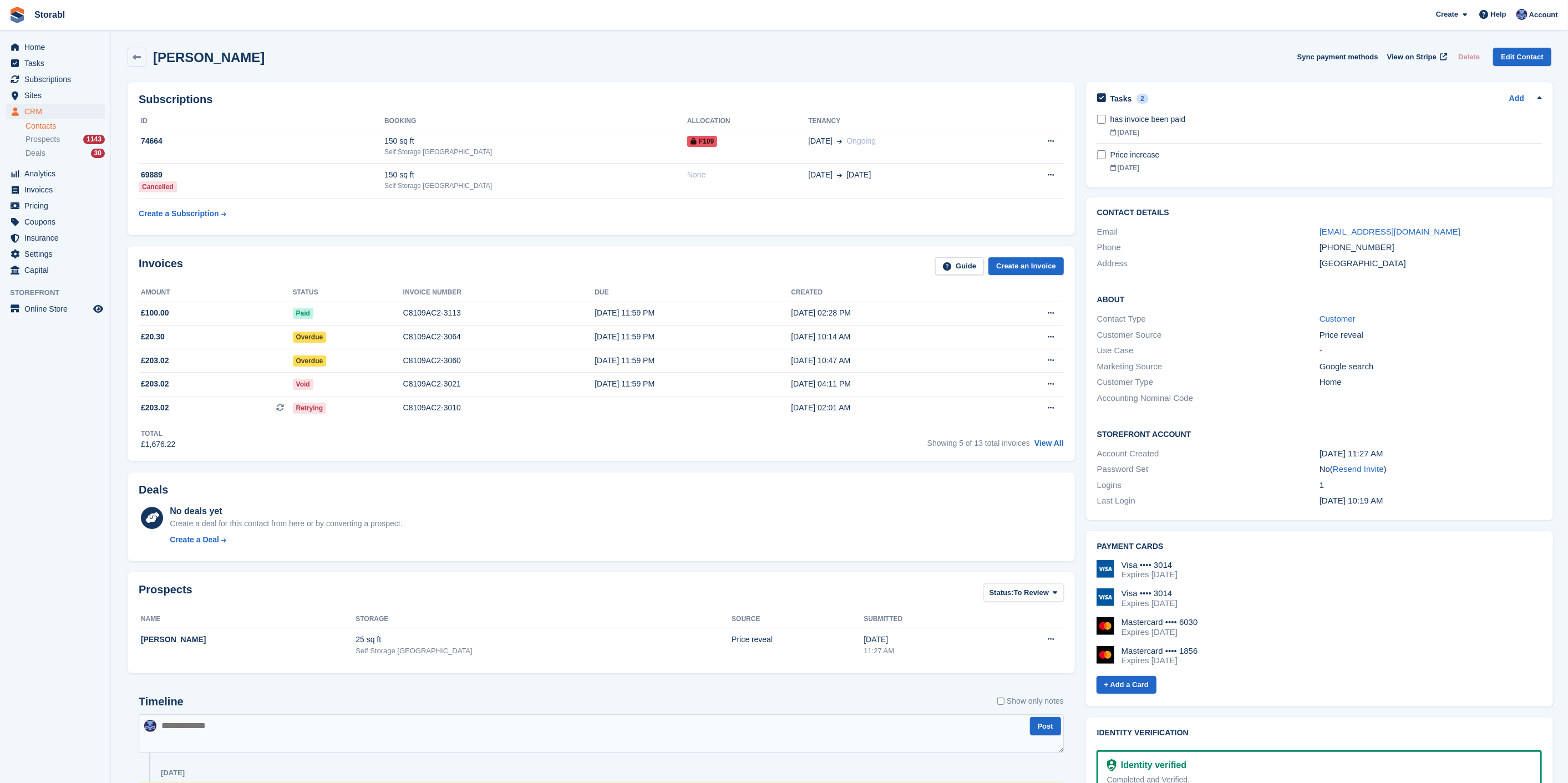
click at [1250, 98] on div "Tasks 2 Add" at bounding box center [1319, 98] width 445 height 15
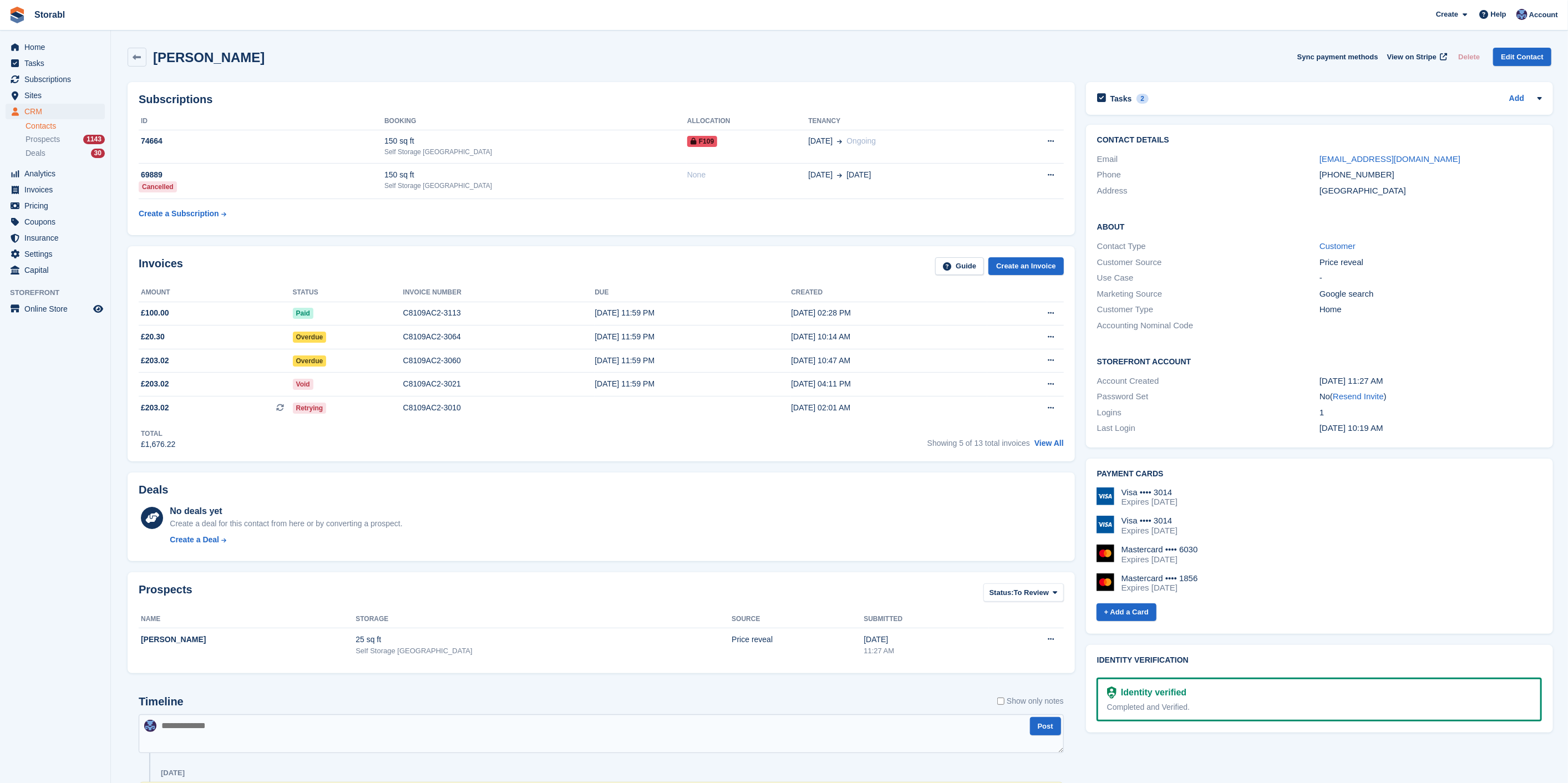
drag, startPoint x: 254, startPoint y: 52, endPoint x: 260, endPoint y: 56, distance: 7.2
click at [260, 56] on div "Laura Staniforth Sync payment methods View on Stripe Delete Edit Contact" at bounding box center [838, 57] width 1423 height 19
drag, startPoint x: 254, startPoint y: 58, endPoint x: 260, endPoint y: 62, distance: 7.2
click at [260, 62] on div "Laura Staniforth Sync payment methods View on Stripe Delete Edit Contact" at bounding box center [838, 57] width 1423 height 19
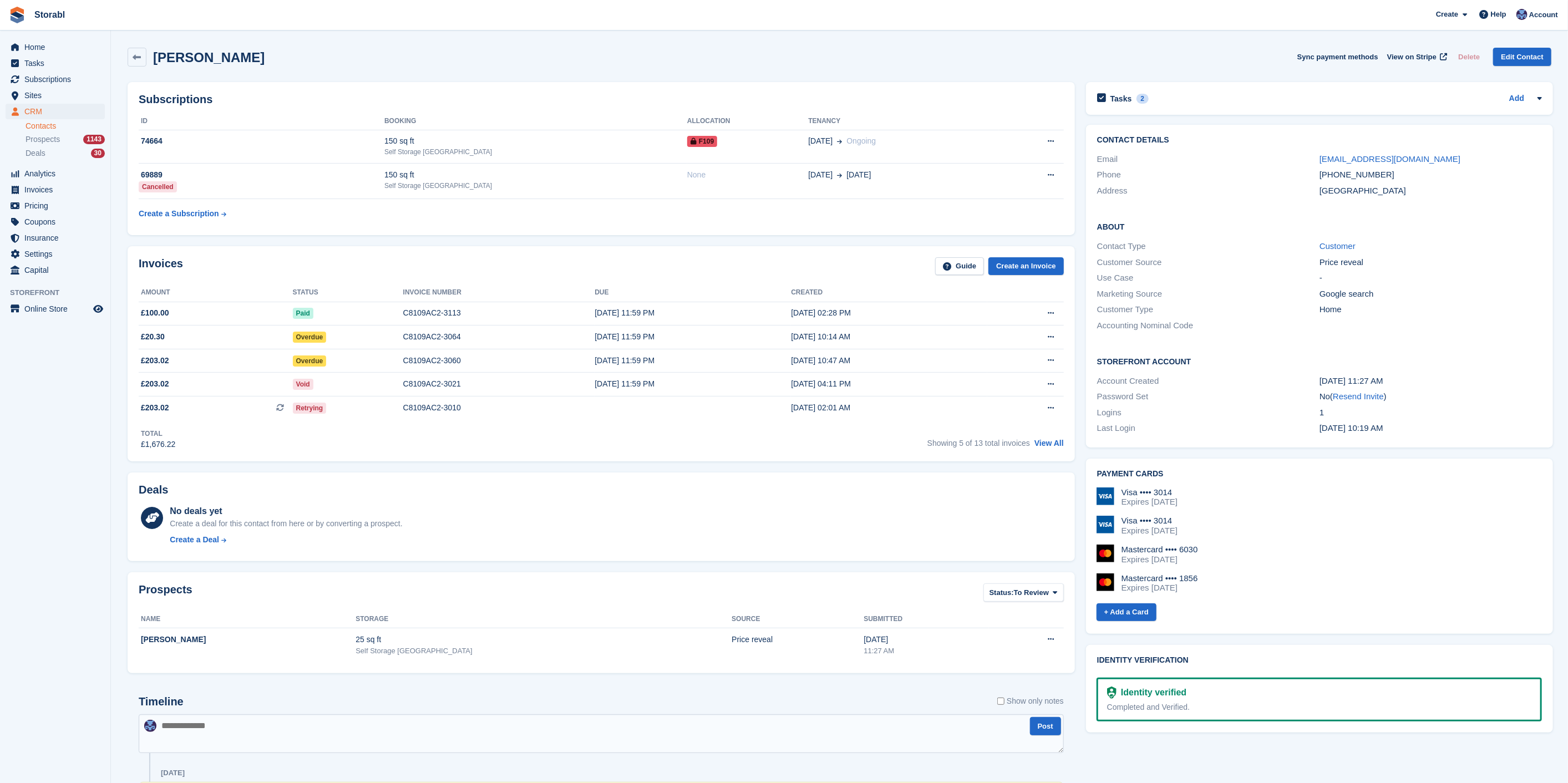
click at [260, 62] on div "Laura Staniforth Sync payment methods View on Stripe Delete Edit Contact" at bounding box center [838, 57] width 1423 height 19
drag, startPoint x: 247, startPoint y: 62, endPoint x: 155, endPoint y: 61, distance: 92.0
click at [155, 61] on h2 "Laura Staniforth" at bounding box center [209, 58] width 111 height 15
click at [302, 58] on div "Laura Staniforth Sync payment methods View on Stripe Delete Edit Contact" at bounding box center [838, 57] width 1423 height 19
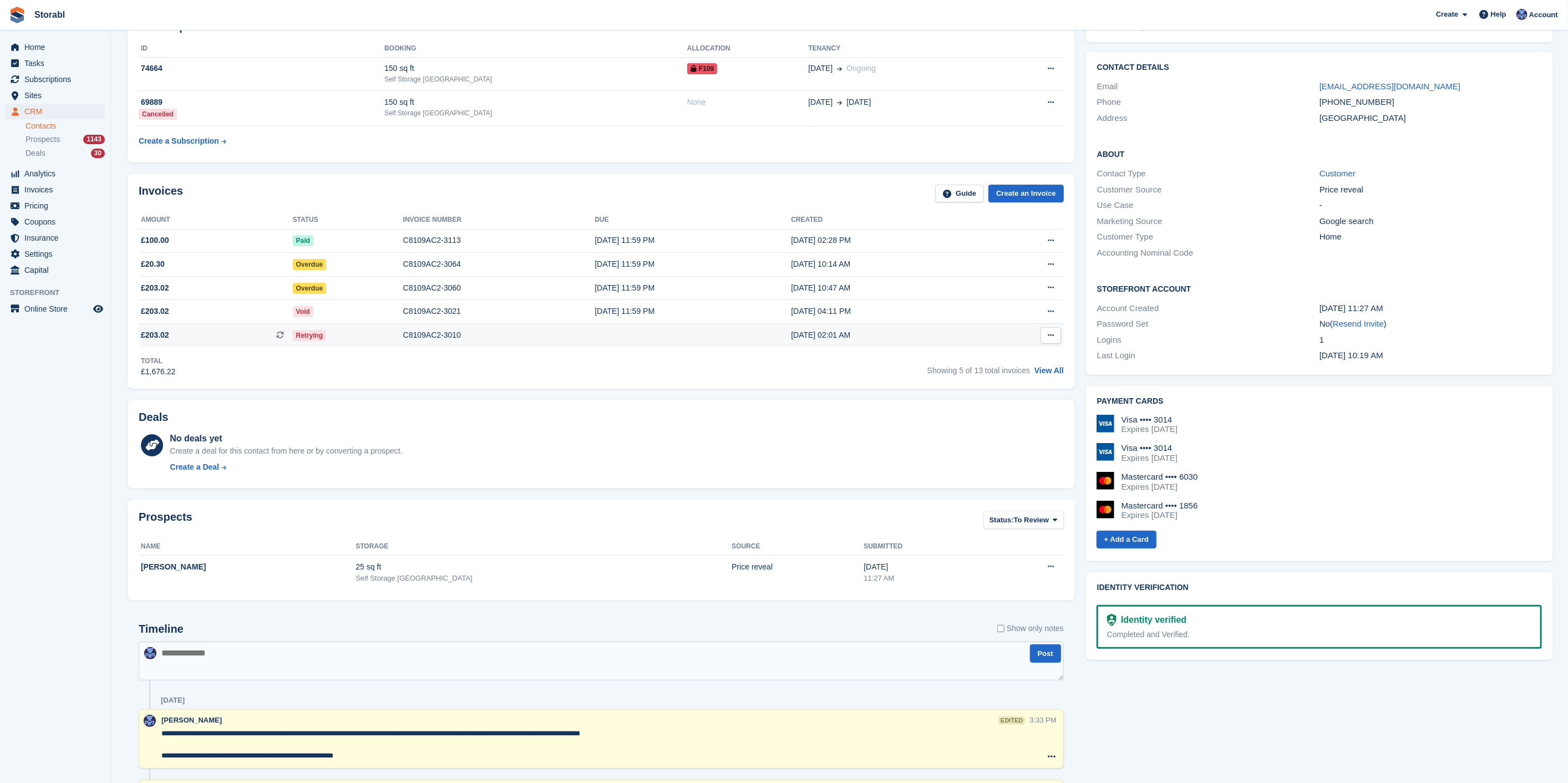
scroll to position [62, 0]
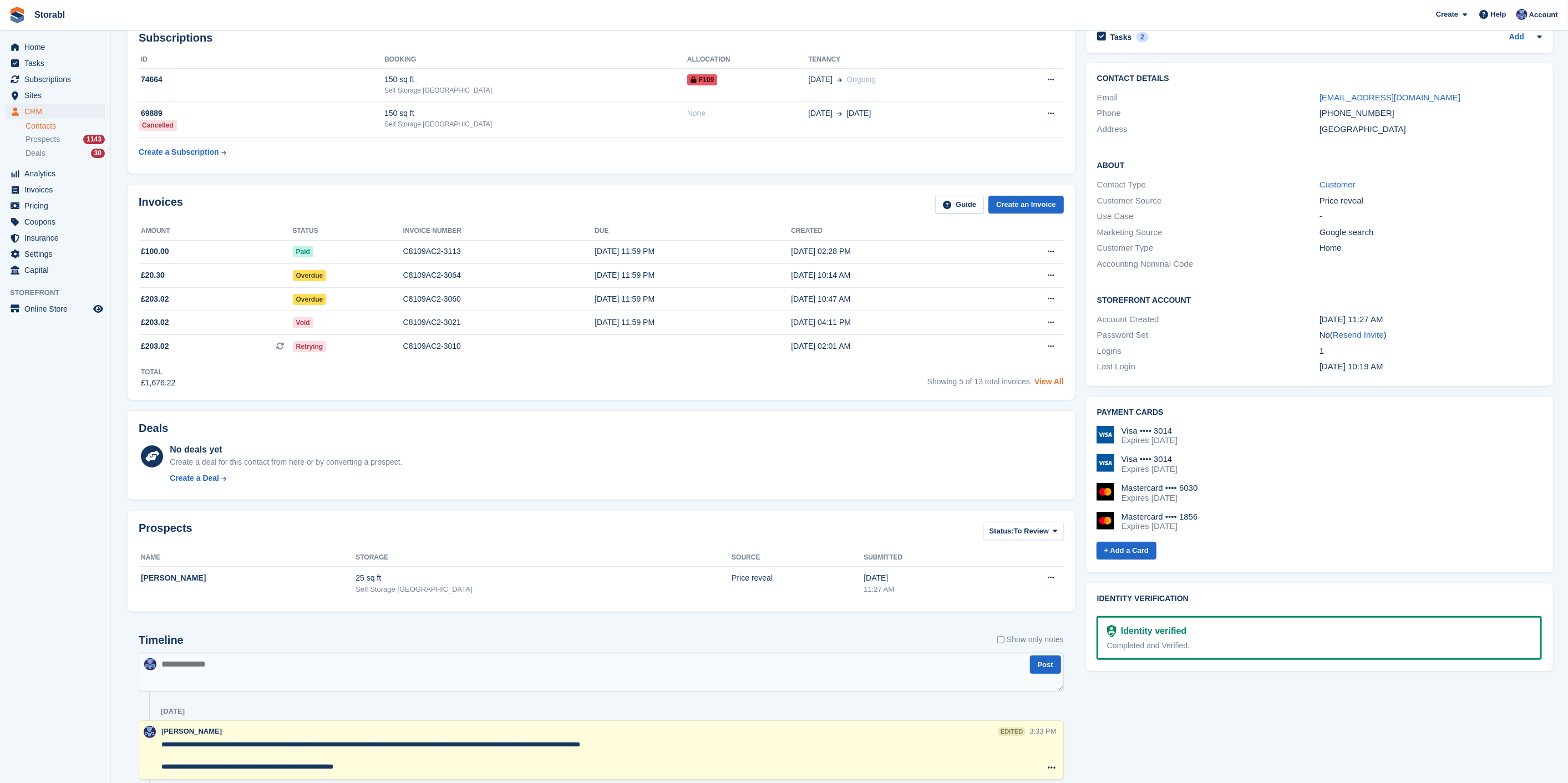
click at [1056, 378] on link "View All" at bounding box center [1049, 382] width 30 height 9
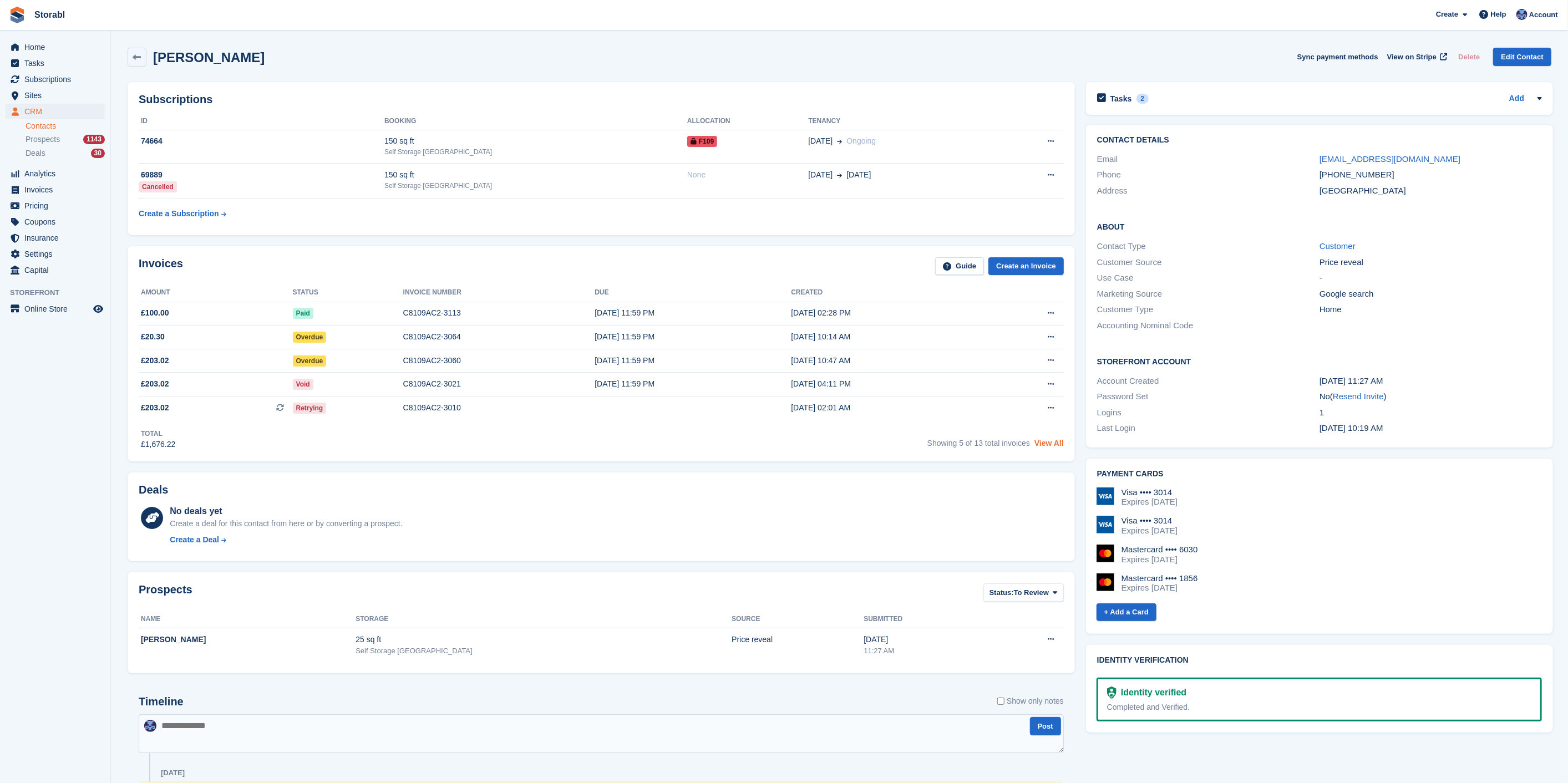
click at [1046, 444] on link "View All" at bounding box center [1049, 443] width 30 height 9
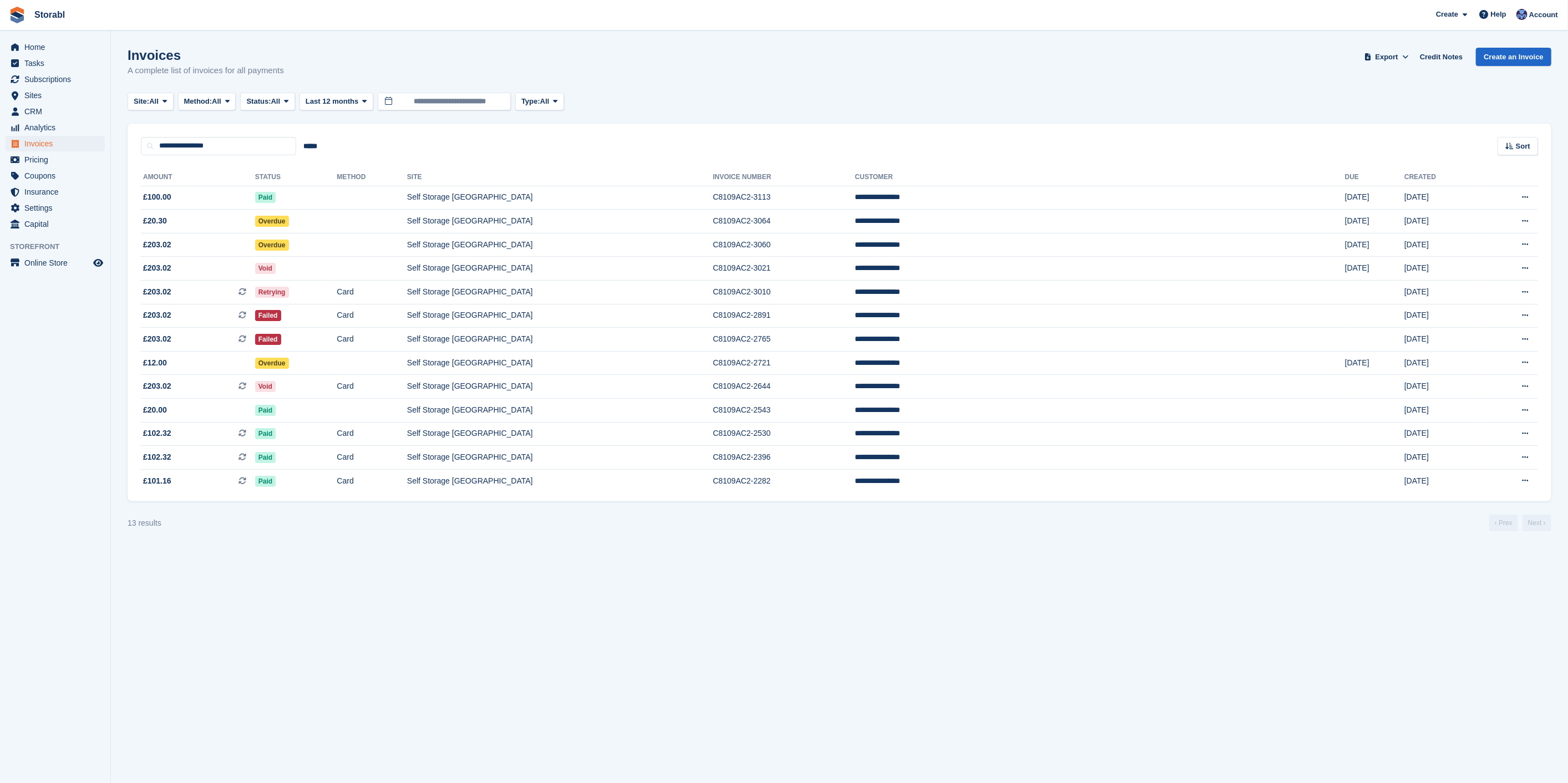
click at [813, 682] on section "Invoices A complete list of invoices for all payments Export Export Invoices Ex…" at bounding box center [839, 392] width 1457 height 783
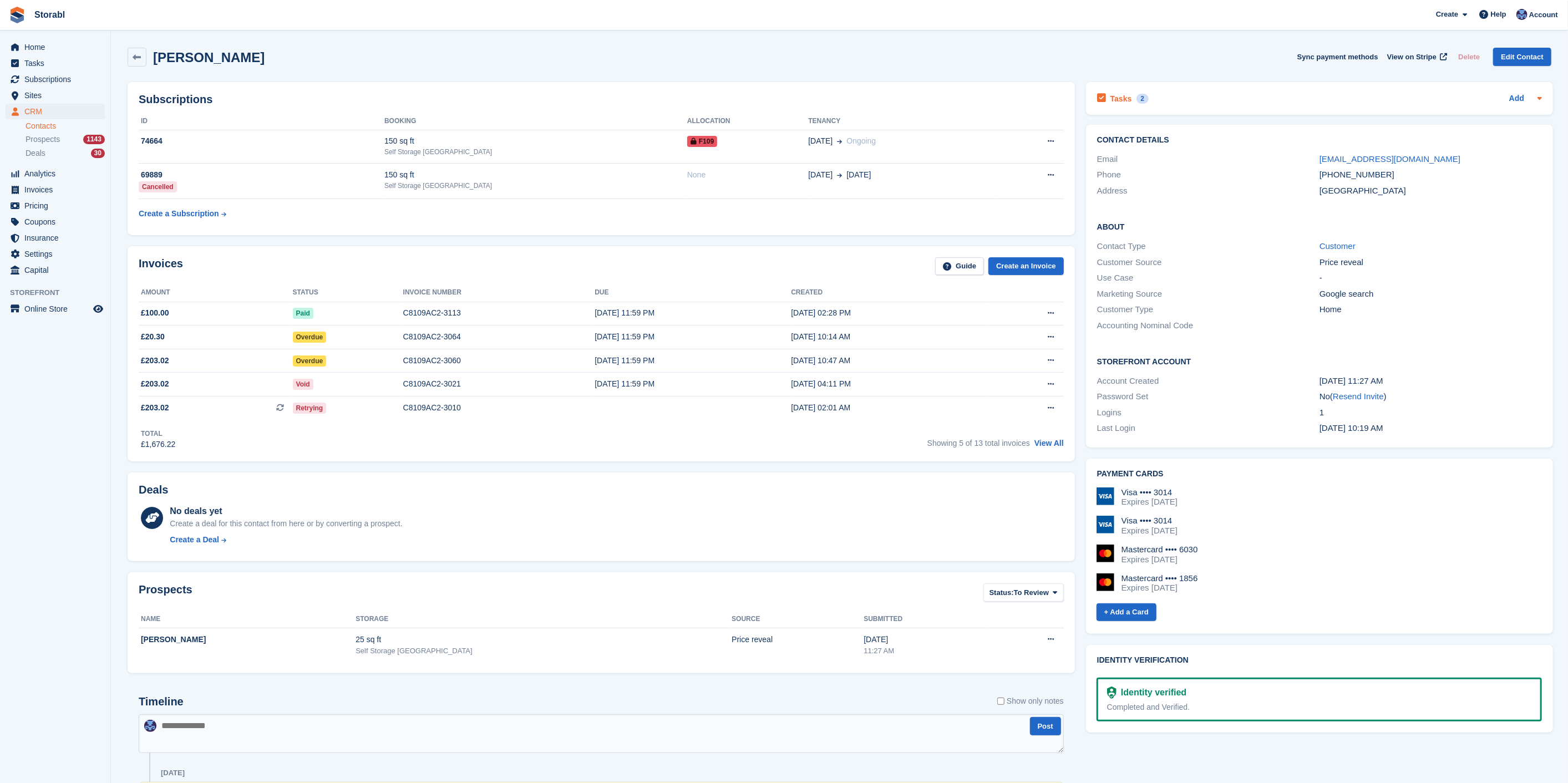
click at [1259, 91] on div "Tasks 2 Add" at bounding box center [1319, 98] width 445 height 15
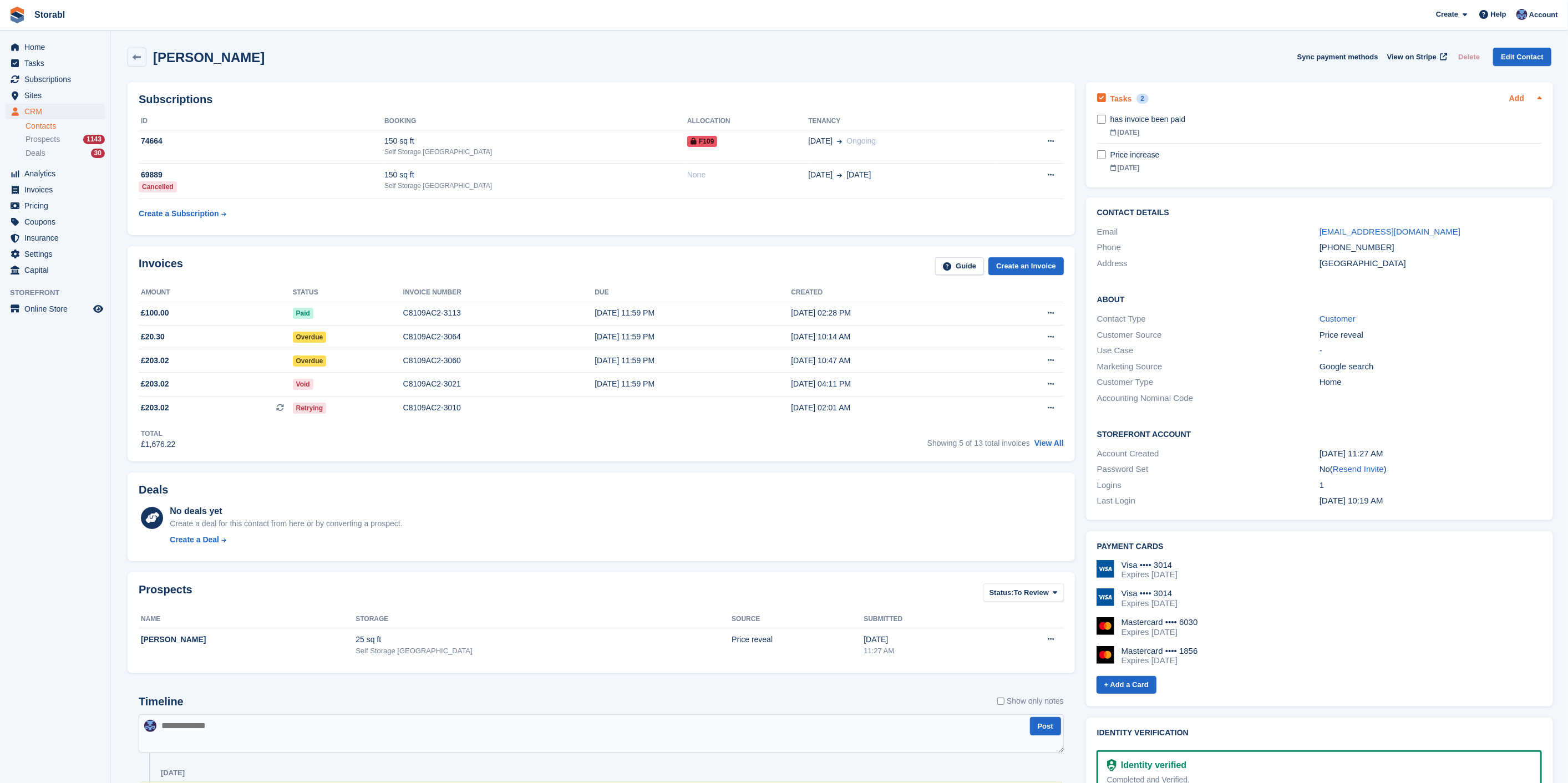
click at [1517, 99] on link "Add" at bounding box center [1517, 99] width 15 height 13
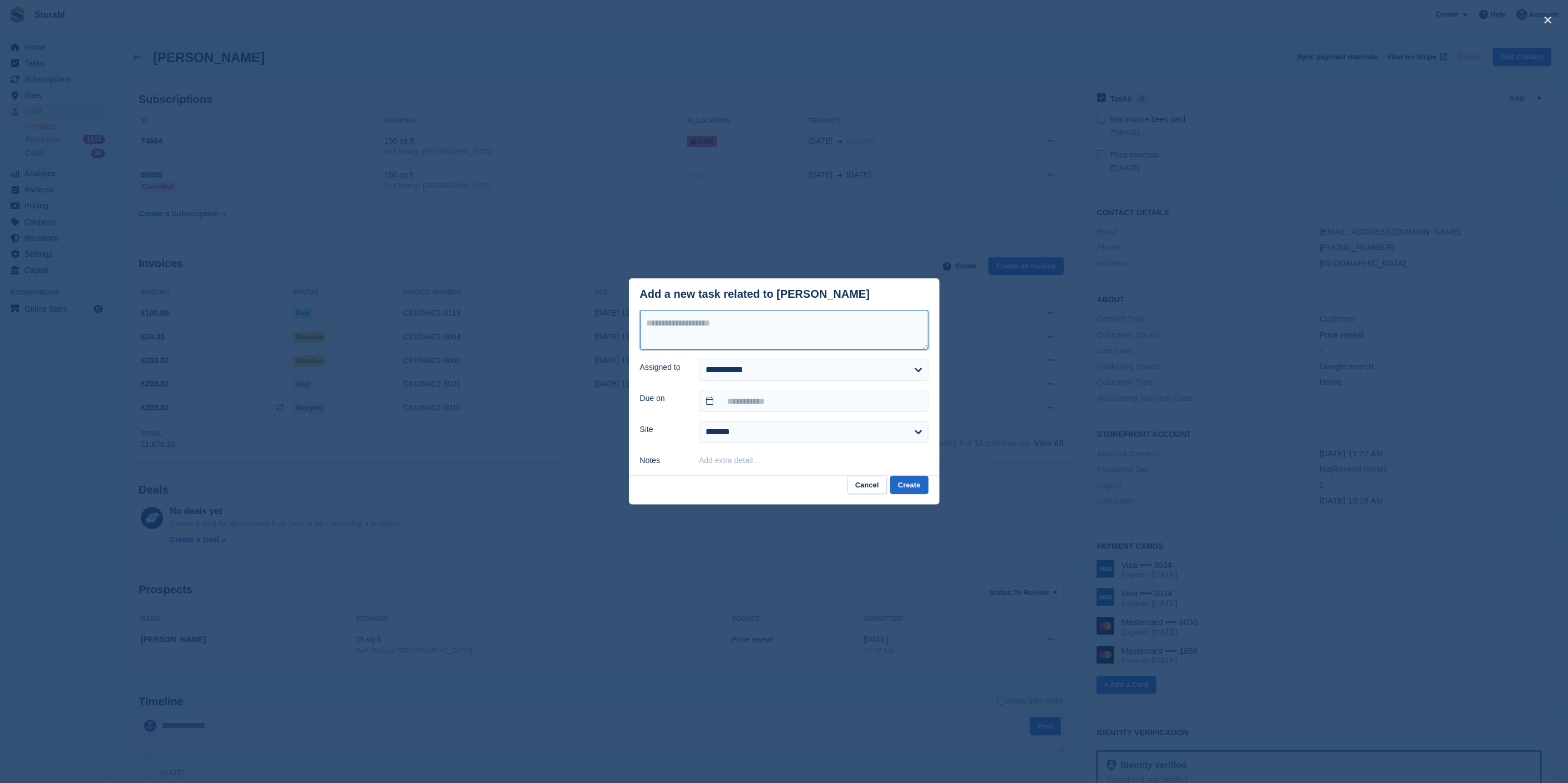
click at [758, 331] on textarea at bounding box center [784, 330] width 289 height 40
type textarea "**********"
click at [132, 470] on div "close" at bounding box center [784, 392] width 1568 height 783
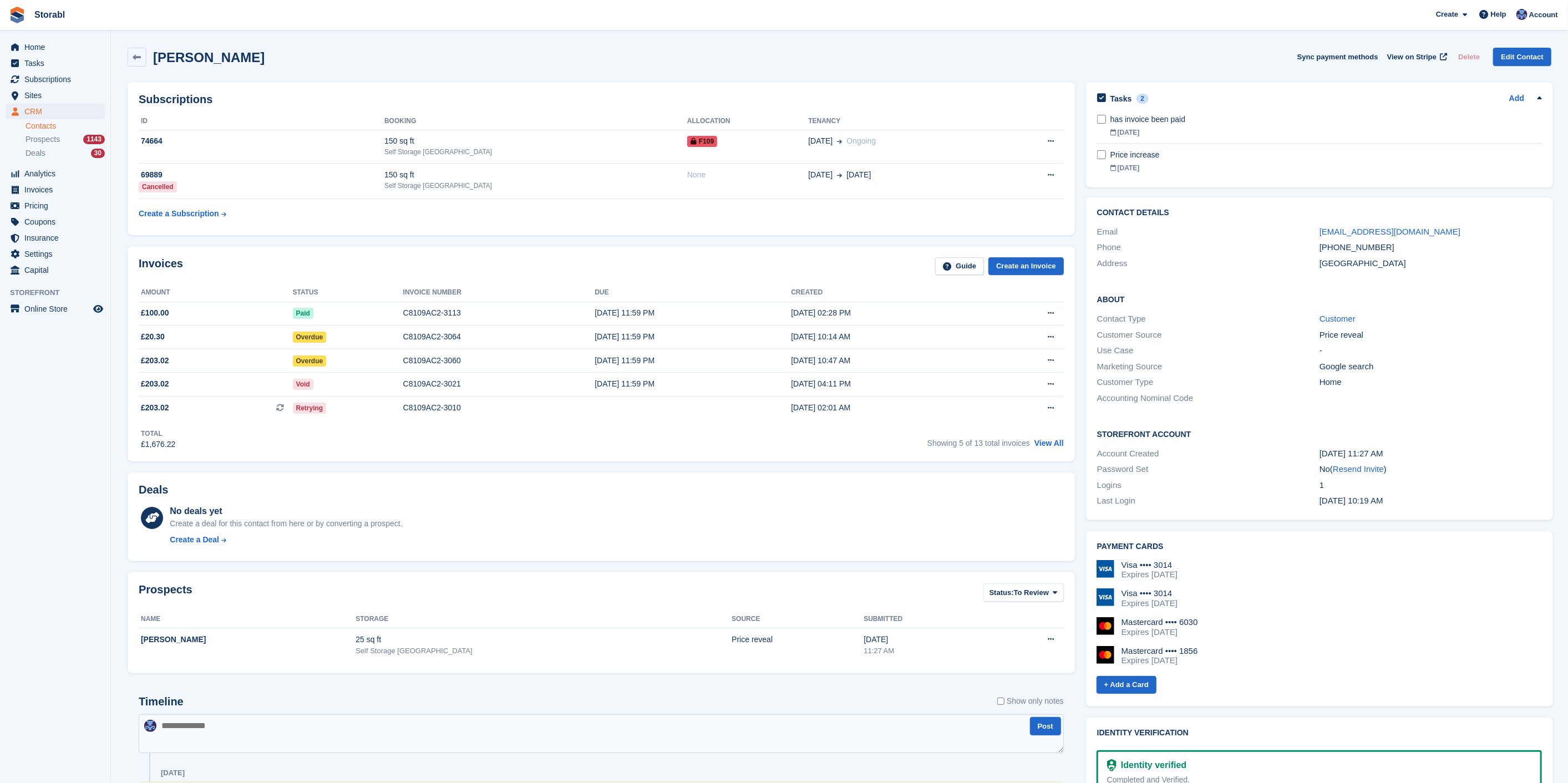
click at [540, 75] on div "Laura Staniforth Sync payment methods View on Stripe Delete Edit Contact" at bounding box center [839, 59] width 1435 height 34
click at [42, 410] on aside "Home Tasks Subscriptions Subscriptions Subscriptions Contracts Price increases …" at bounding box center [55, 394] width 110 height 727
click at [1038, 446] on link "View All" at bounding box center [1049, 443] width 30 height 9
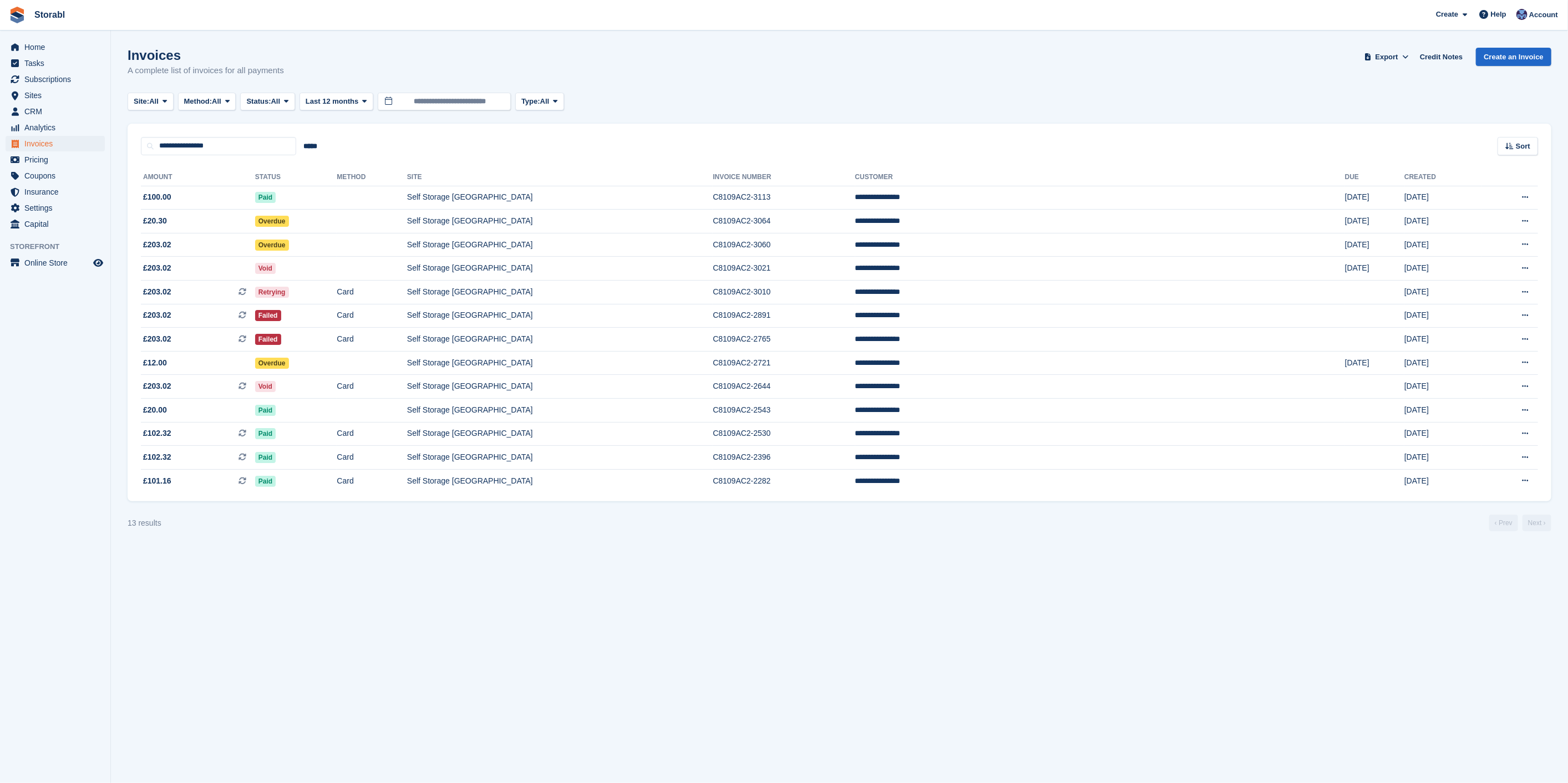
click at [762, 102] on div "Site: All All Self Storage Scunthorpe Office Space at Scunthorpe Method: All Al…" at bounding box center [838, 102] width 1423 height 18
click at [904, 606] on section "Invoices A complete list of invoices for all payments Export Export Invoices Ex…" at bounding box center [839, 392] width 1457 height 783
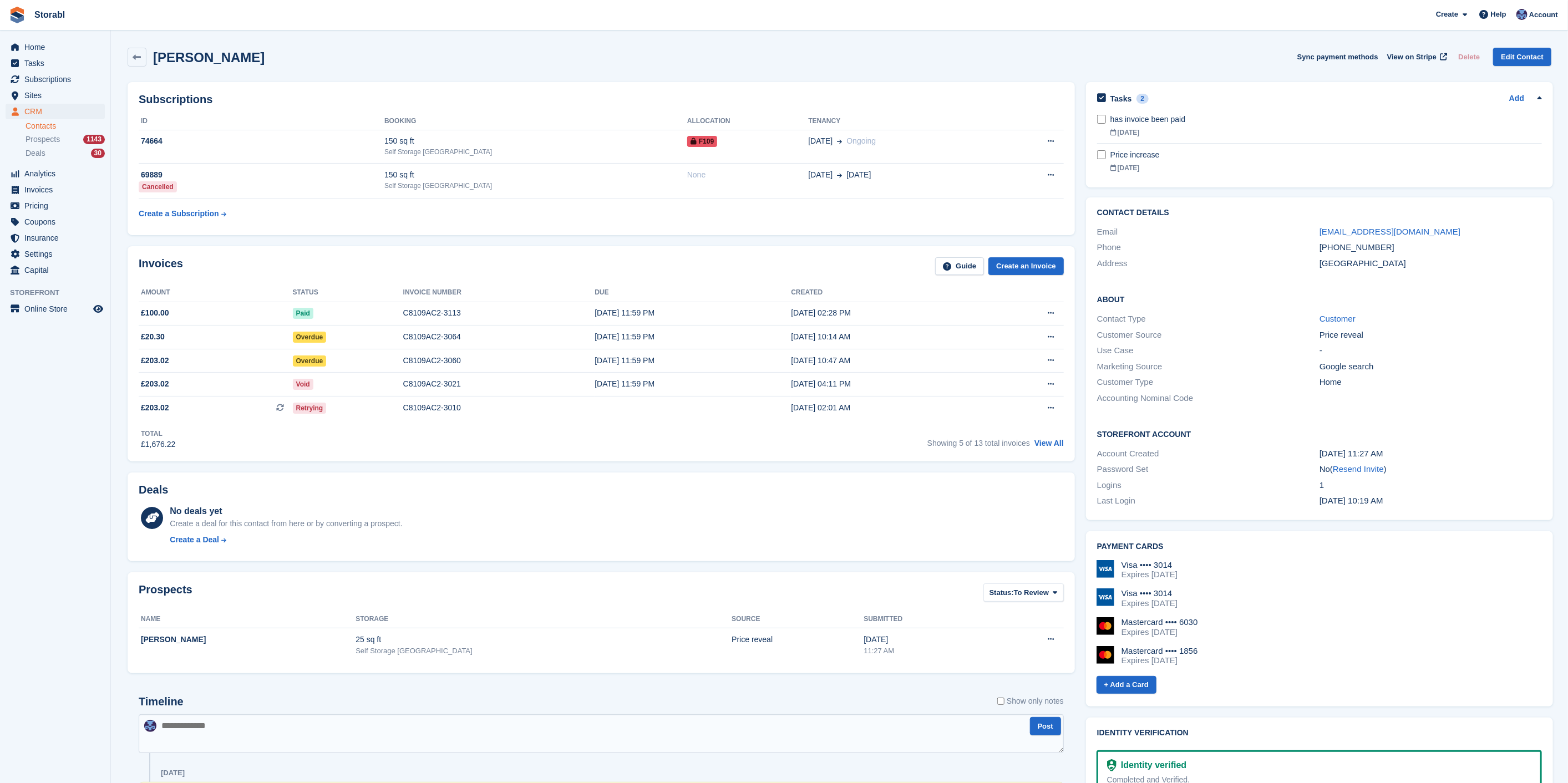
click at [73, 458] on aside "Home Tasks Subscriptions Subscriptions Subscriptions Contracts Price increases …" at bounding box center [55, 394] width 110 height 727
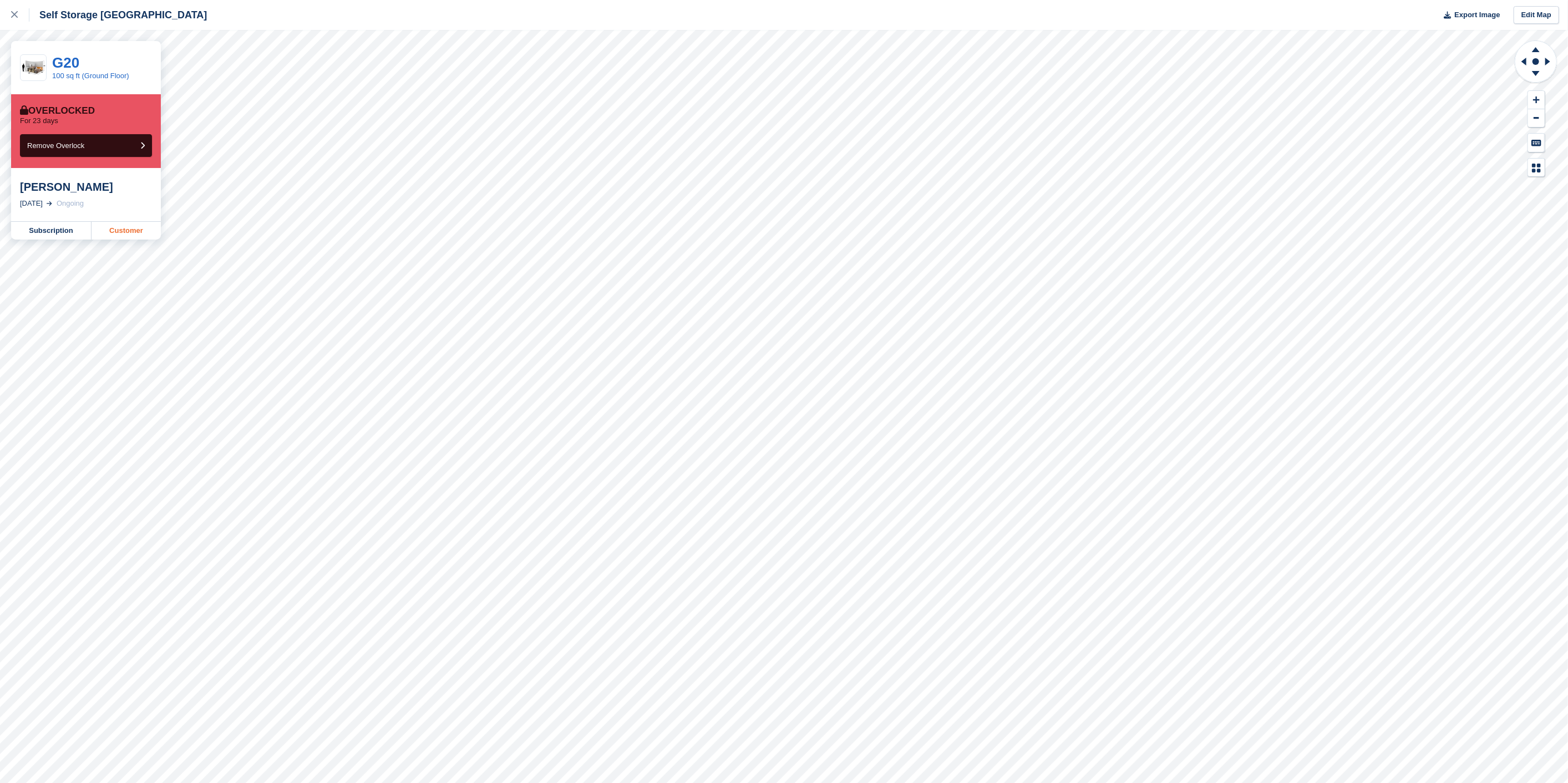
click at [101, 232] on link "Customer" at bounding box center [126, 230] width 69 height 18
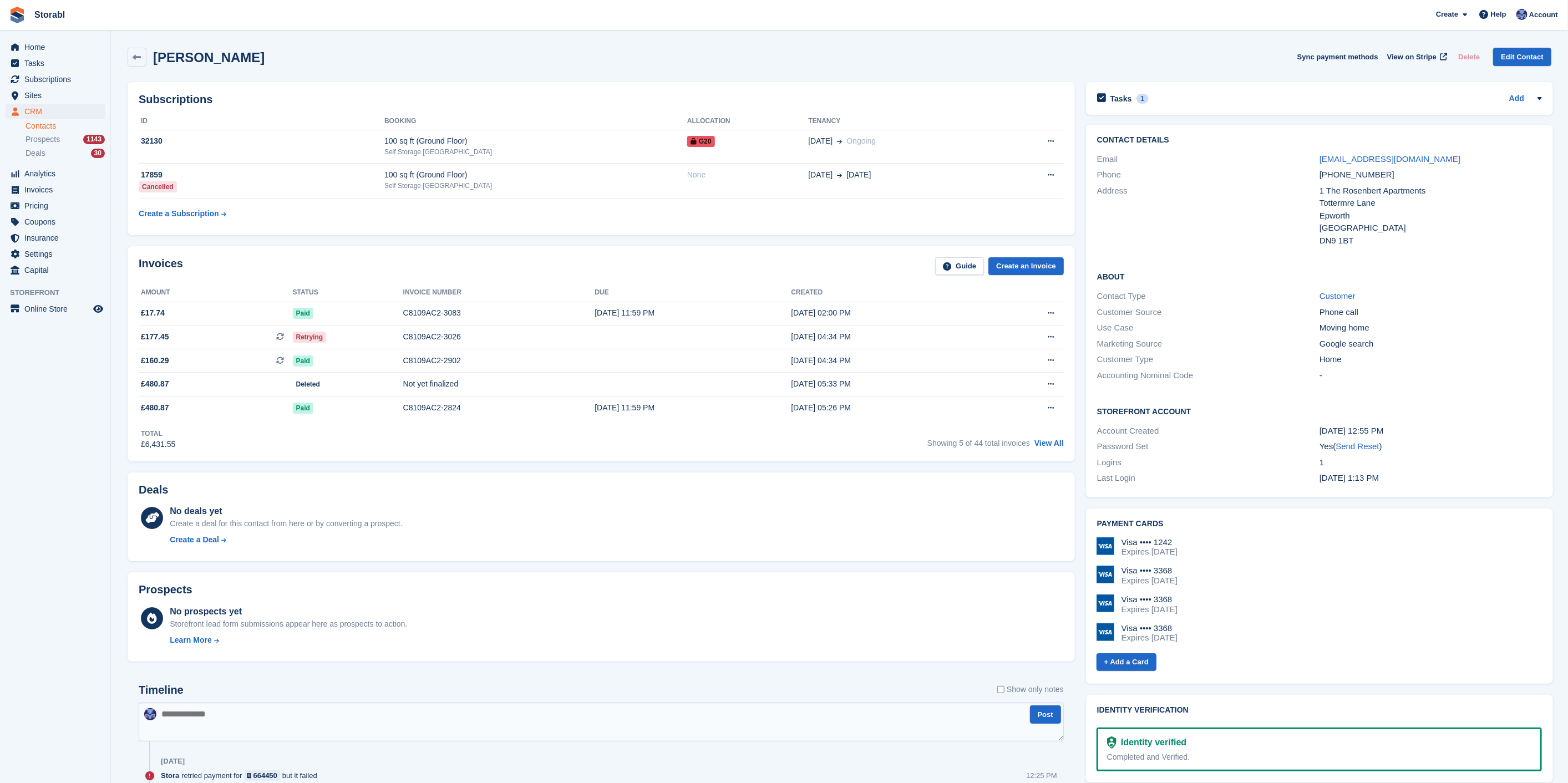
click at [89, 452] on aside "Home Tasks Subscriptions Subscriptions Subscriptions Contracts Price increases …" at bounding box center [55, 394] width 110 height 727
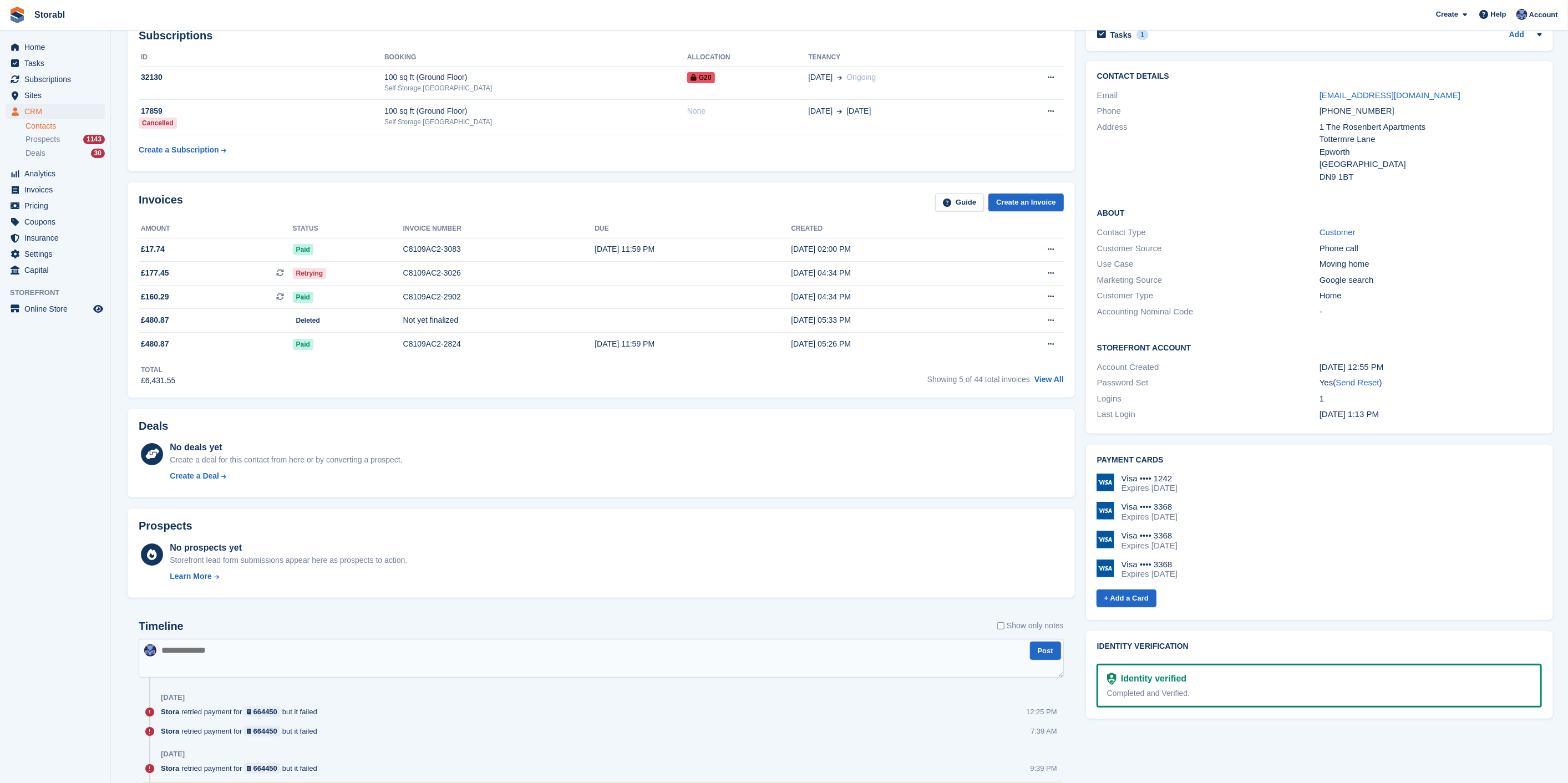
scroll to position [123, 0]
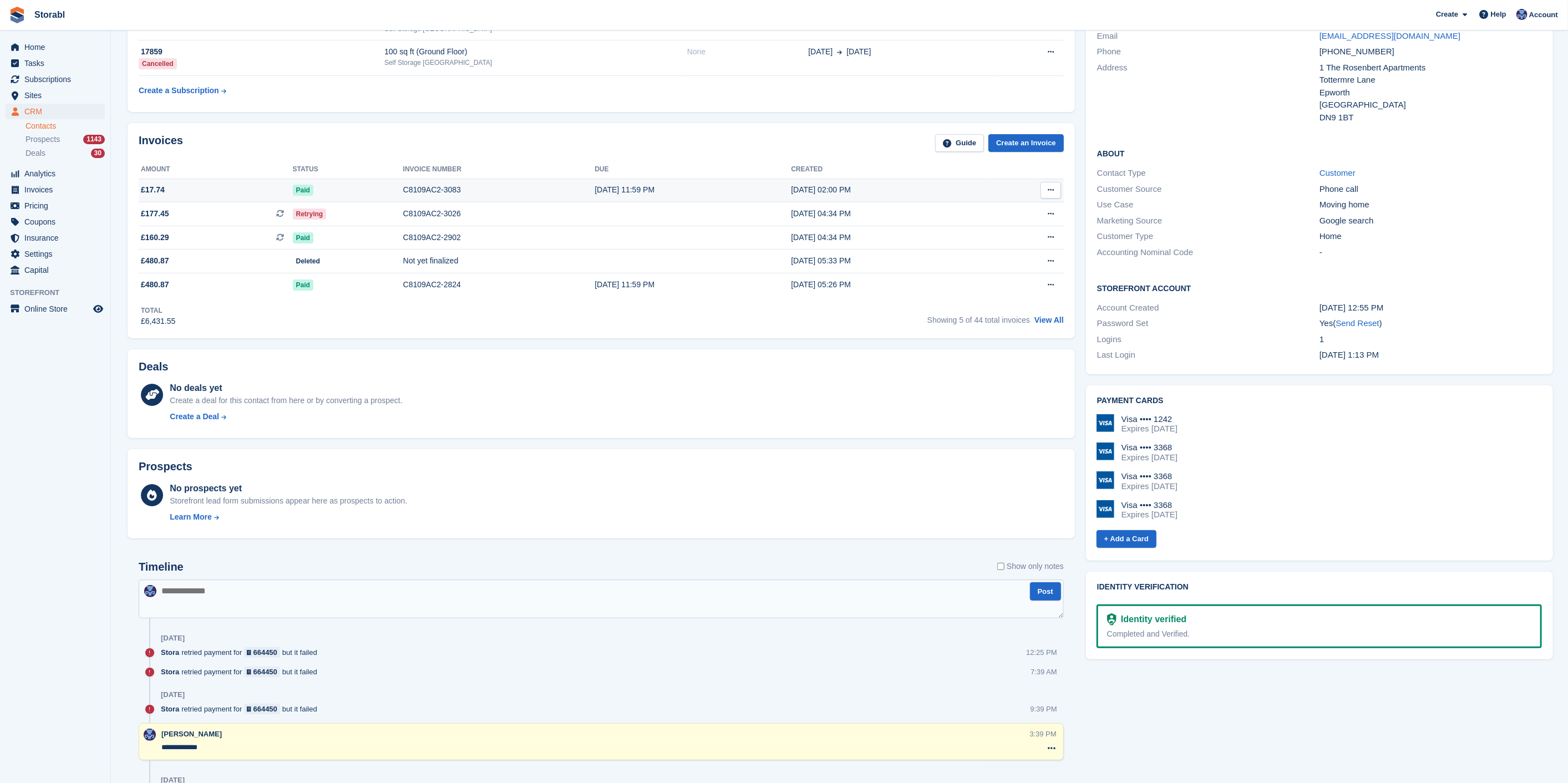
click at [1048, 193] on icon at bounding box center [1051, 190] width 6 height 7
click at [1031, 221] on p "View on Stripe" at bounding box center [1008, 228] width 97 height 18
click at [1051, 190] on icon at bounding box center [1051, 190] width 6 height 7
click at [1044, 212] on button at bounding box center [1050, 214] width 21 height 17
click at [1022, 245] on span at bounding box center [1024, 251] width 13 height 13
